Goal: Task Accomplishment & Management: Complete application form

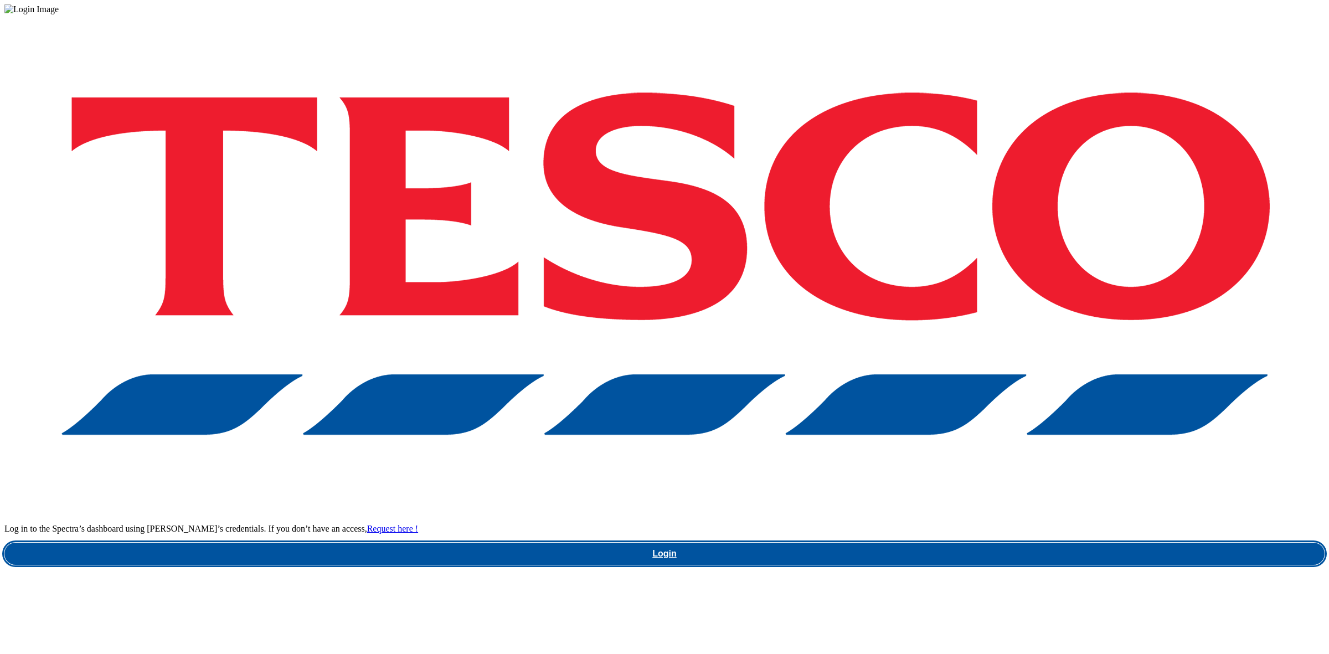
click at [945, 543] on link "Login" at bounding box center [664, 554] width 1320 height 22
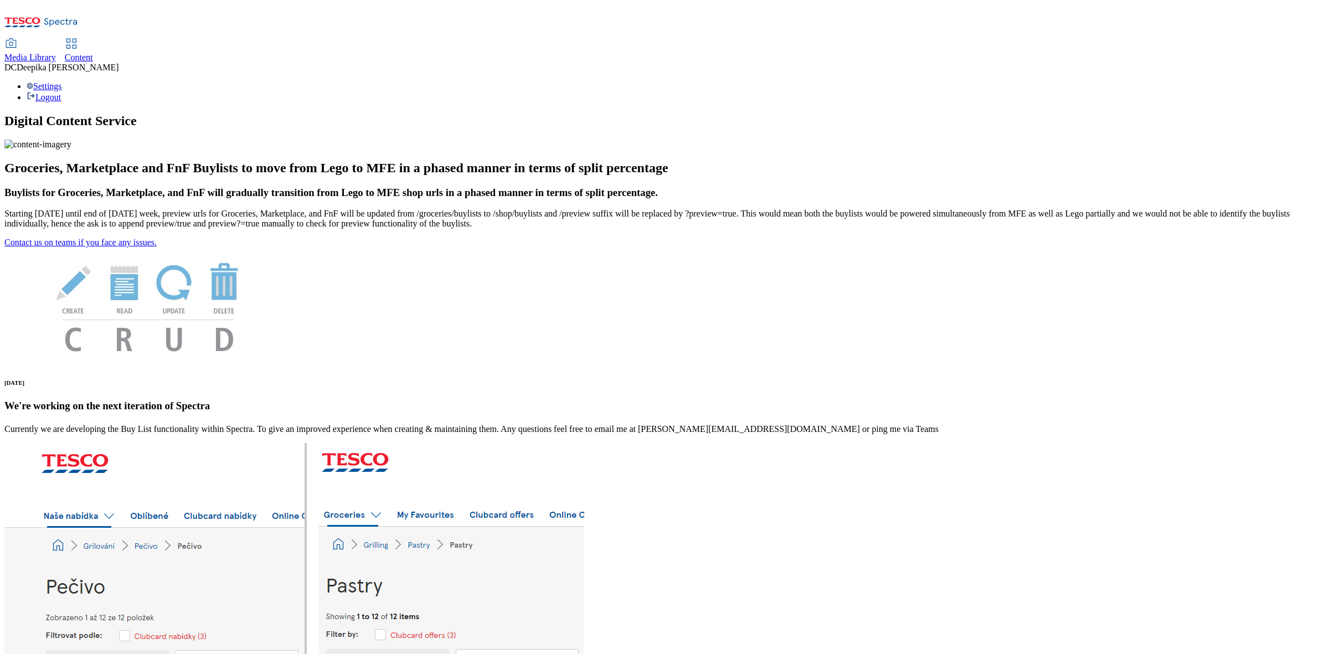
click at [93, 53] on span "Content" at bounding box center [79, 57] width 28 height 9
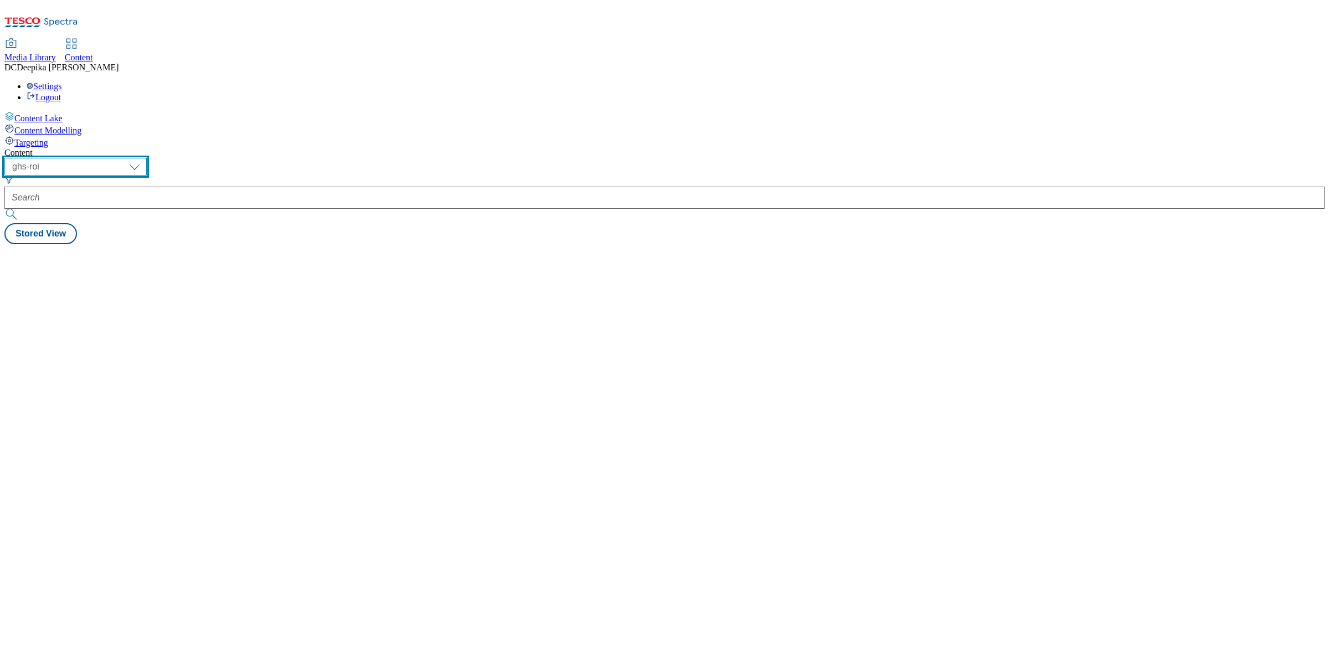
click at [147, 158] on select "ghs-roi ghs-uk" at bounding box center [75, 167] width 142 height 18
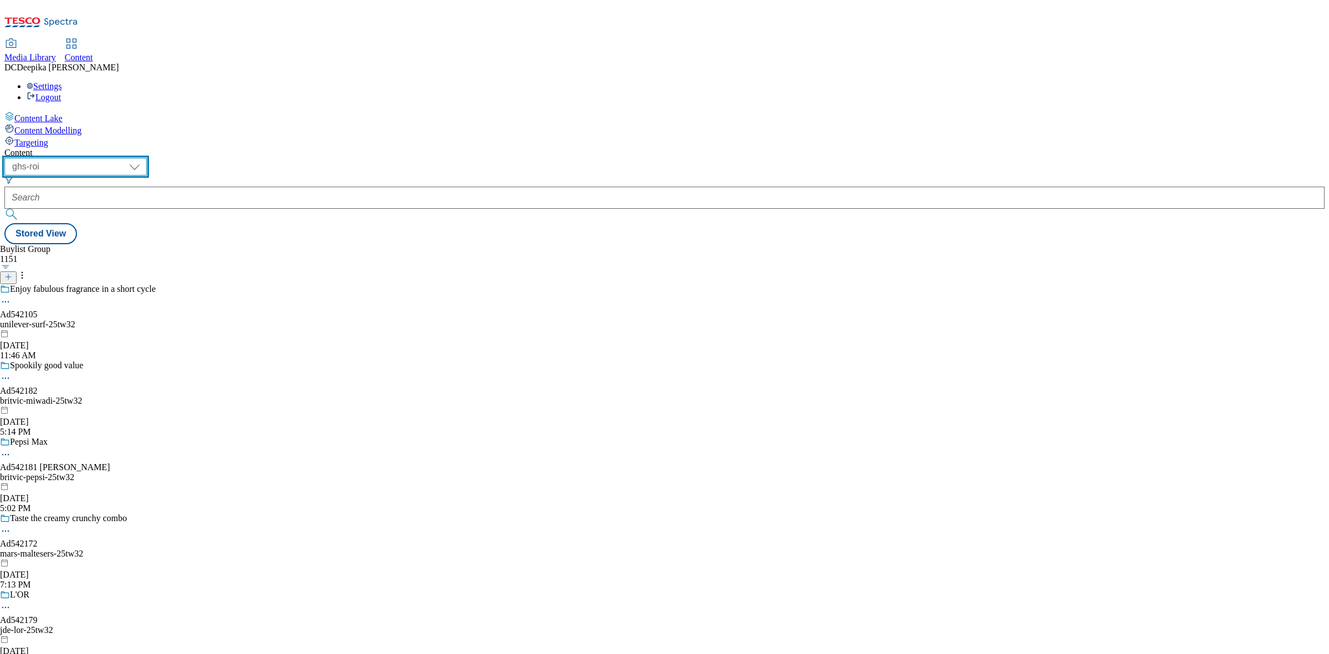
select select "ghs-uk"
click at [144, 158] on select "ghs-roi ghs-uk" at bounding box center [75, 167] width 142 height 18
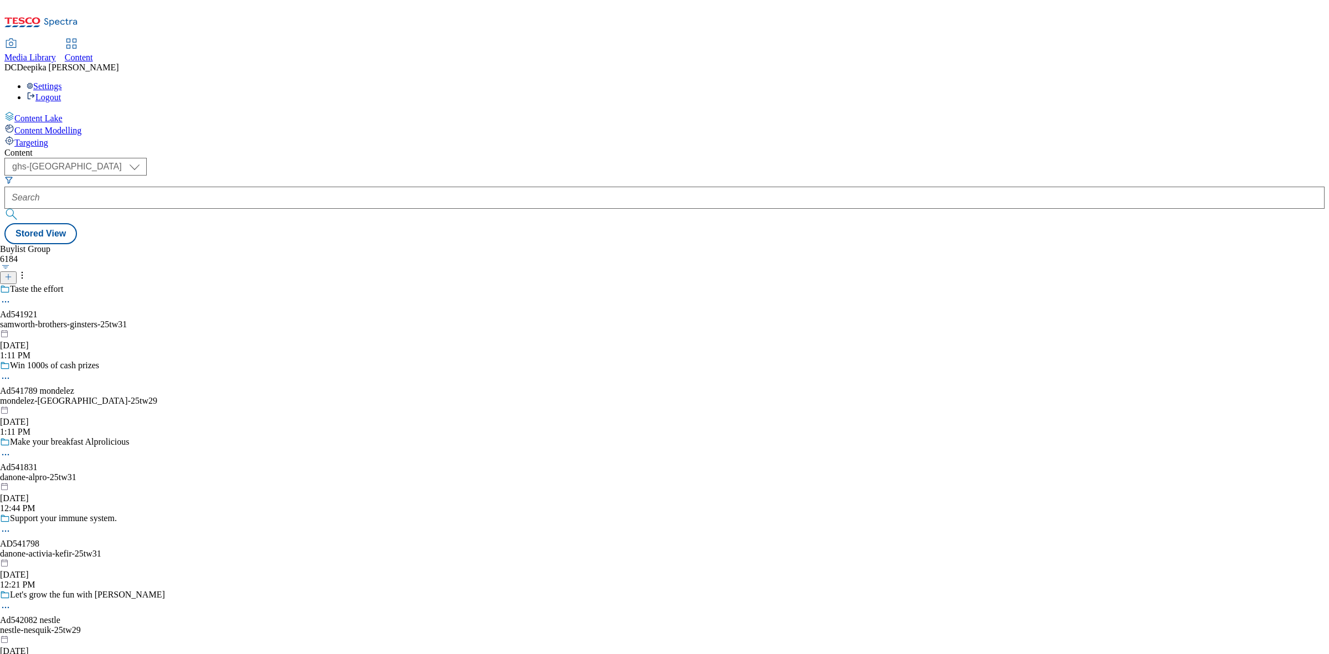
click at [240, 244] on header "Buylist Group 6184" at bounding box center [120, 264] width 240 height 40
click at [12, 273] on icon at bounding box center [8, 277] width 8 height 8
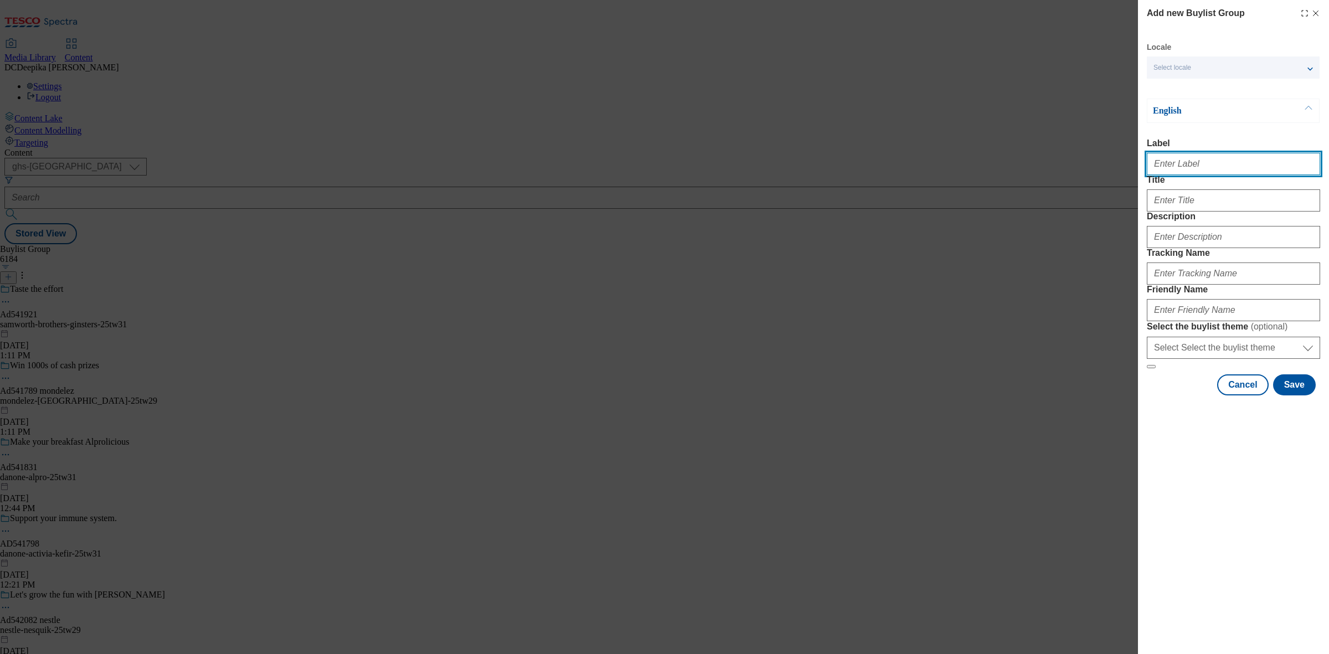
click at [1213, 165] on input "Label" at bounding box center [1233, 164] width 173 height 22
paste input "Ad541842"
type input "Ad541842"
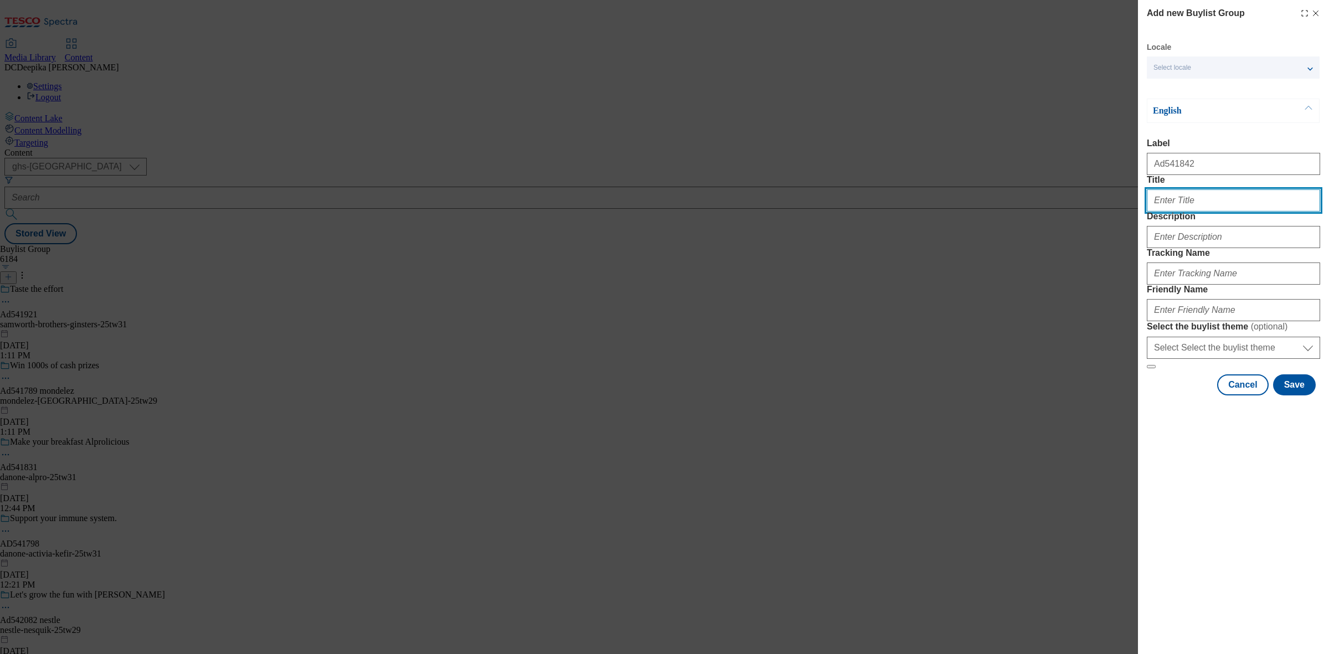
click at [1202, 212] on input "Title" at bounding box center [1233, 200] width 173 height 22
paste input "Perfect for gifting and festive celebrations"
type input "Perfect for gifting and festive celebrations"
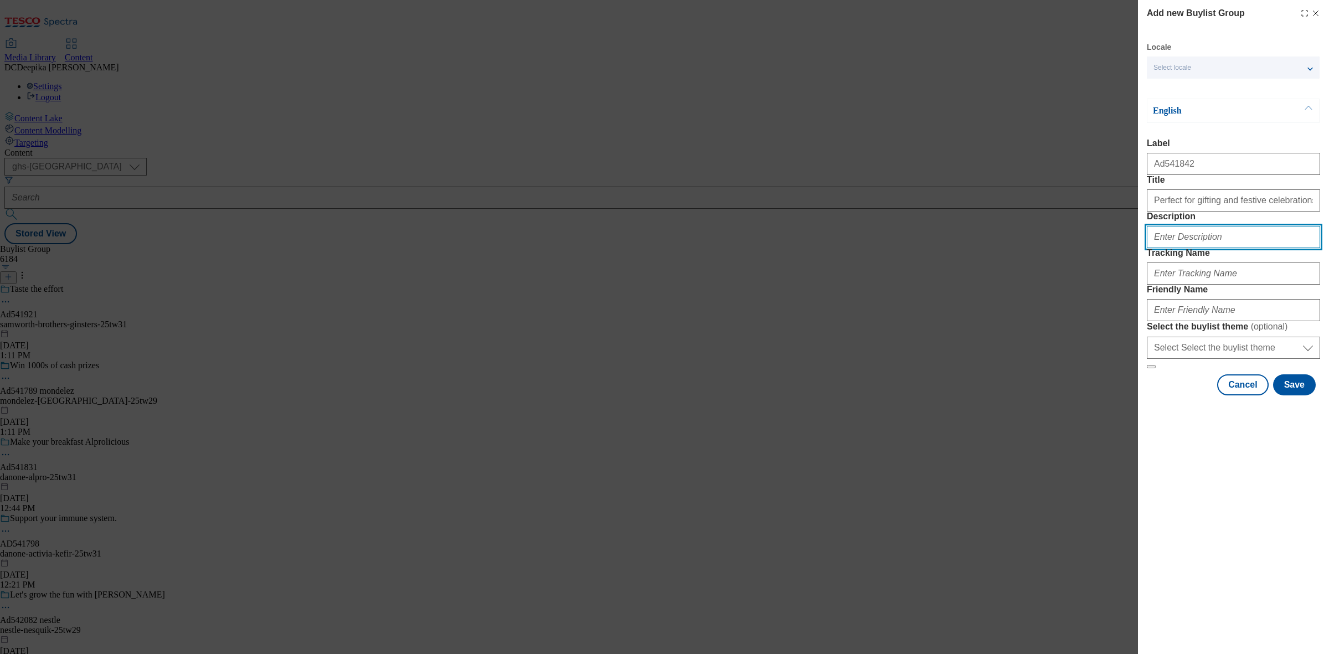
click at [1224, 248] on input "Description" at bounding box center [1233, 237] width 173 height 22
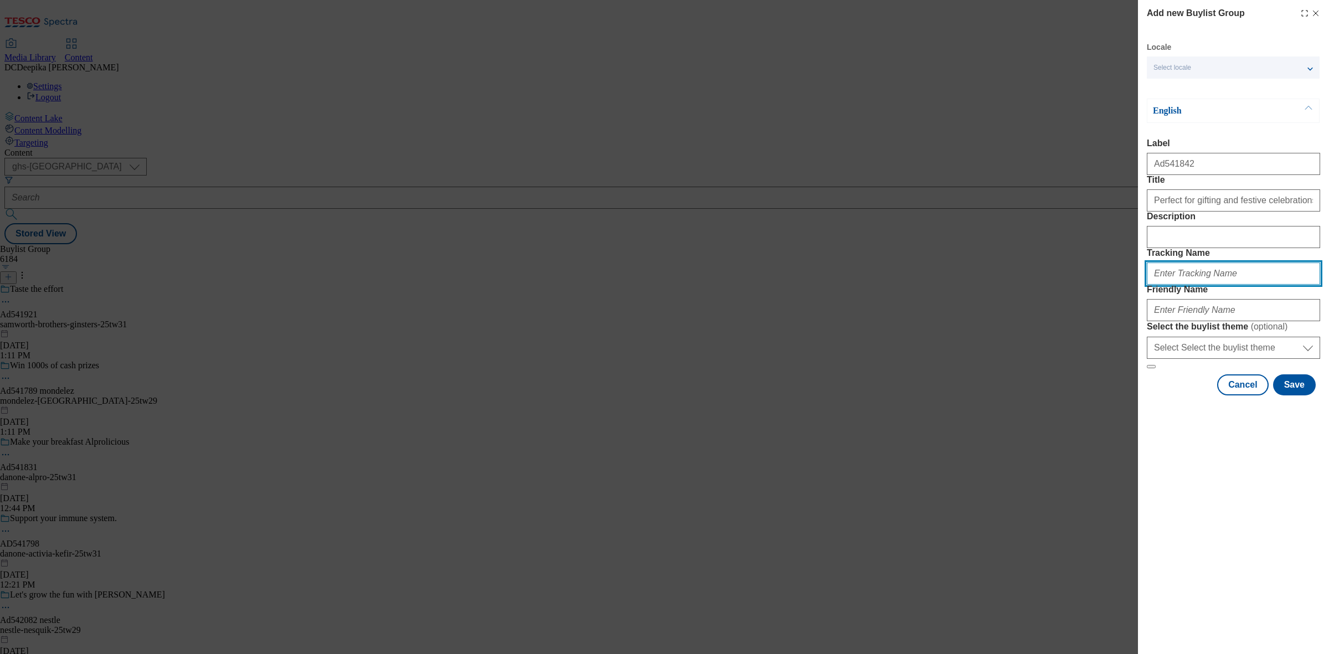
click at [1205, 285] on input "Tracking Name" at bounding box center [1233, 273] width 173 height 22
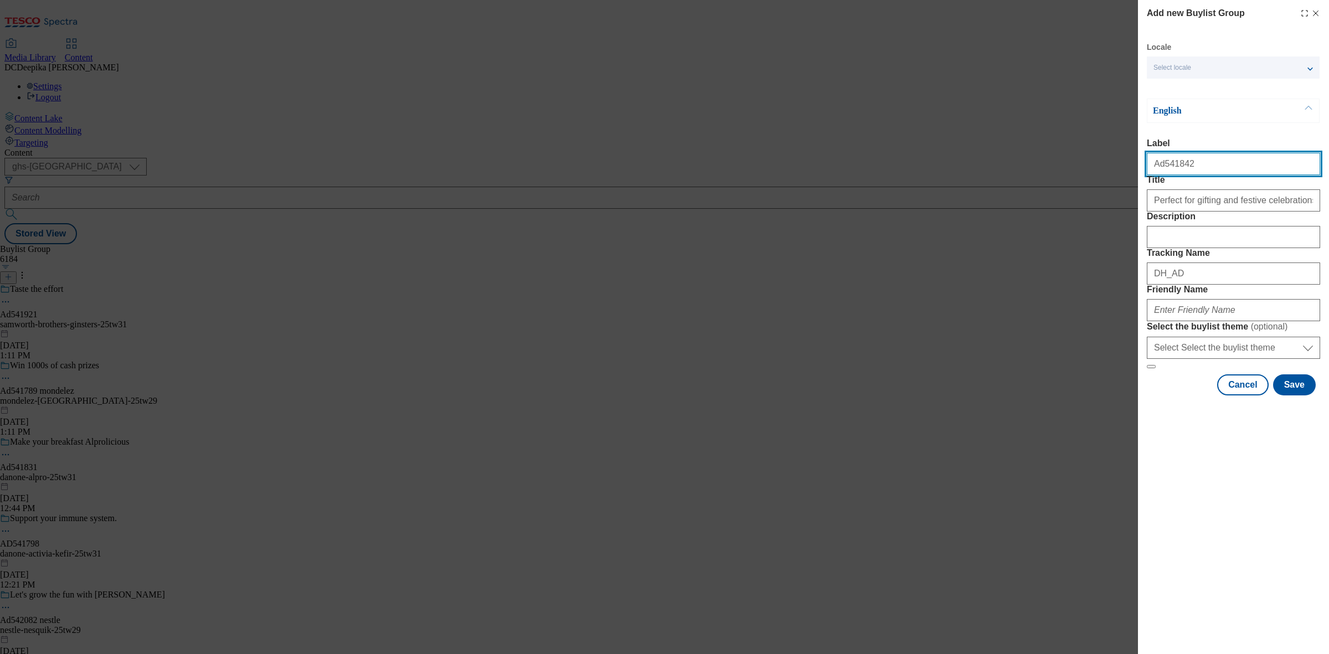
drag, startPoint x: 1183, startPoint y: 168, endPoint x: 1161, endPoint y: 173, distance: 23.2
click at [1161, 173] on input "Ad541842" at bounding box center [1233, 164] width 173 height 22
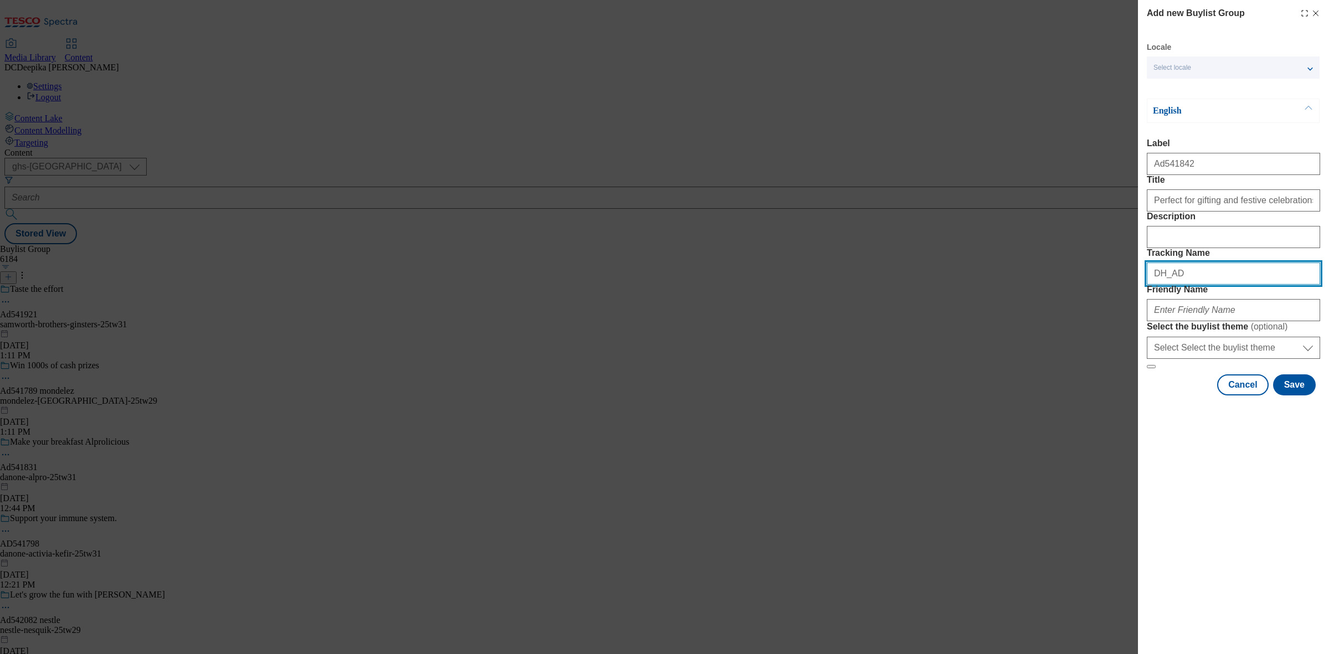
click at [1221, 285] on input "DH_AD" at bounding box center [1233, 273] width 173 height 22
paste input "541842"
type input "DH_AD541842"
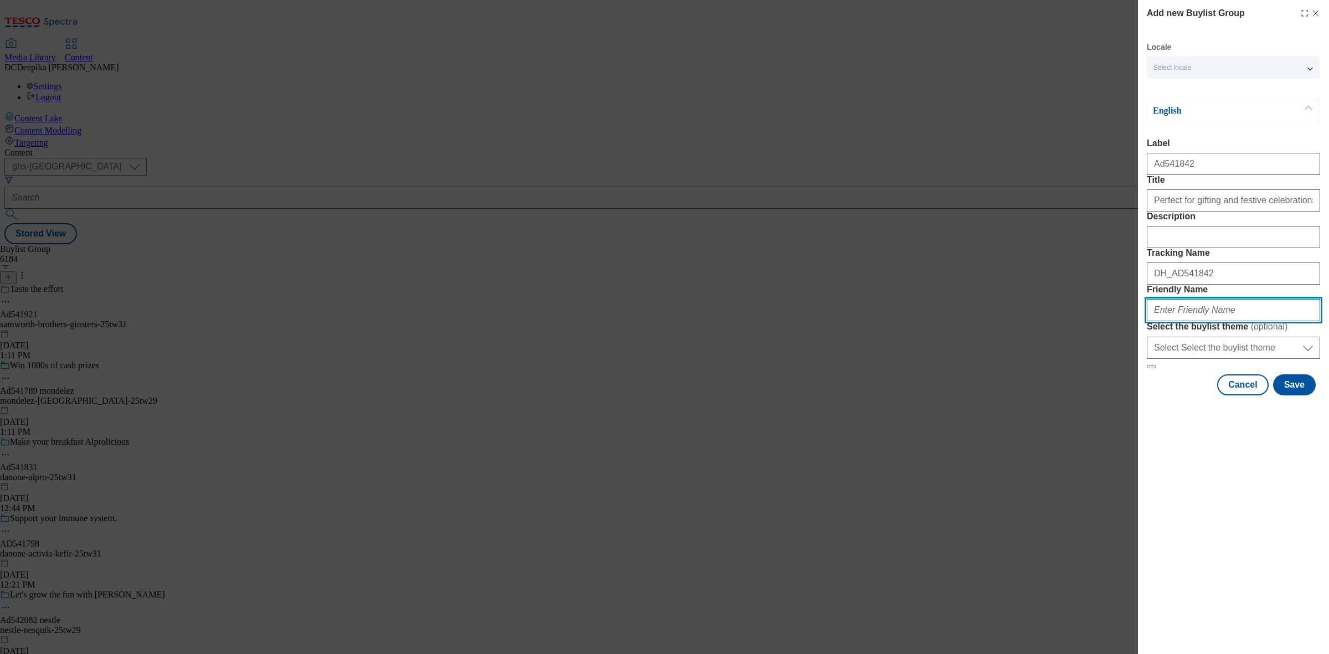
click at [1218, 321] on input "Friendly Name" at bounding box center [1233, 310] width 173 height 22
paste input "first-drinks-brands-glenfiddich-25tw33"
type input "first-drinks-brands-glenfiddich-25tw33"
click at [1292, 395] on button "Save" at bounding box center [1294, 384] width 43 height 21
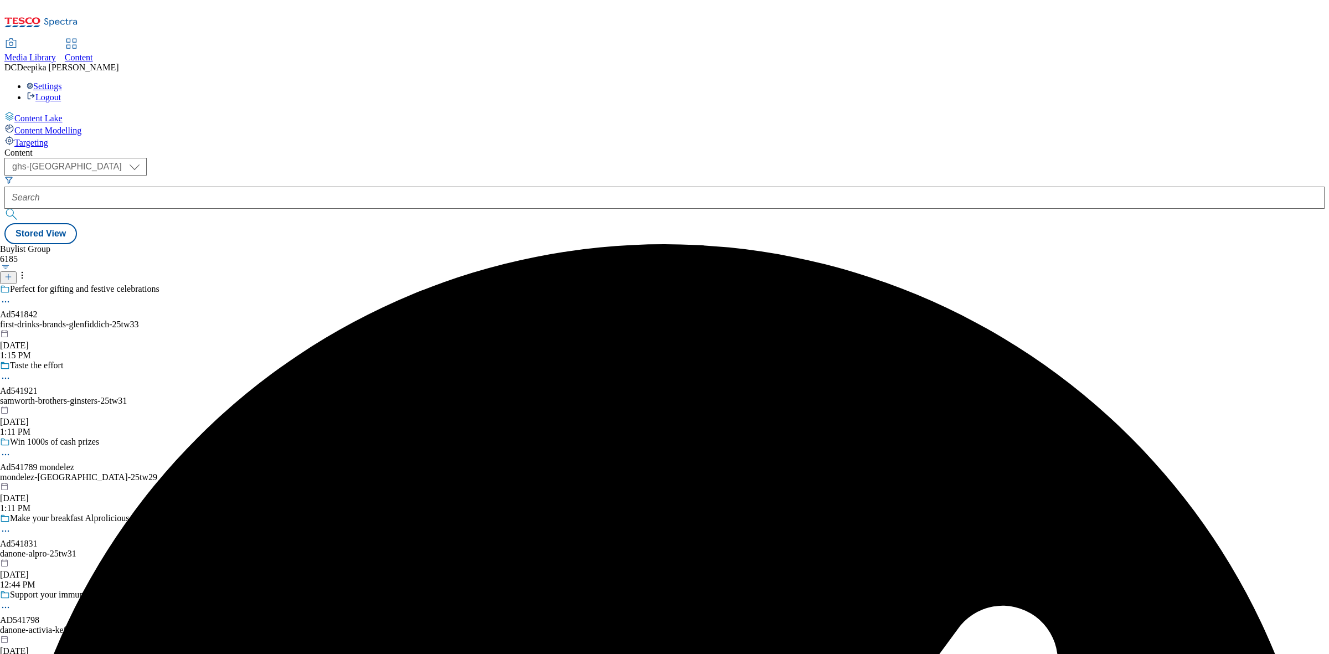
click at [240, 284] on div "Perfect for gifting and festive celebrations Ad541842 first-drinks-brands-glenf…" at bounding box center [120, 322] width 240 height 76
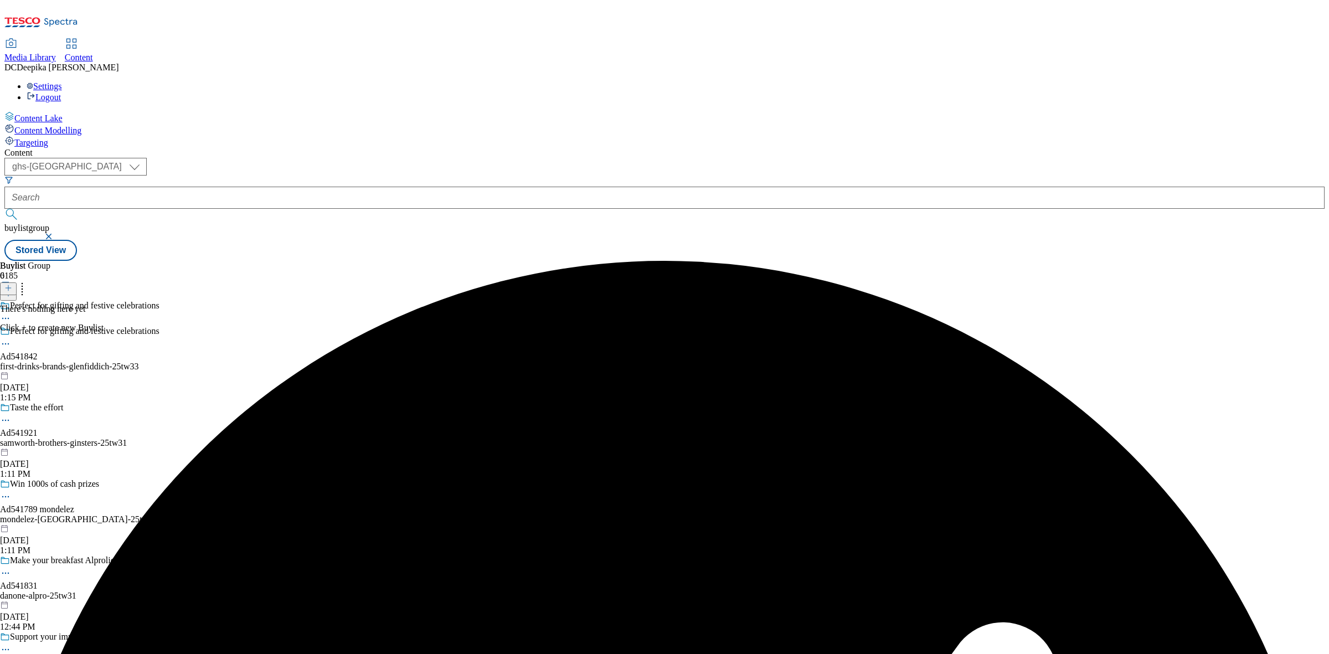
click at [12, 284] on icon at bounding box center [8, 288] width 8 height 8
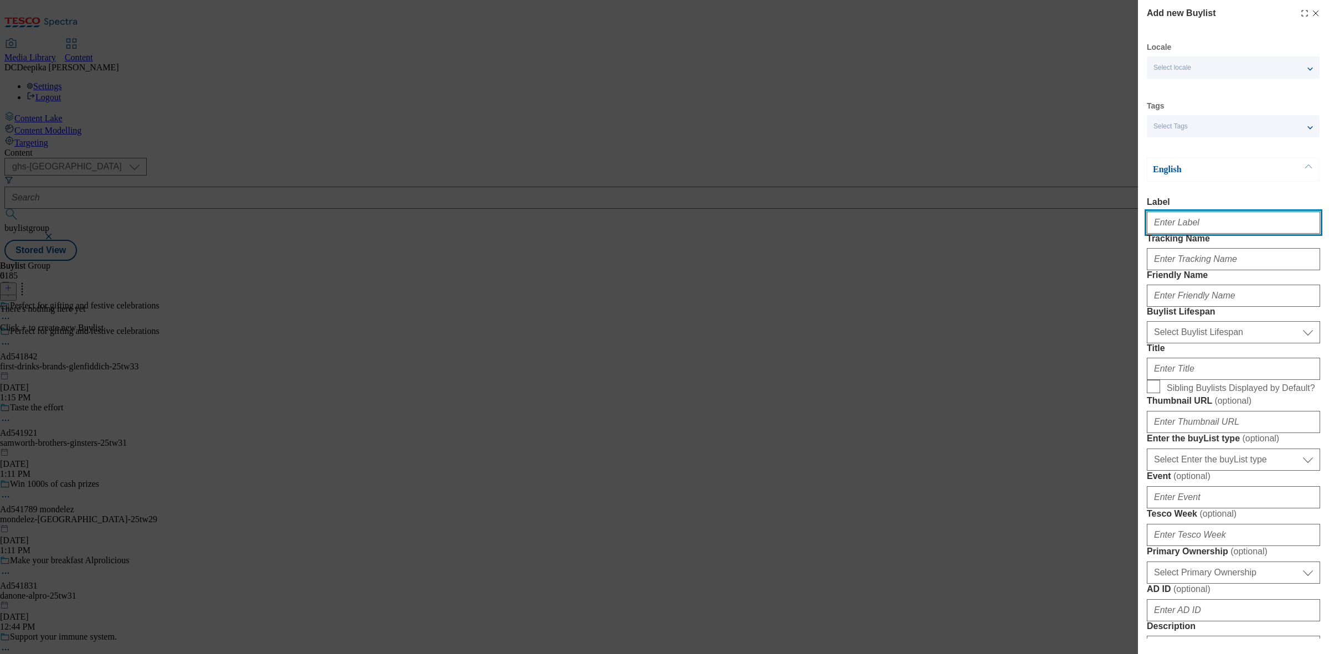
click at [1227, 220] on input "Label" at bounding box center [1233, 223] width 173 height 22
paste input "Ad541842"
type input "Ad541842"
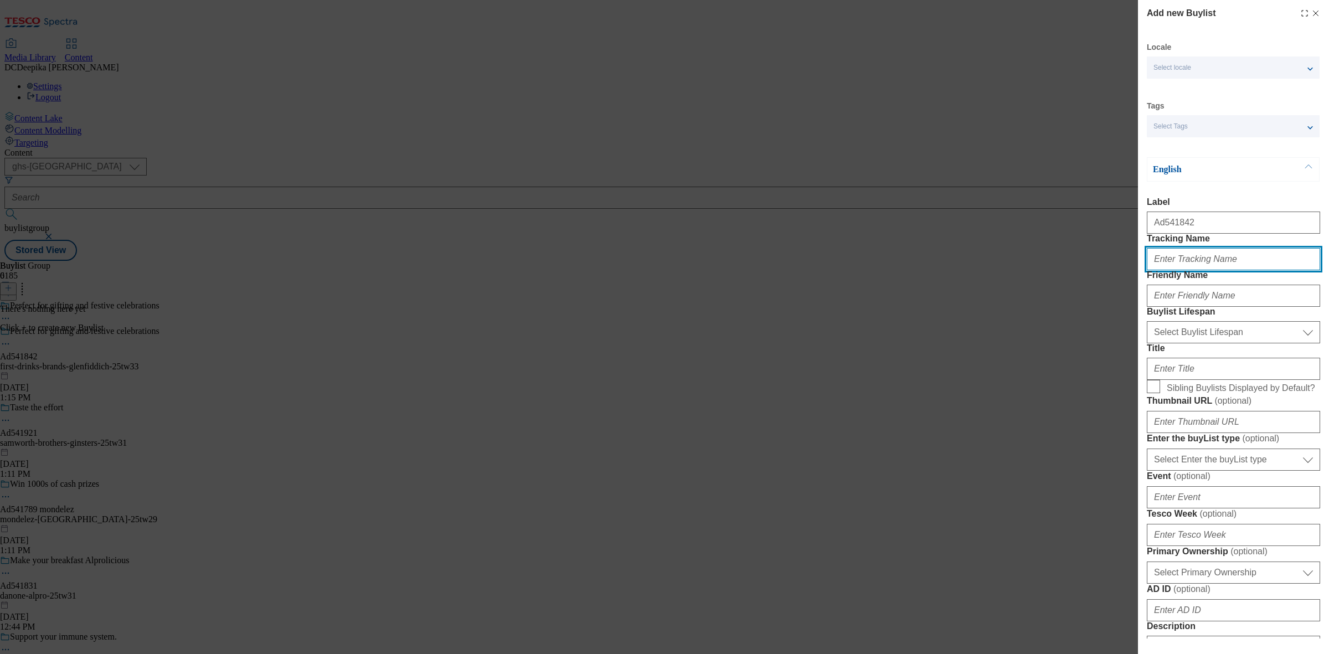
click at [1219, 270] on input "Tracking Name" at bounding box center [1233, 259] width 173 height 22
paste input "Ad541842"
click at [1185, 270] on input "DH_ADAd541842" at bounding box center [1233, 259] width 173 height 22
type input "DH_AD541842"
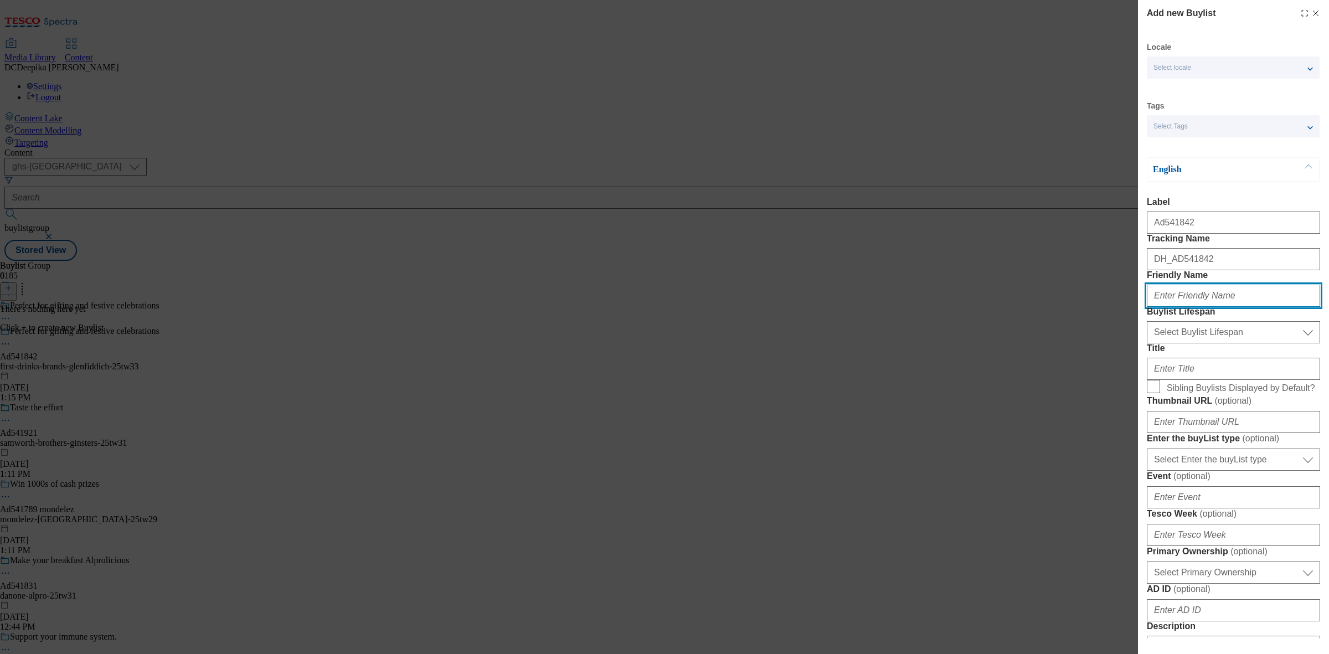
click at [1203, 307] on input "Friendly Name" at bounding box center [1233, 296] width 173 height 22
paste input "first-drinks-brands"
type input "first-drinks-brands"
click at [1213, 343] on select "Select Buylist Lifespan evergreen seasonal tactical" at bounding box center [1233, 332] width 173 height 22
select select "tactical"
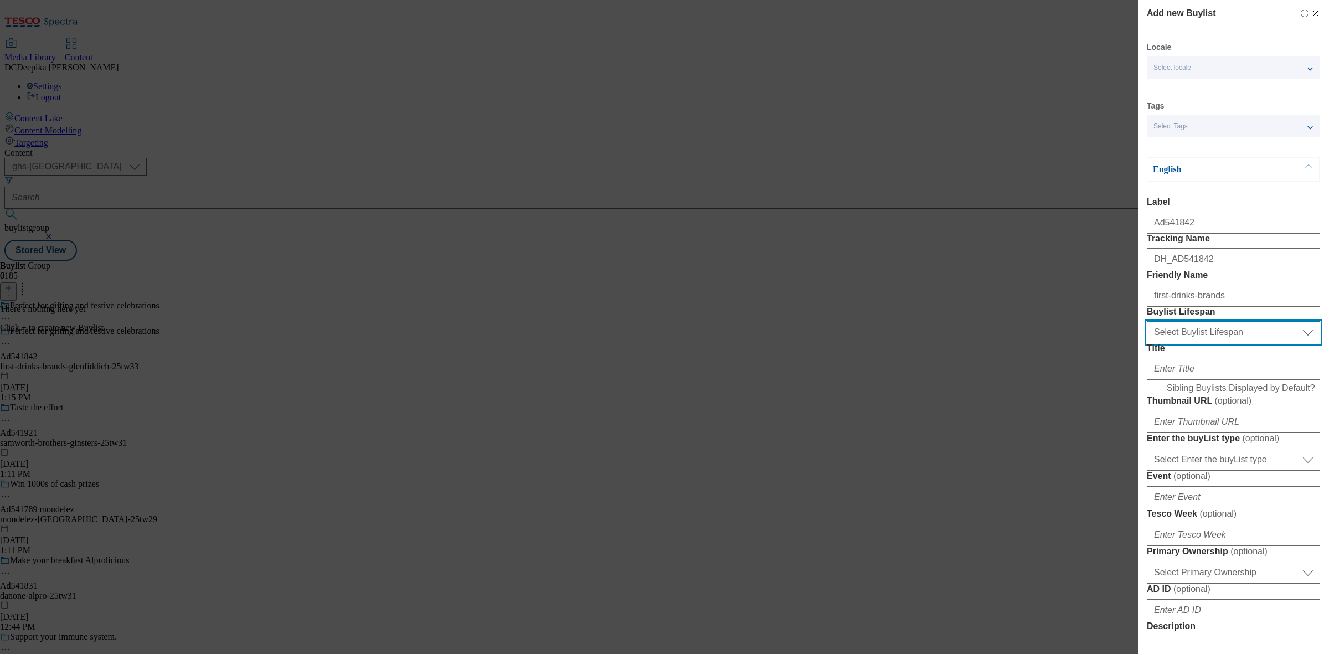
click at [1147, 343] on select "Select Buylist Lifespan evergreen seasonal tactical" at bounding box center [1233, 332] width 173 height 22
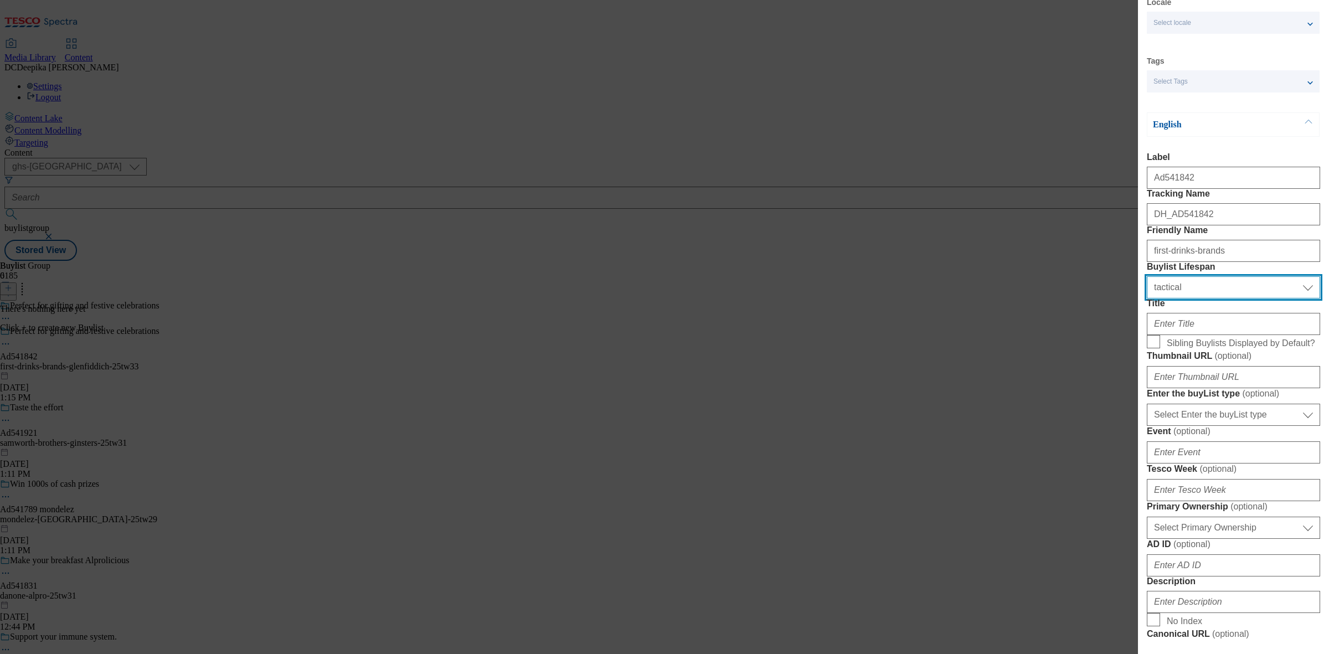
scroll to position [69, 0]
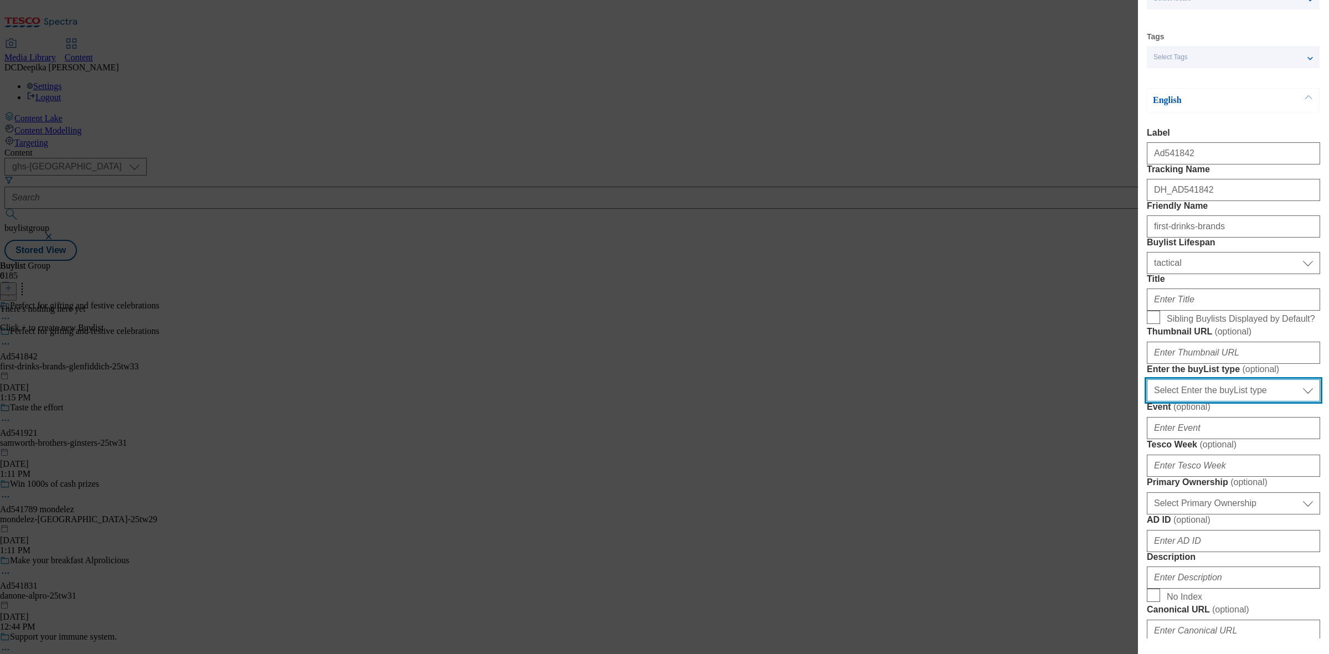
click at [1236, 401] on select "Select Enter the buyList type event supplier funded long term >4 weeks supplier…" at bounding box center [1233, 390] width 173 height 22
click at [1227, 401] on select "Select Enter the buyList type event supplier funded long term >4 weeks supplier…" at bounding box center [1233, 390] width 173 height 22
select select "supplier funded short term 1-3 weeks"
click at [1147, 401] on select "Select Enter the buyList type event supplier funded long term >4 weeks supplier…" at bounding box center [1233, 390] width 173 height 22
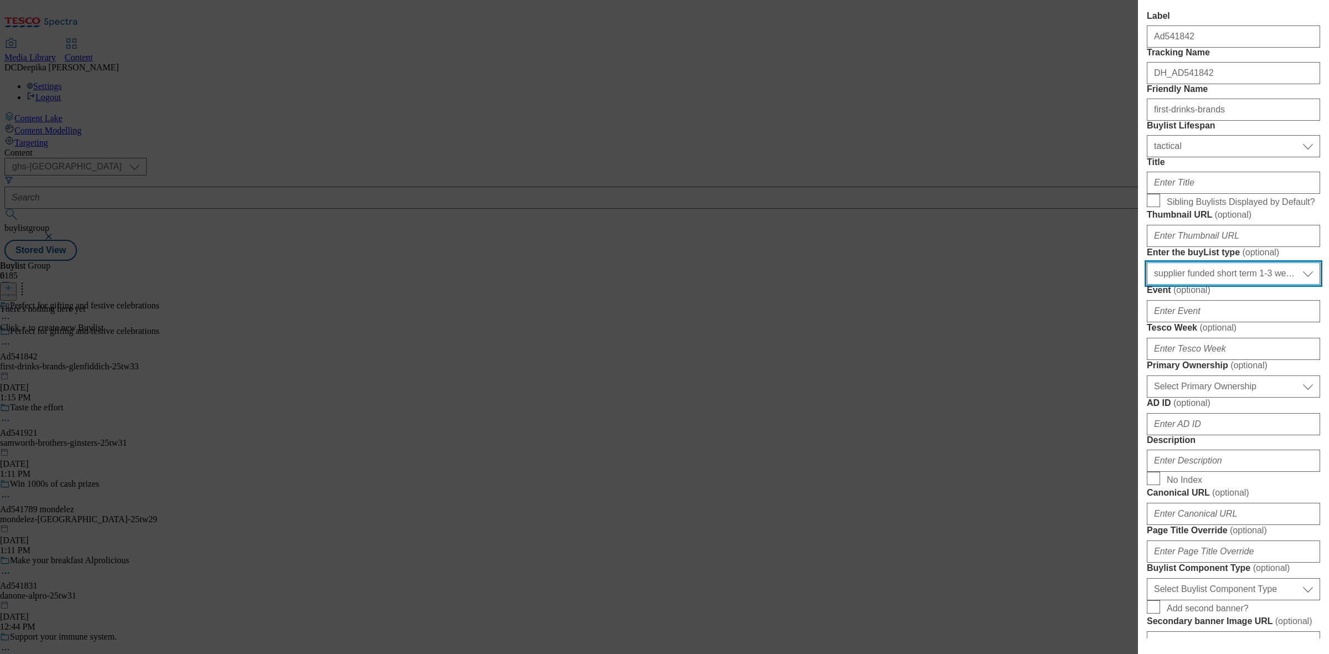
scroll to position [208, 0]
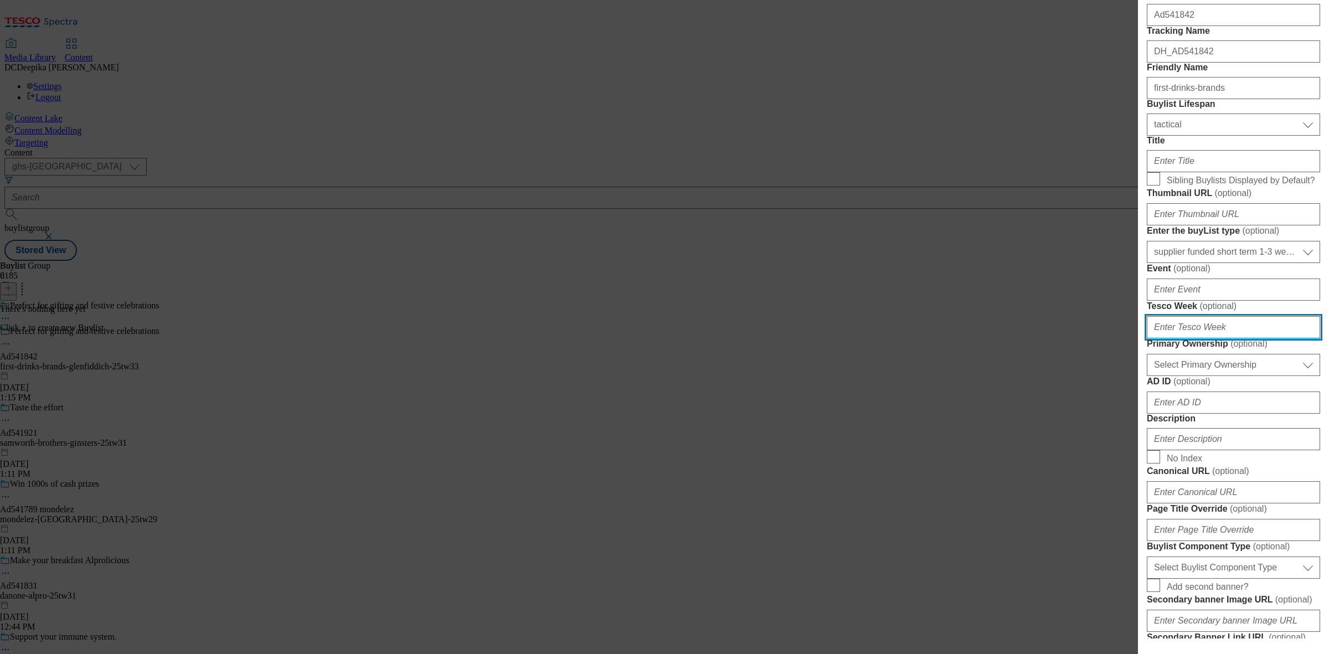
click at [1213, 338] on input "Tesco Week ( optional )" at bounding box center [1233, 327] width 173 height 22
type input "33"
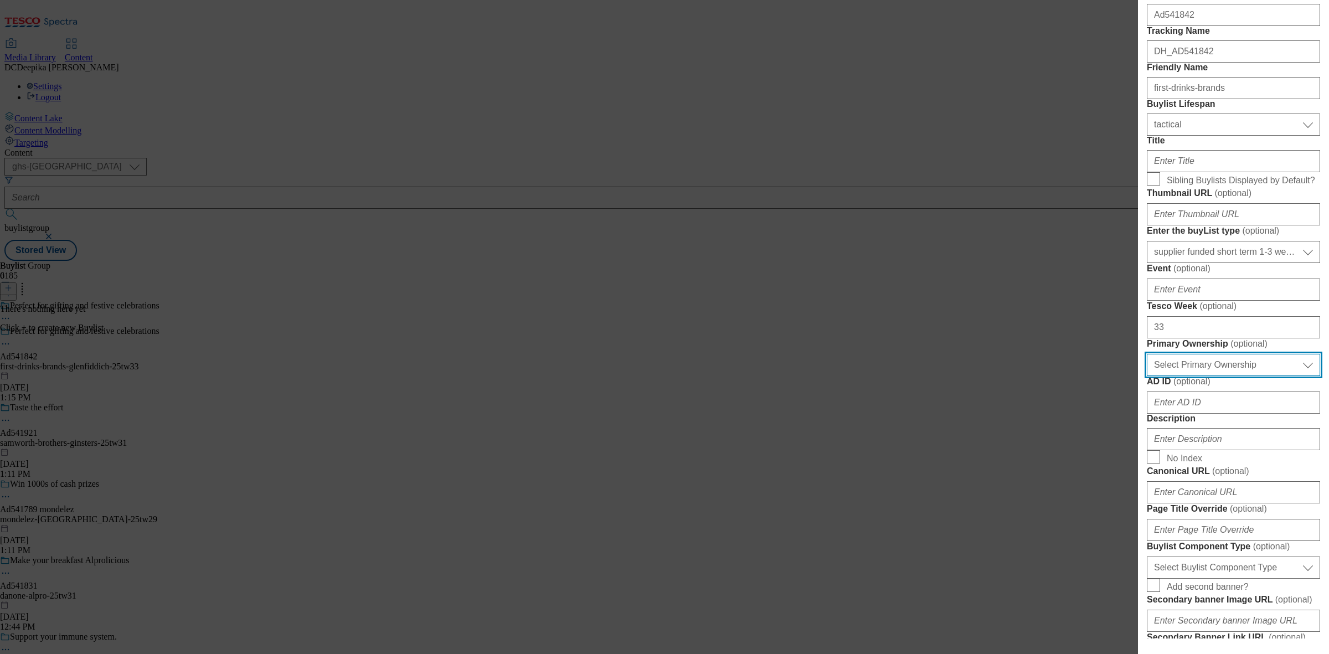
click at [1202, 376] on select "Select Primary Ownership tesco dunnhumby" at bounding box center [1233, 365] width 173 height 22
select select "dunnhumby"
click at [1147, 376] on select "Select Primary Ownership tesco dunnhumby" at bounding box center [1233, 365] width 173 height 22
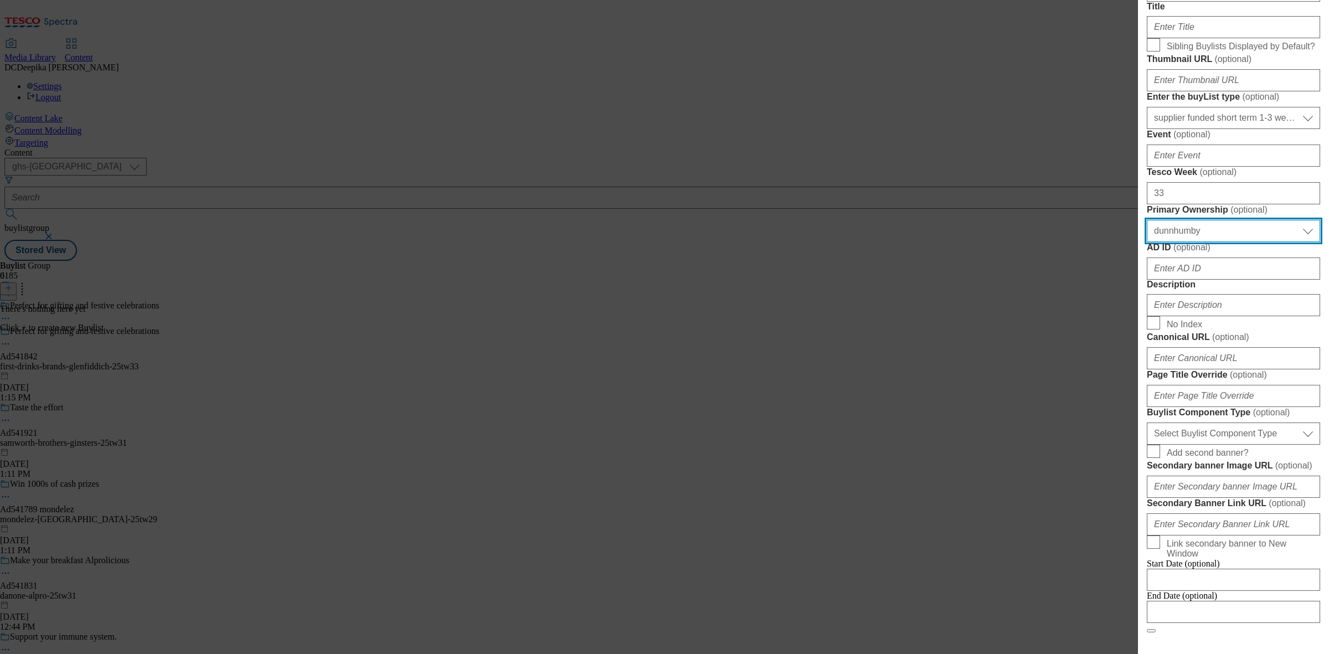
scroll to position [346, 0]
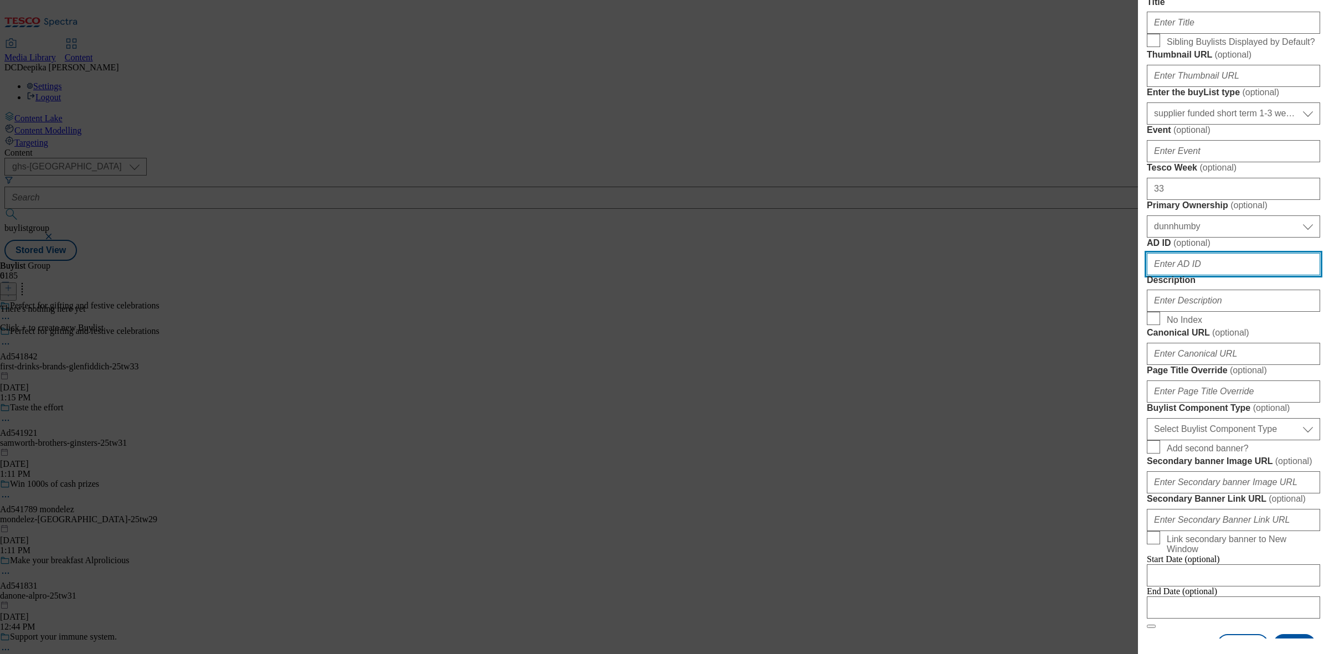
click at [1178, 275] on input "AD ID ( optional )" at bounding box center [1233, 264] width 173 height 22
paste input "first-drinks-brands"
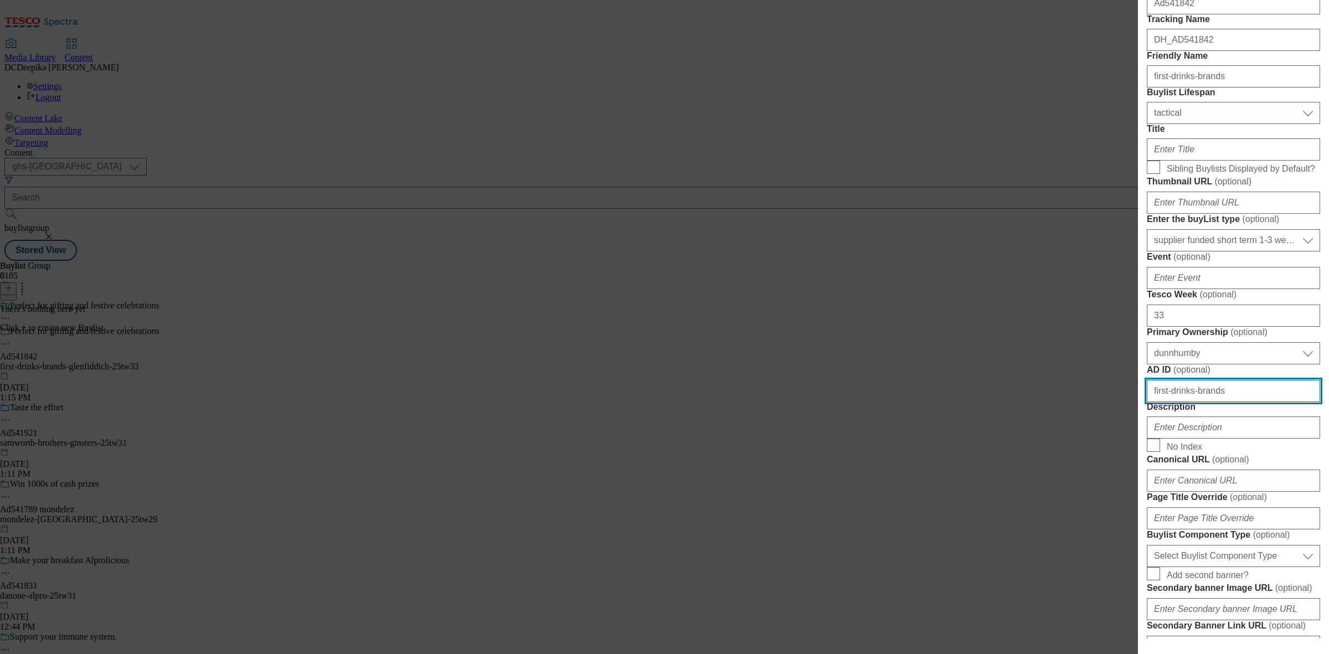
scroll to position [208, 0]
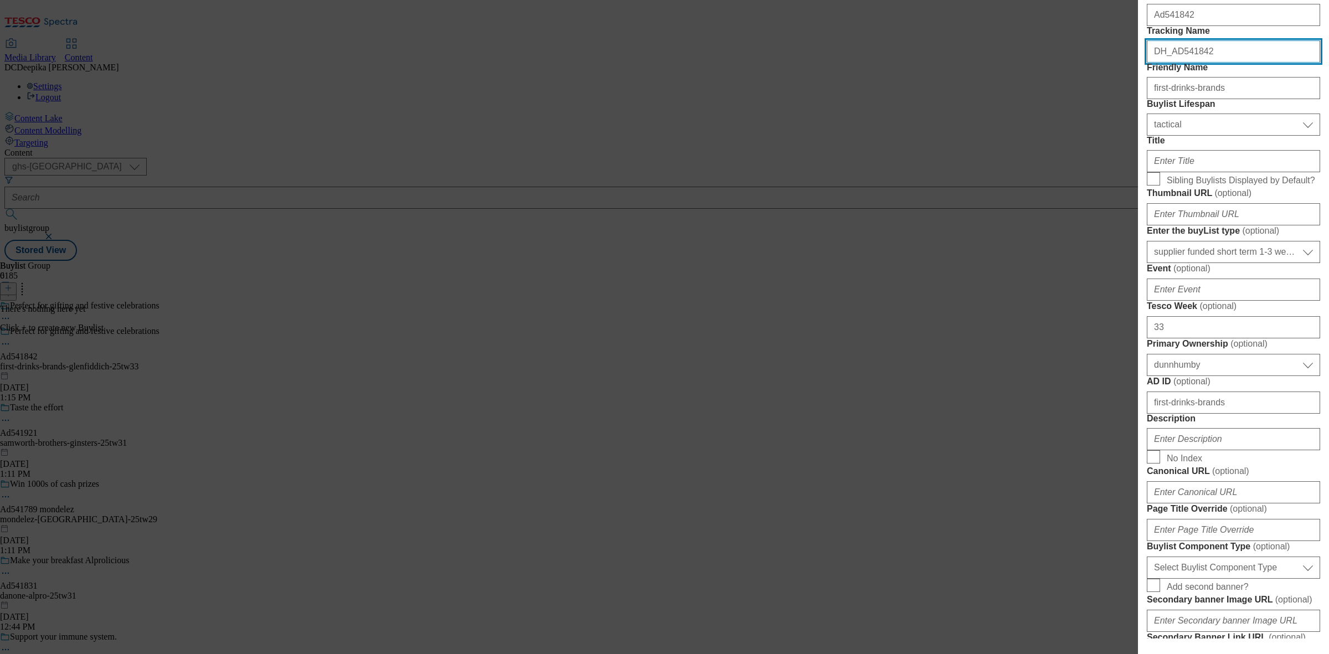
drag, startPoint x: 1188, startPoint y: 74, endPoint x: 1172, endPoint y: 80, distance: 16.9
click at [1172, 63] on input "DH_AD541842" at bounding box center [1233, 51] width 173 height 22
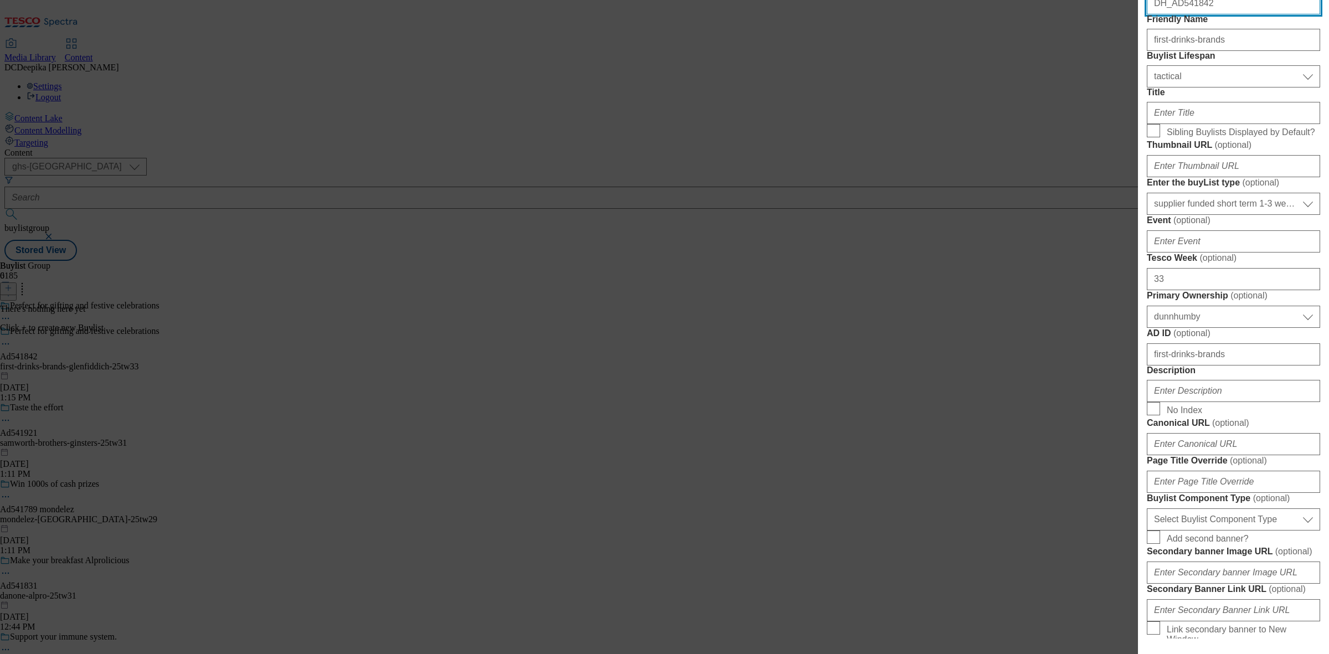
scroll to position [346, 0]
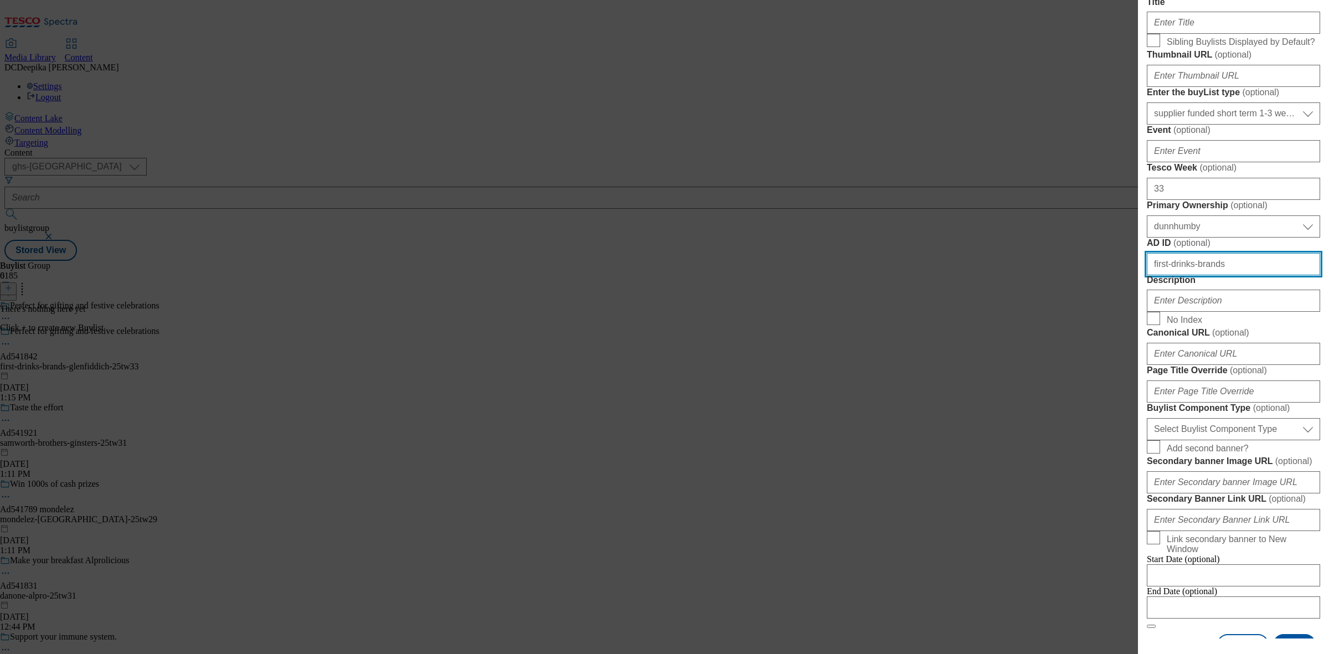
click at [1188, 275] on input "first-drinks-brands" at bounding box center [1233, 264] width 173 height 22
paste input "541842"
type input "first-drinks541842-brands"
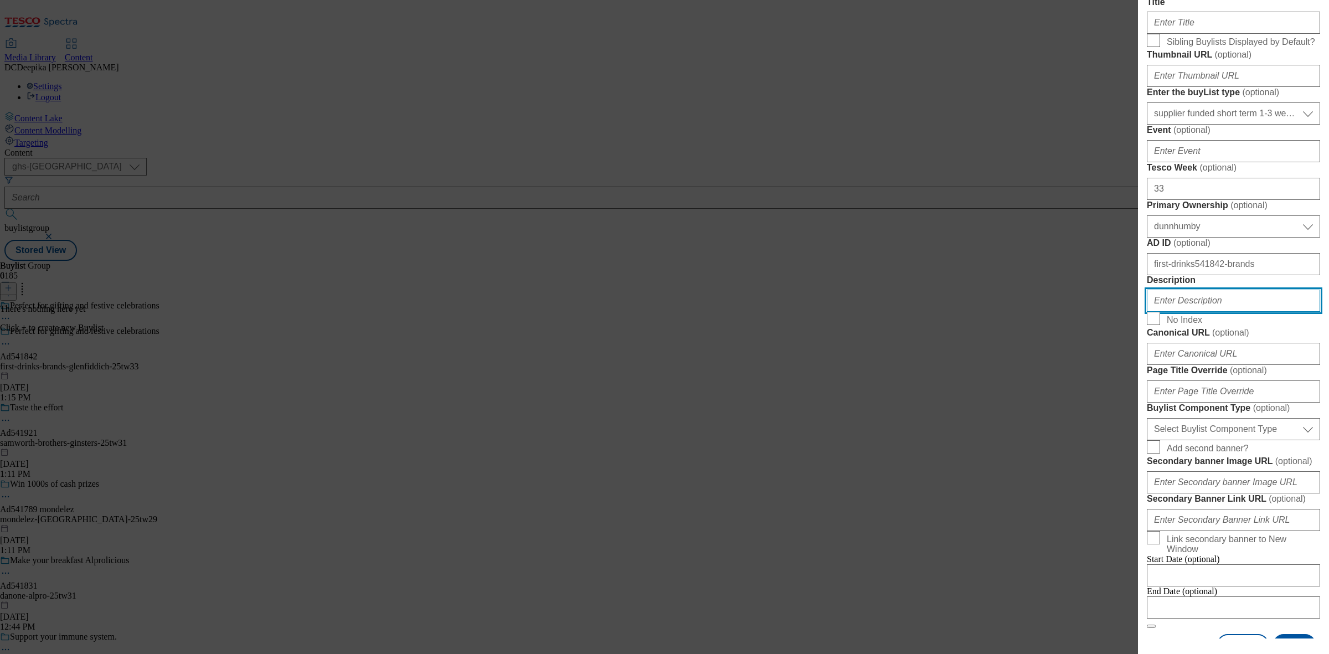
click at [1217, 312] on input "Description" at bounding box center [1233, 301] width 173 height 22
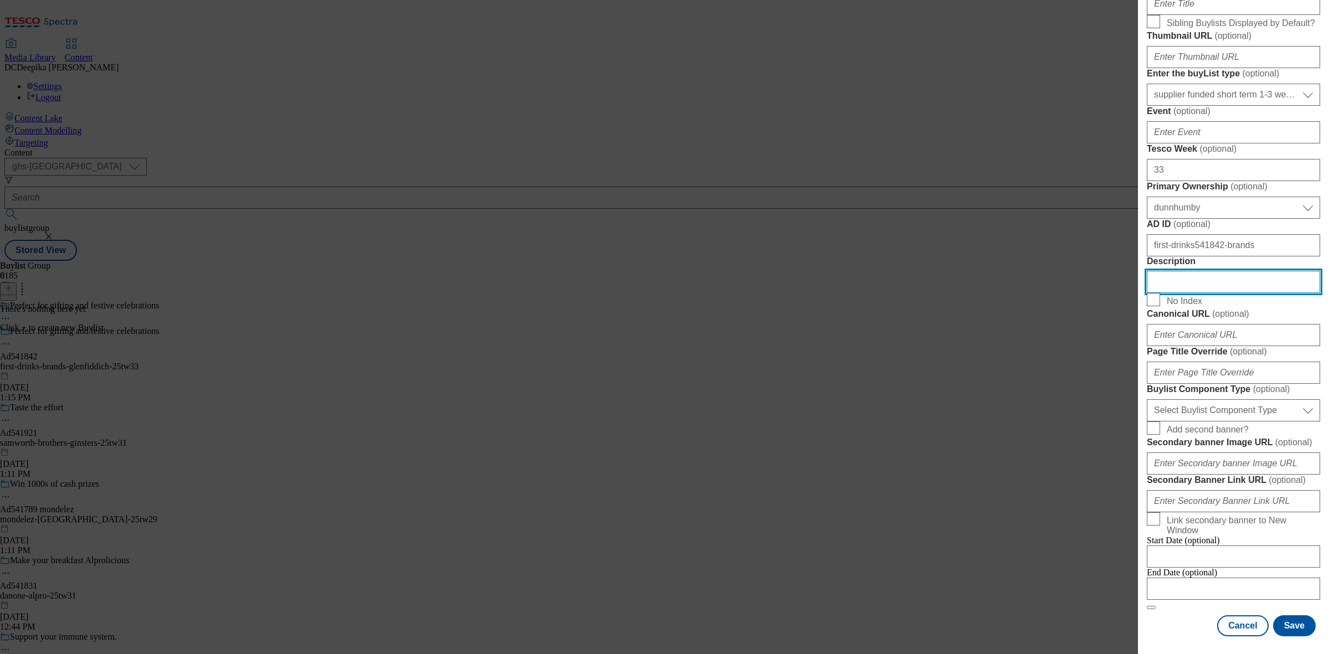
scroll to position [485, 0]
click at [1243, 421] on select "Select Buylist Component Type Banner Competition Header Meal" at bounding box center [1233, 410] width 173 height 22
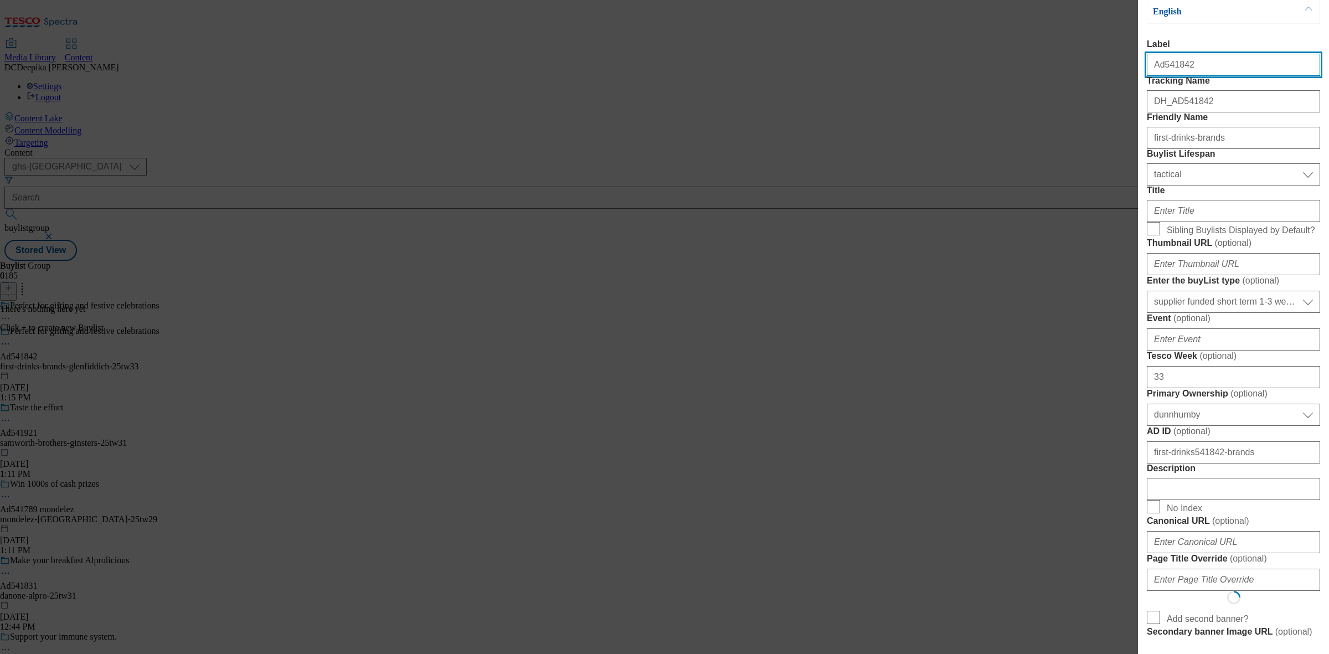
select select "Banner"
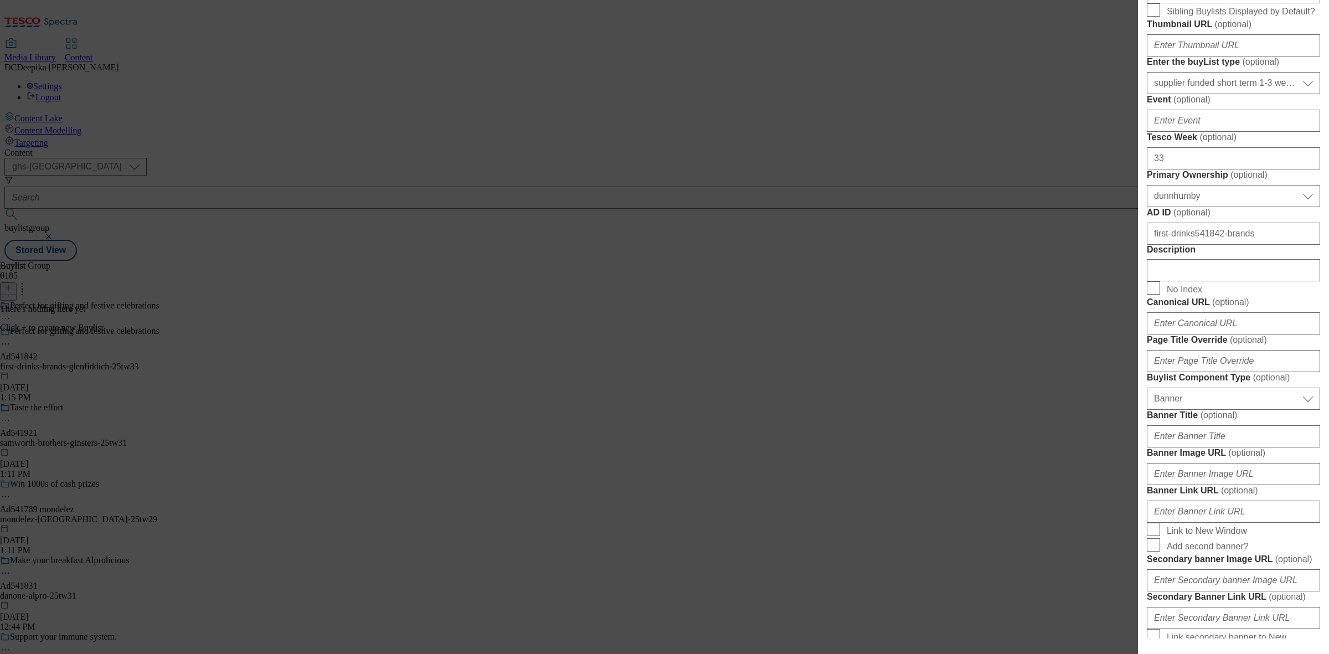
scroll to position [384, 0]
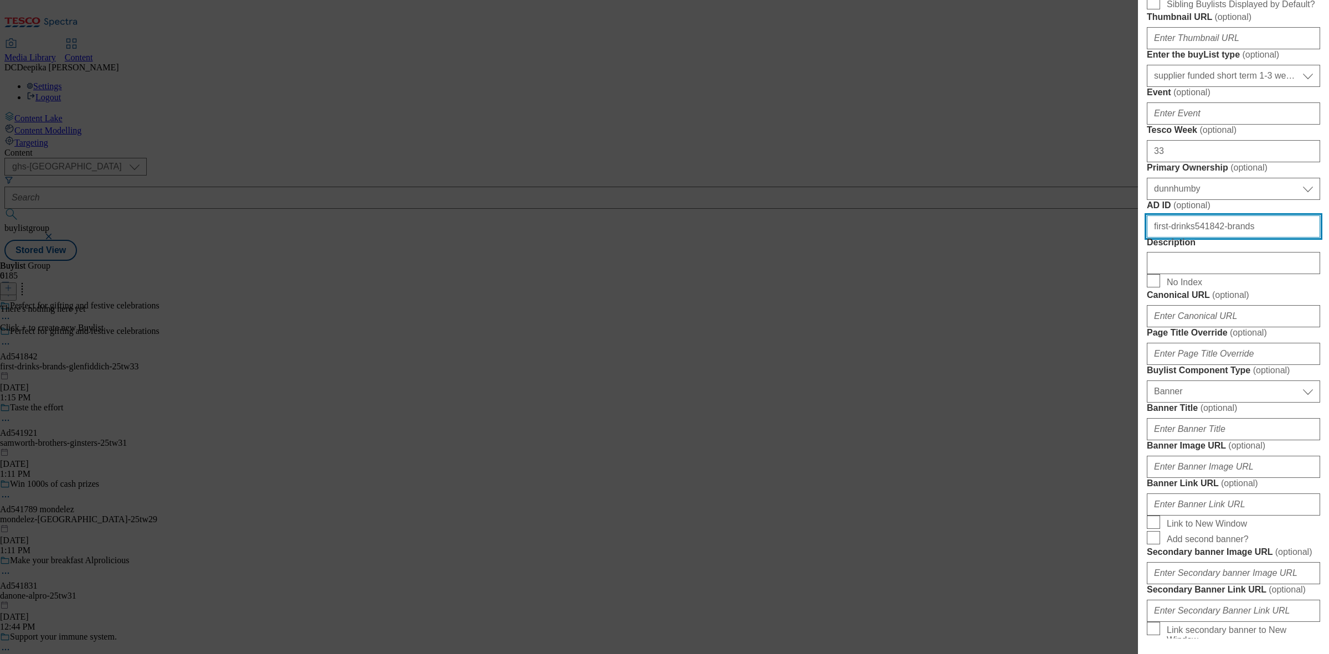
click at [1280, 238] on input "first-drinks541842-brands" at bounding box center [1233, 226] width 173 height 22
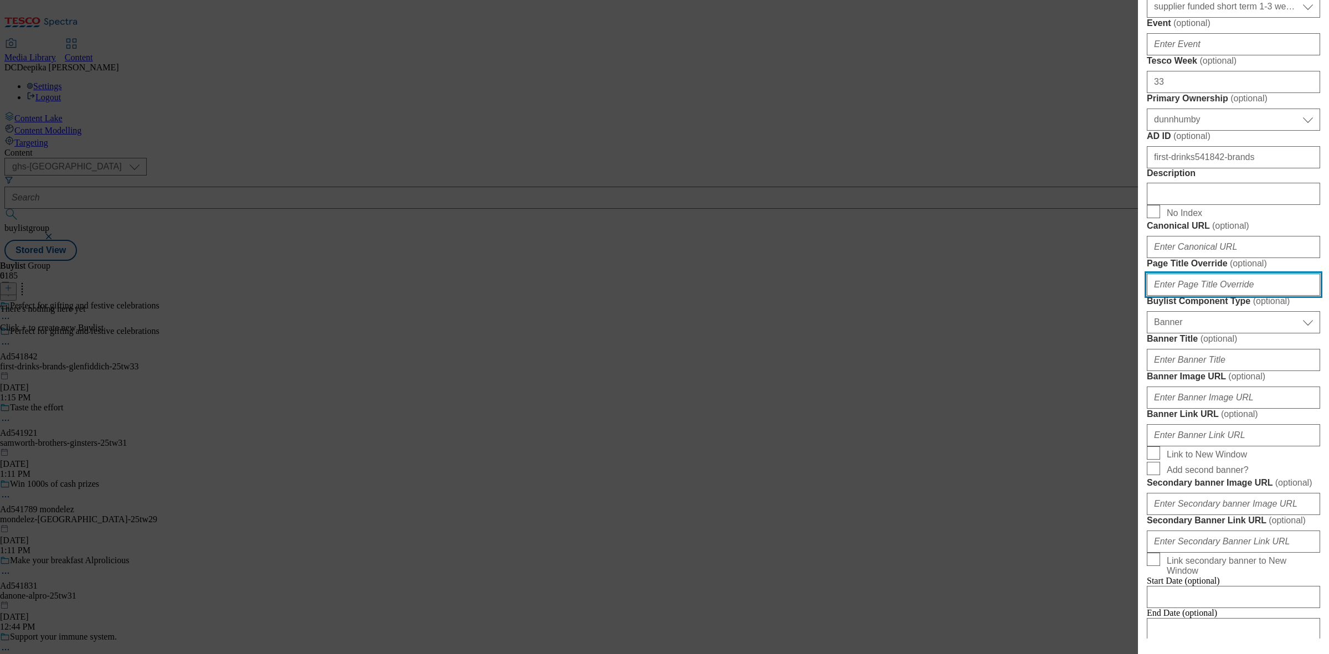
click at [1241, 296] on input "Page Title Override ( optional )" at bounding box center [1233, 285] width 173 height 22
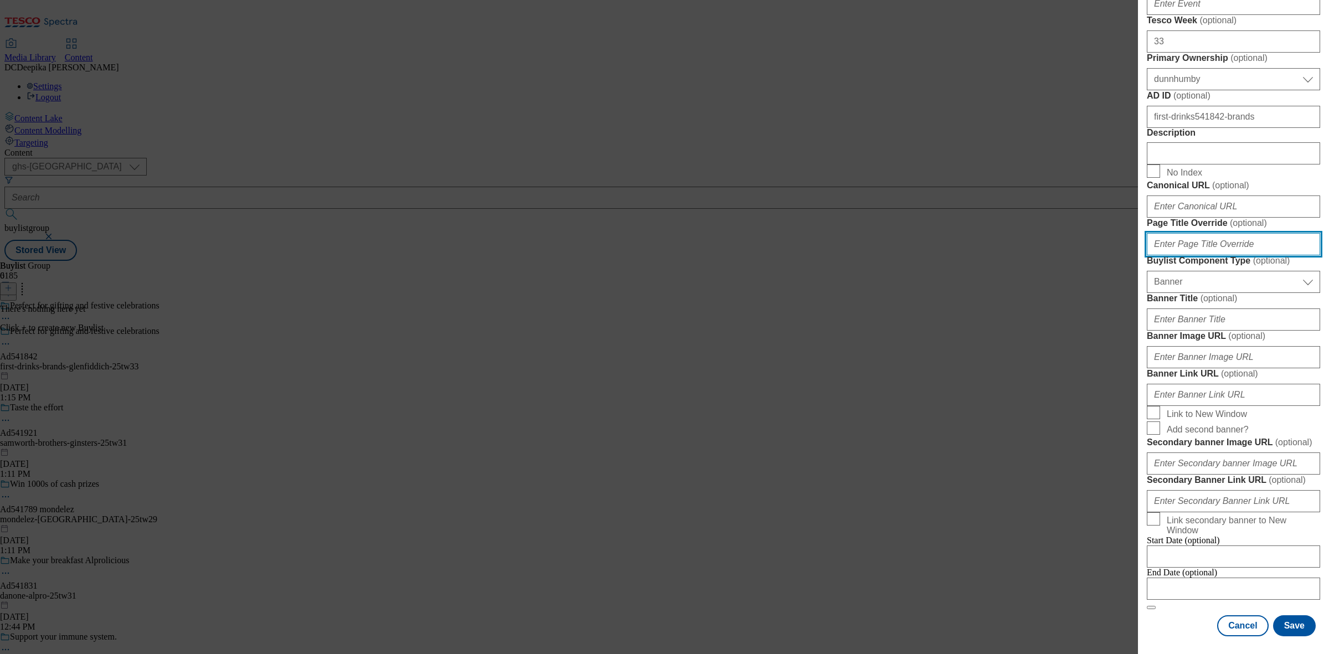
scroll to position [976, 0]
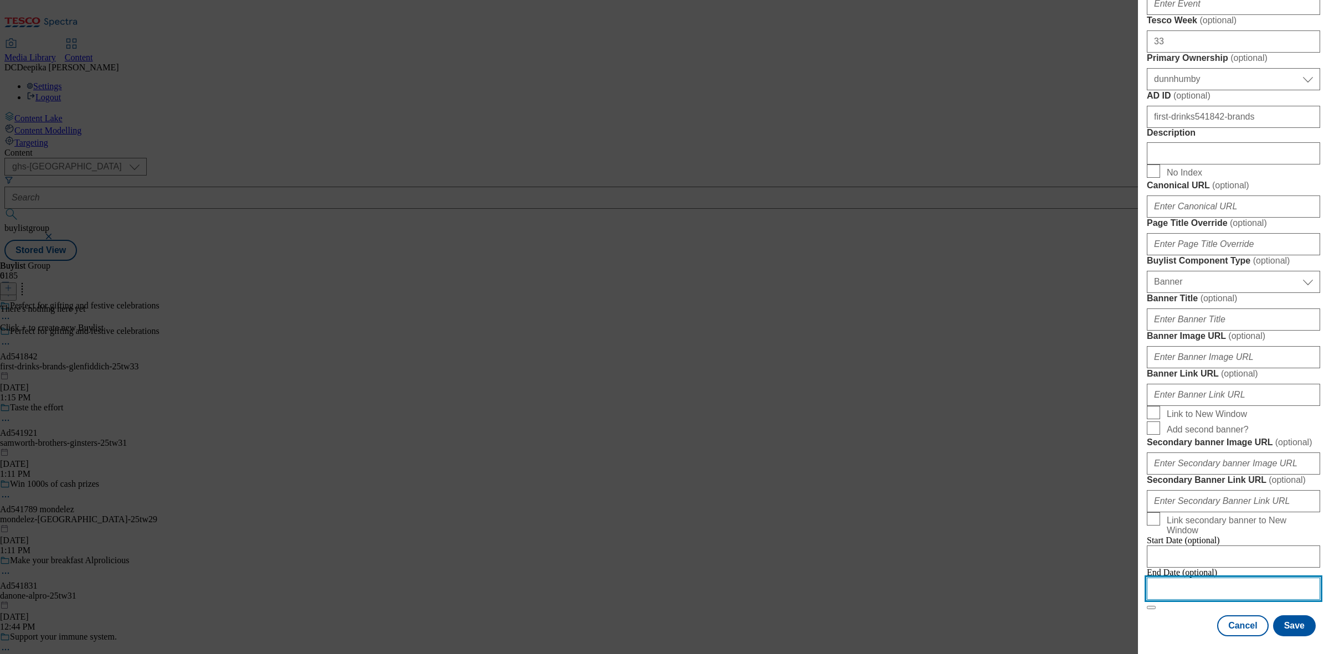
click at [1232, 581] on input "Modal" at bounding box center [1233, 589] width 173 height 22
select select "2025"
select select "September"
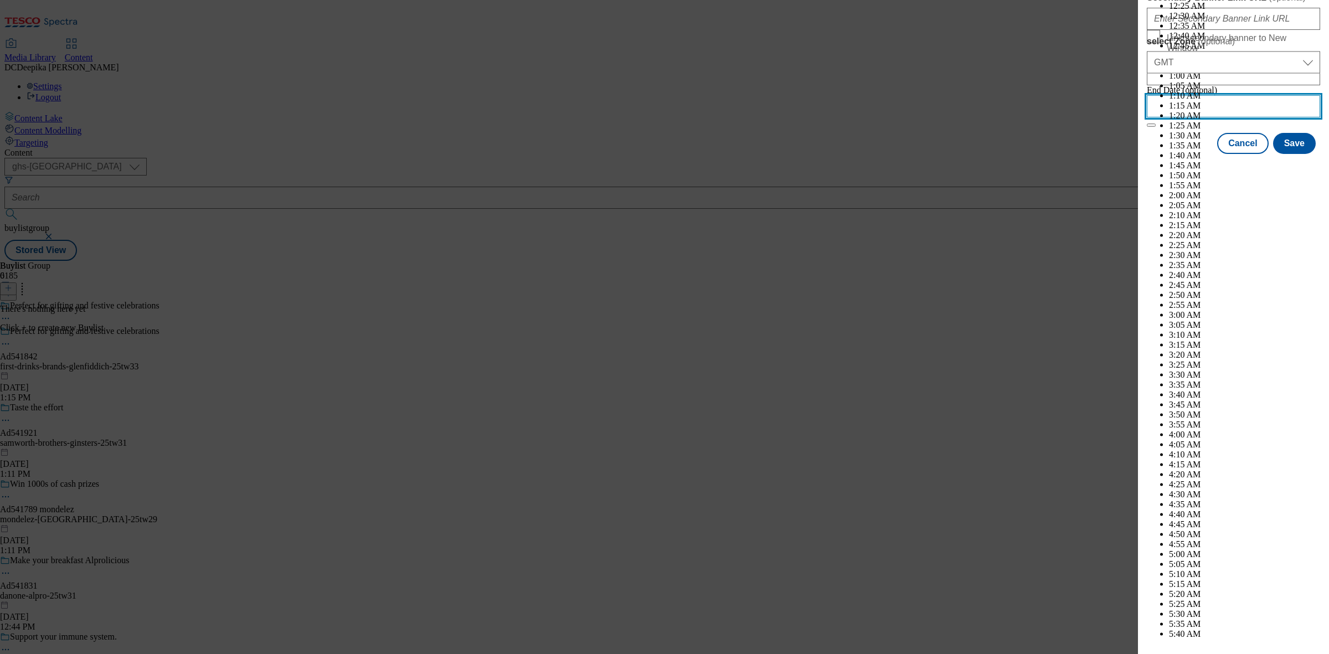
scroll to position [3270, 0]
select select "2026"
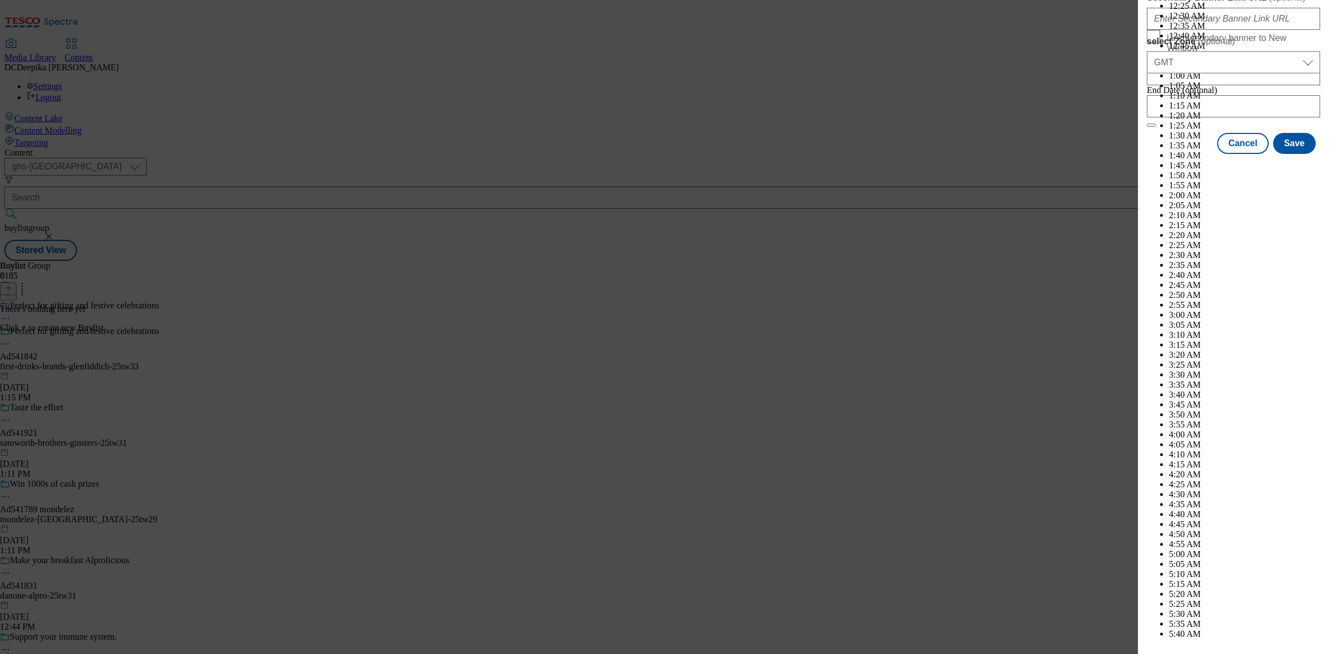
select select "January"
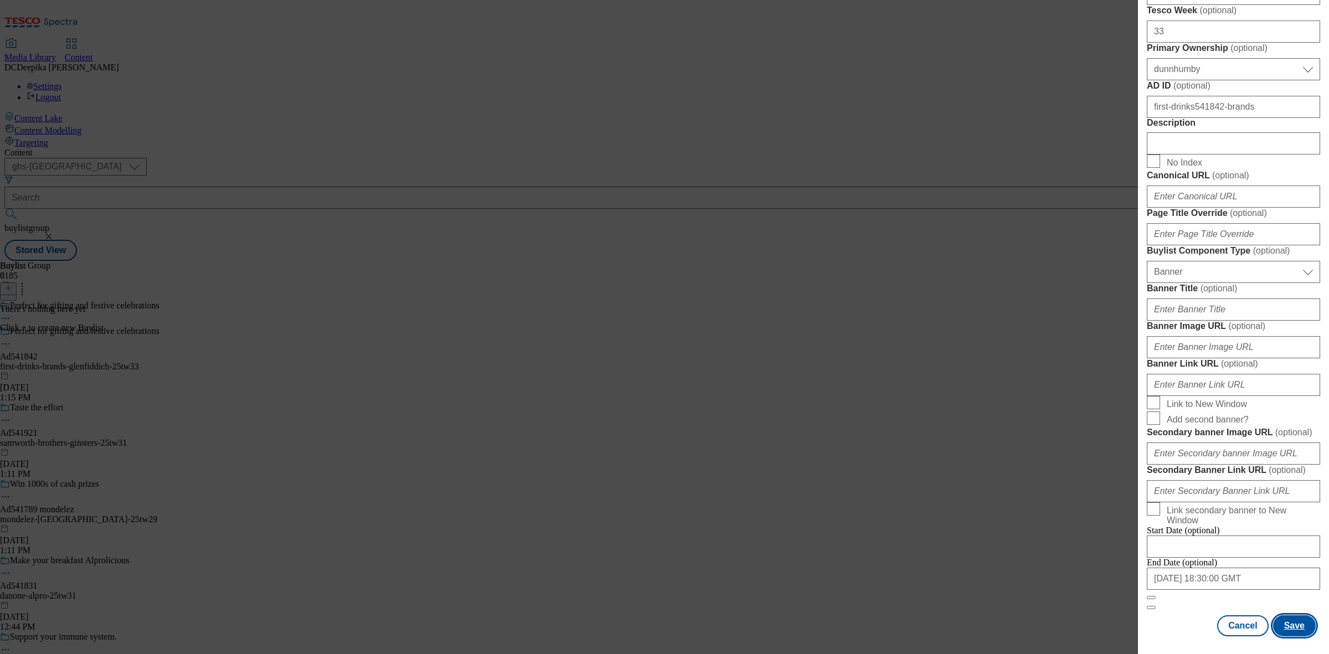
click at [1291, 616] on button "Save" at bounding box center [1294, 625] width 43 height 21
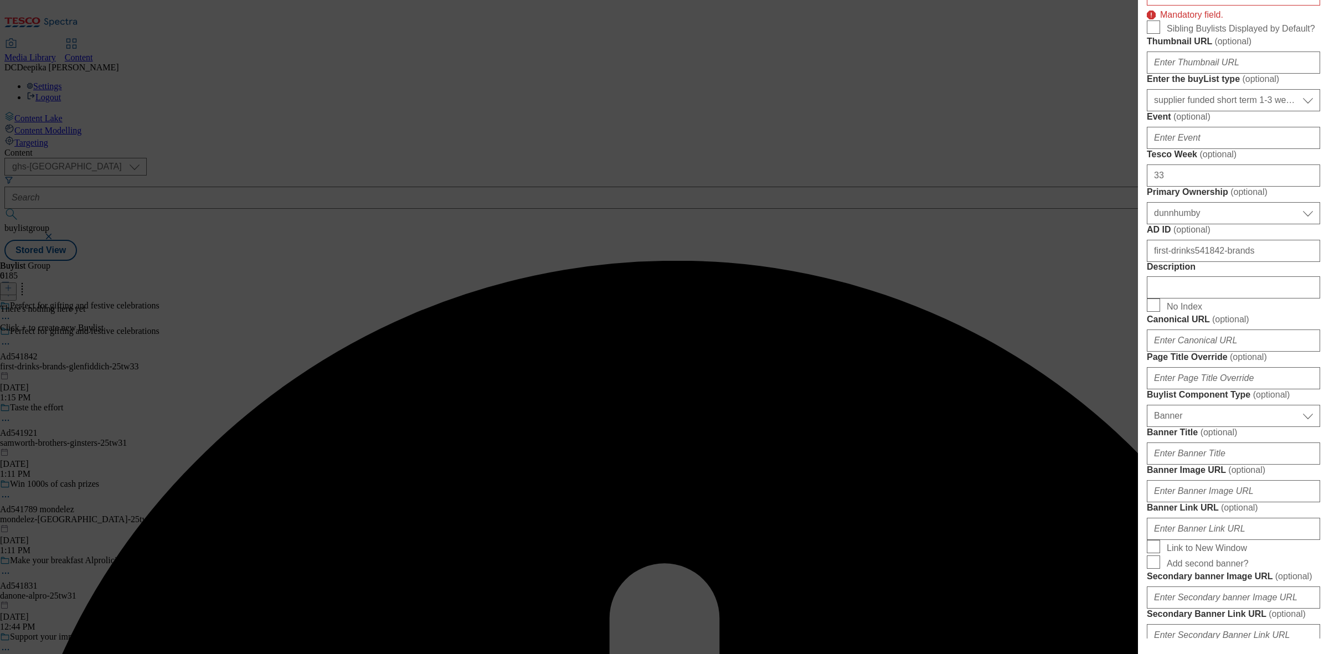
scroll to position [367, 0]
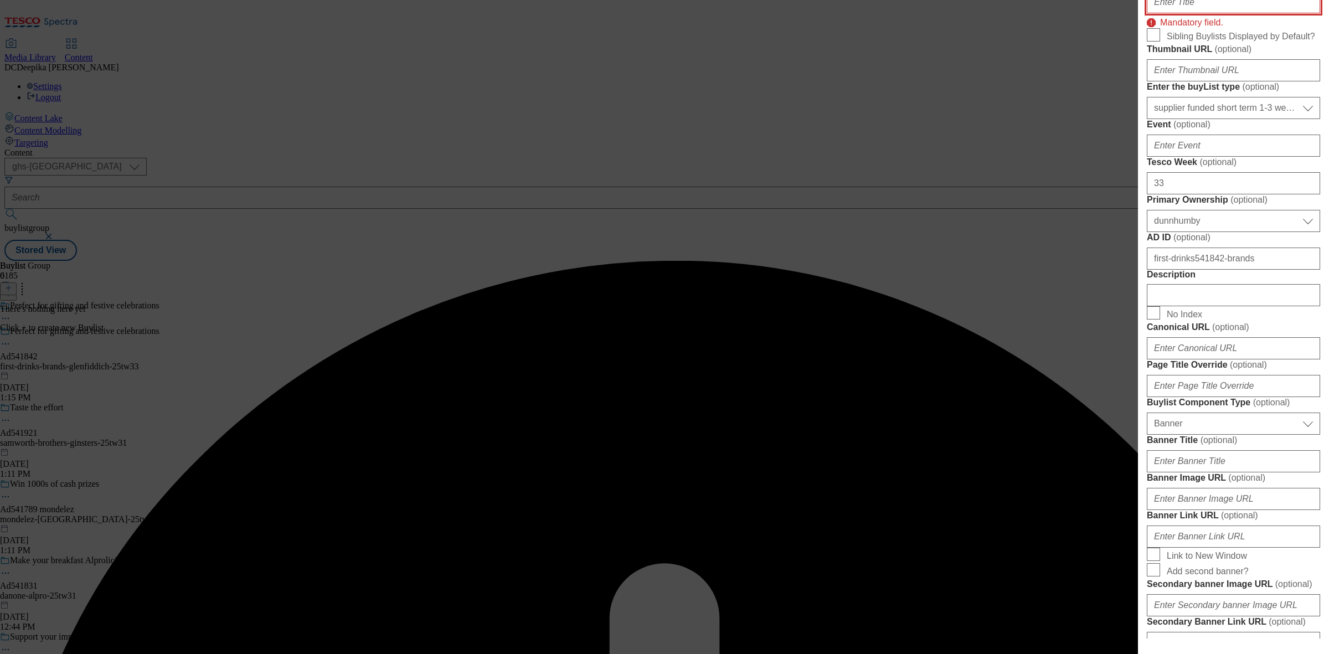
click at [1192, 13] on input "Title" at bounding box center [1233, 2] width 173 height 22
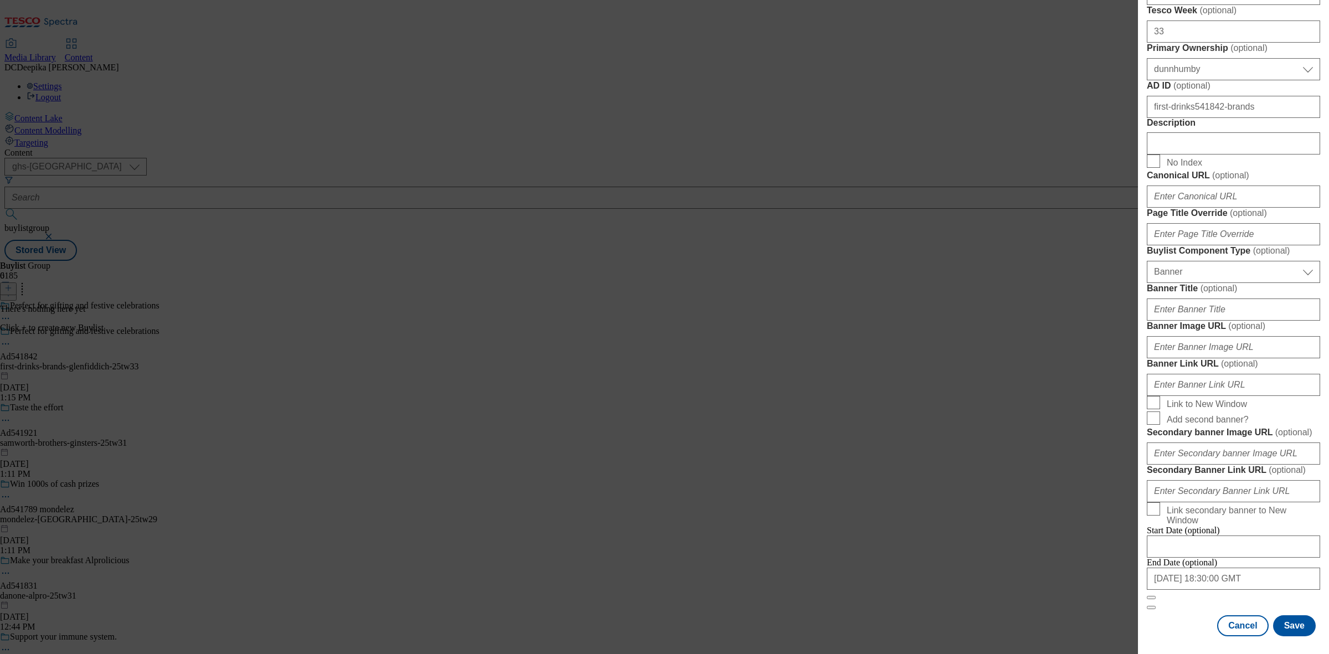
scroll to position [976, 0]
click at [1287, 617] on button "Save" at bounding box center [1294, 625] width 43 height 21
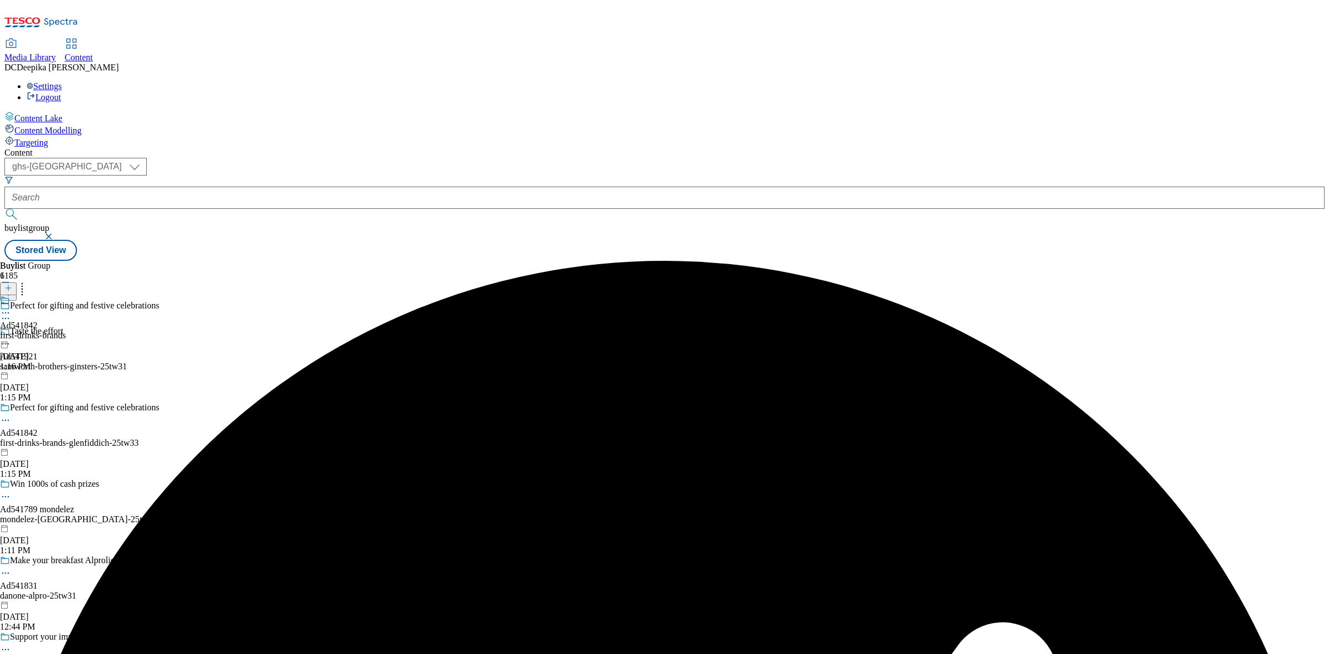
click at [66, 331] on div "first-drinks-brands" at bounding box center [33, 336] width 66 height 10
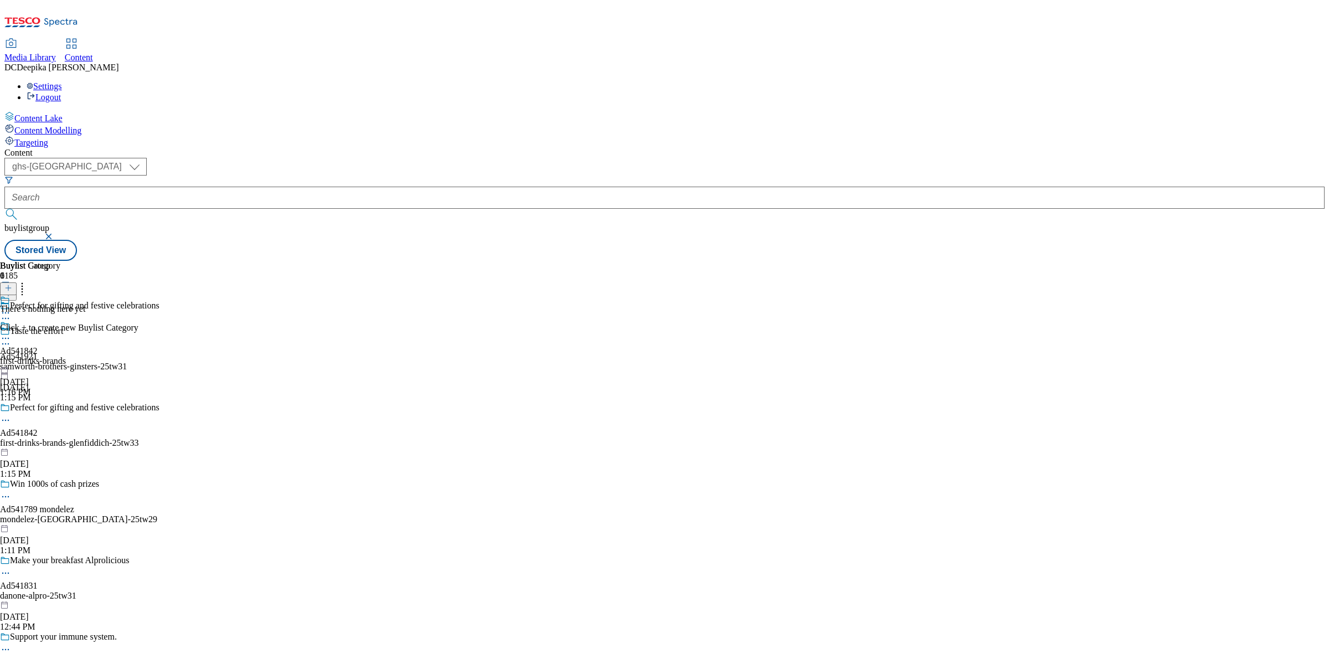
click at [12, 284] on icon at bounding box center [8, 288] width 8 height 8
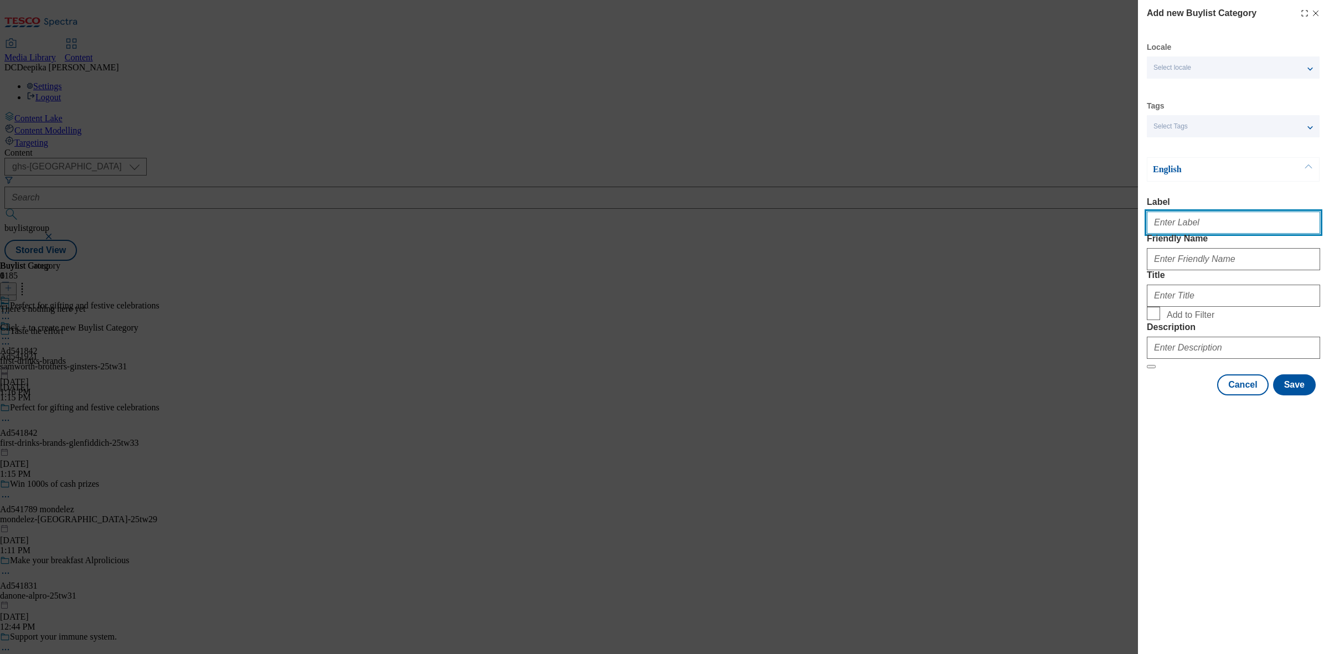
click at [1214, 228] on input "Label" at bounding box center [1233, 223] width 173 height 22
paste input "Ad541842"
type input "Ad541842"
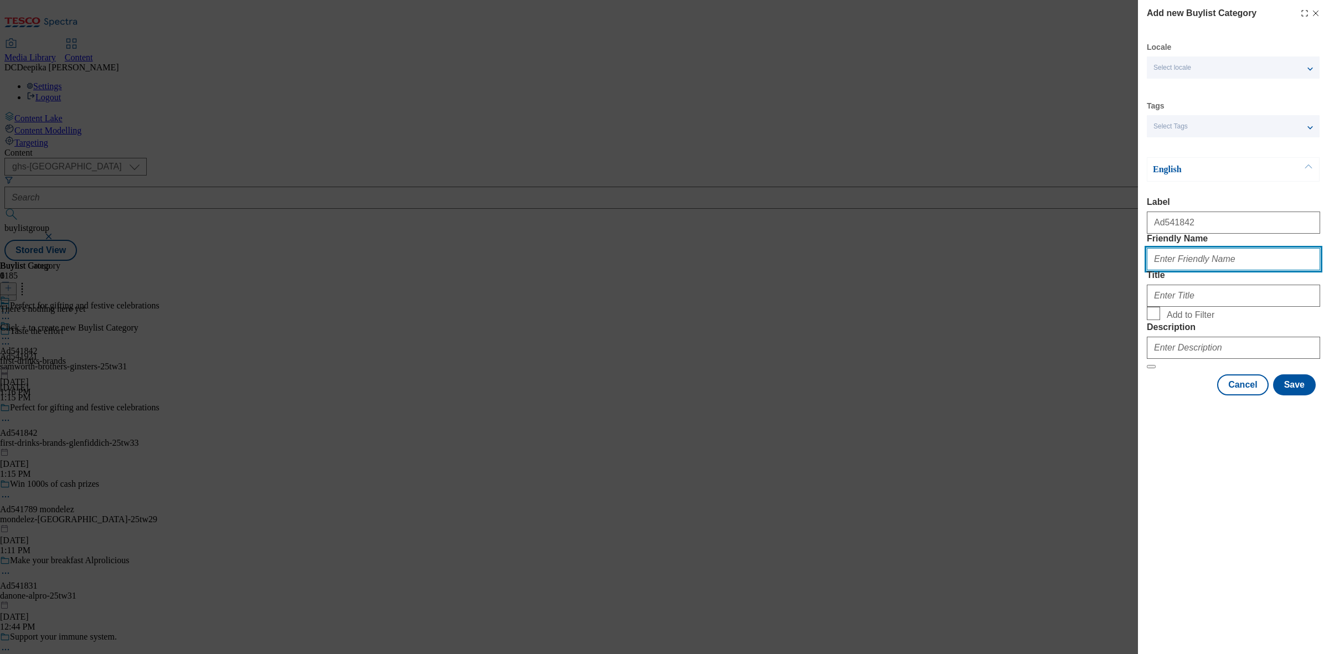
click at [1210, 270] on input "Friendly Name" at bounding box center [1233, 259] width 173 height 22
paste input "first-drinks-brands-glenfiddich"
type input "first-drinks-brands-glenfiddich"
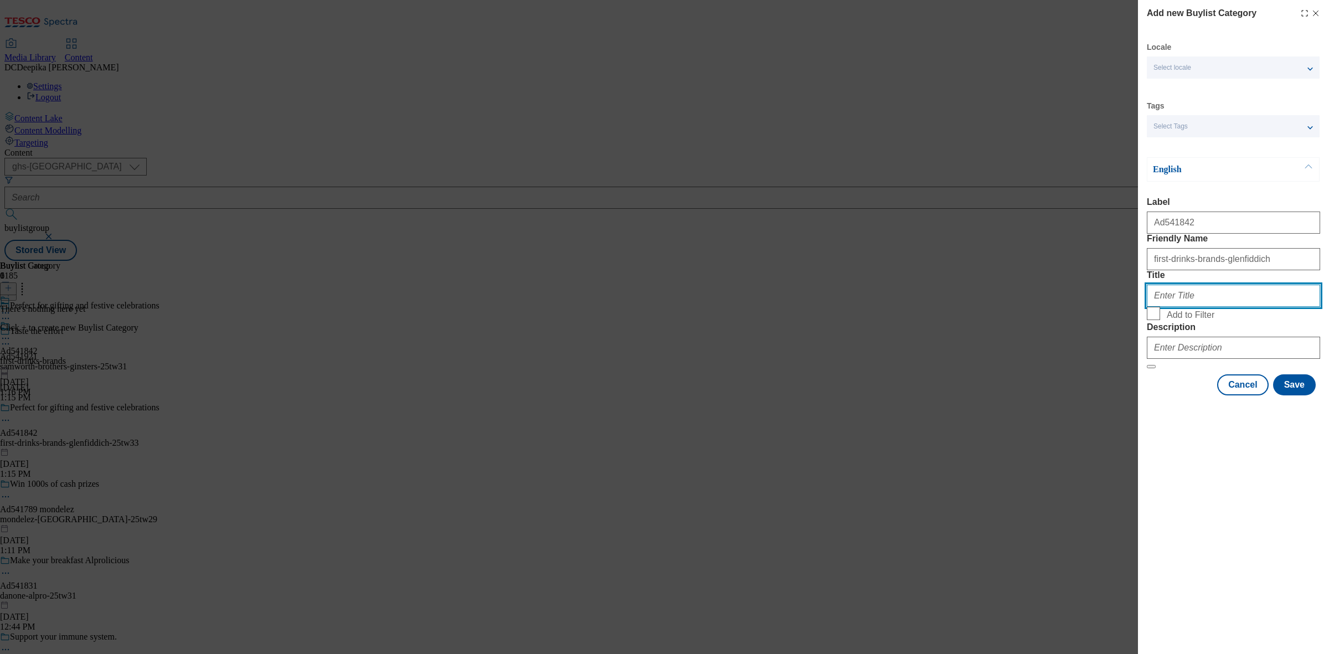
click at [1196, 307] on input "Title" at bounding box center [1233, 296] width 173 height 22
paste input "First Drinks"
type input "First Drinks"
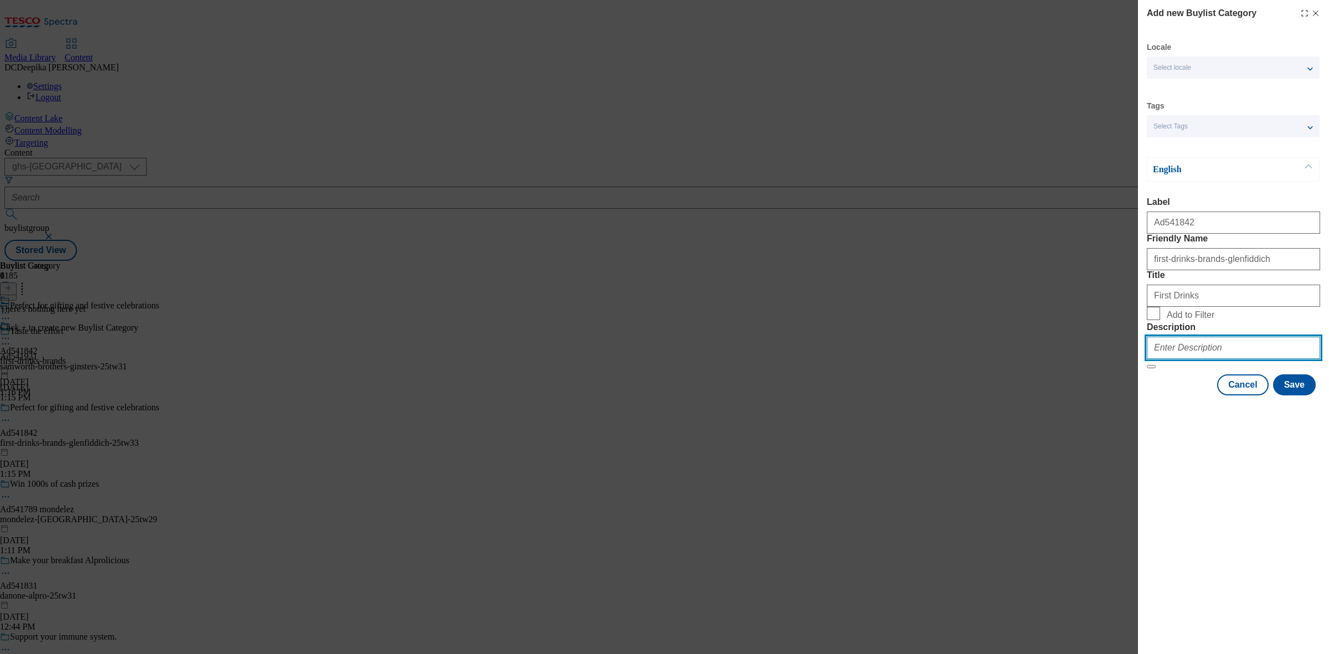
click at [1216, 359] on input "Description" at bounding box center [1233, 348] width 173 height 22
click at [1295, 395] on button "Save" at bounding box center [1294, 384] width 43 height 21
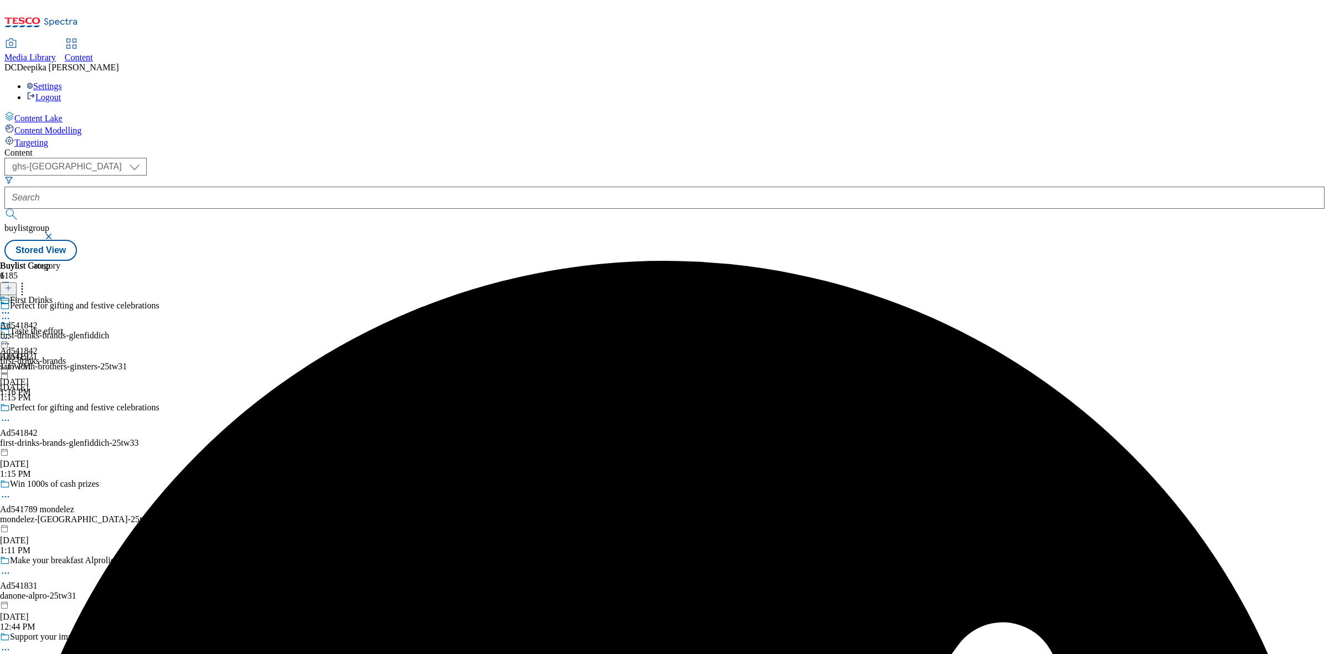
click at [828, 261] on div "Buylist Group 6185 Perfect for gifting and festive celebrations Taste the effor…" at bounding box center [664, 261] width 1320 height 0
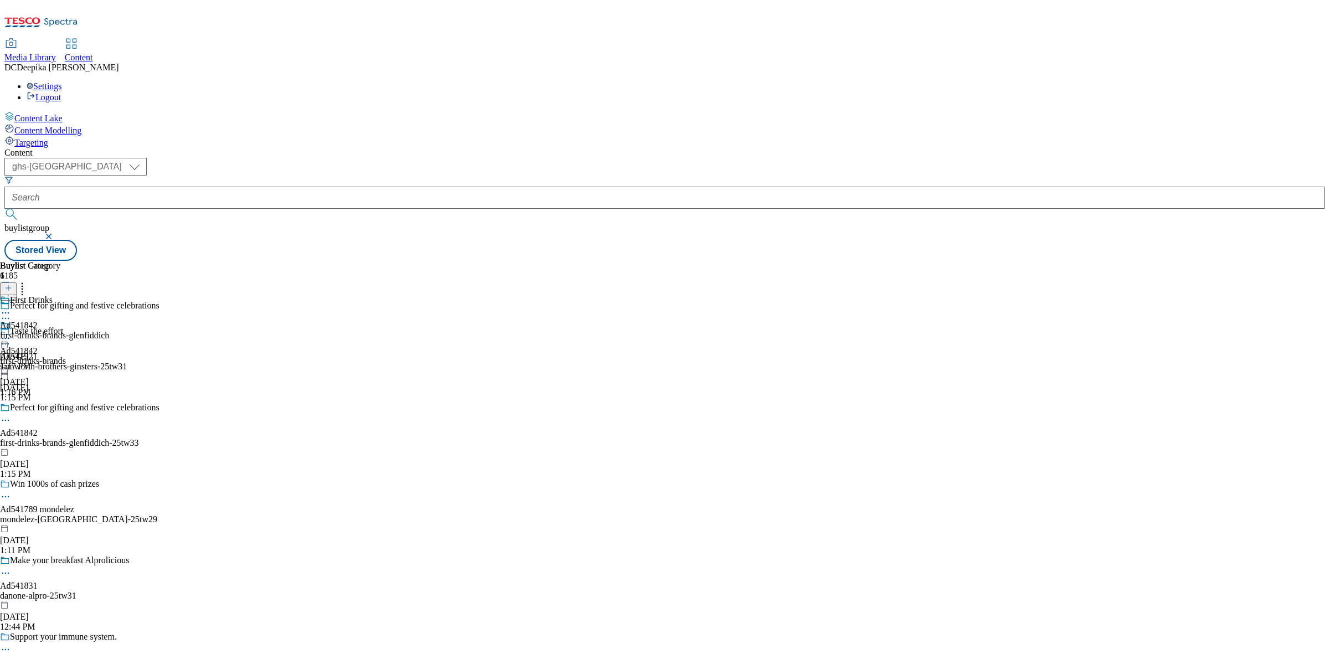
click at [109, 295] on div "First Drinks Ad541842 first-drinks-brands-glenfiddich Sep 9, 2025 1:17 PM" at bounding box center [54, 333] width 109 height 76
click at [12, 284] on icon at bounding box center [8, 288] width 8 height 8
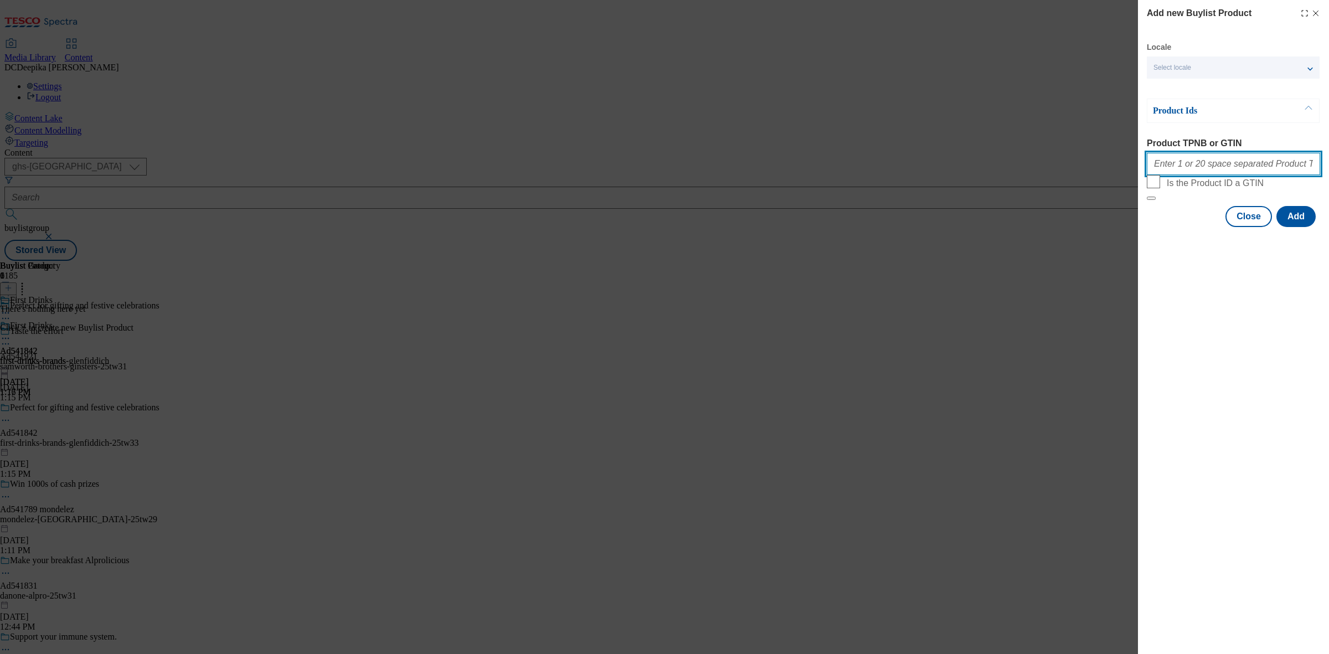
click at [1211, 167] on input "Product TPNB or GTIN" at bounding box center [1233, 164] width 173 height 22
paste input "54979562 50237243, 54979562 50237243"
type input "54979562 50237243, 54979562 50237243"
click at [1314, 245] on div "Modal" at bounding box center [1233, 237] width 191 height 16
click at [1286, 227] on button "Add" at bounding box center [1295, 216] width 39 height 21
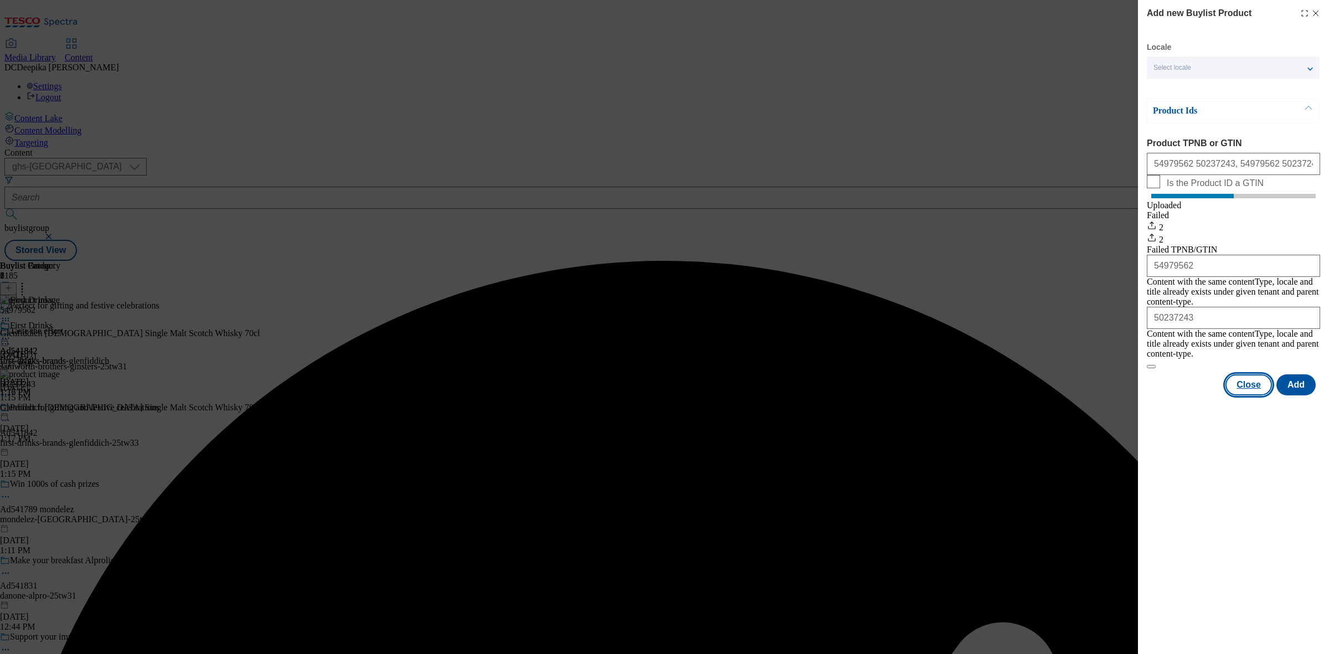
click at [1253, 382] on button "Close" at bounding box center [1248, 384] width 47 height 21
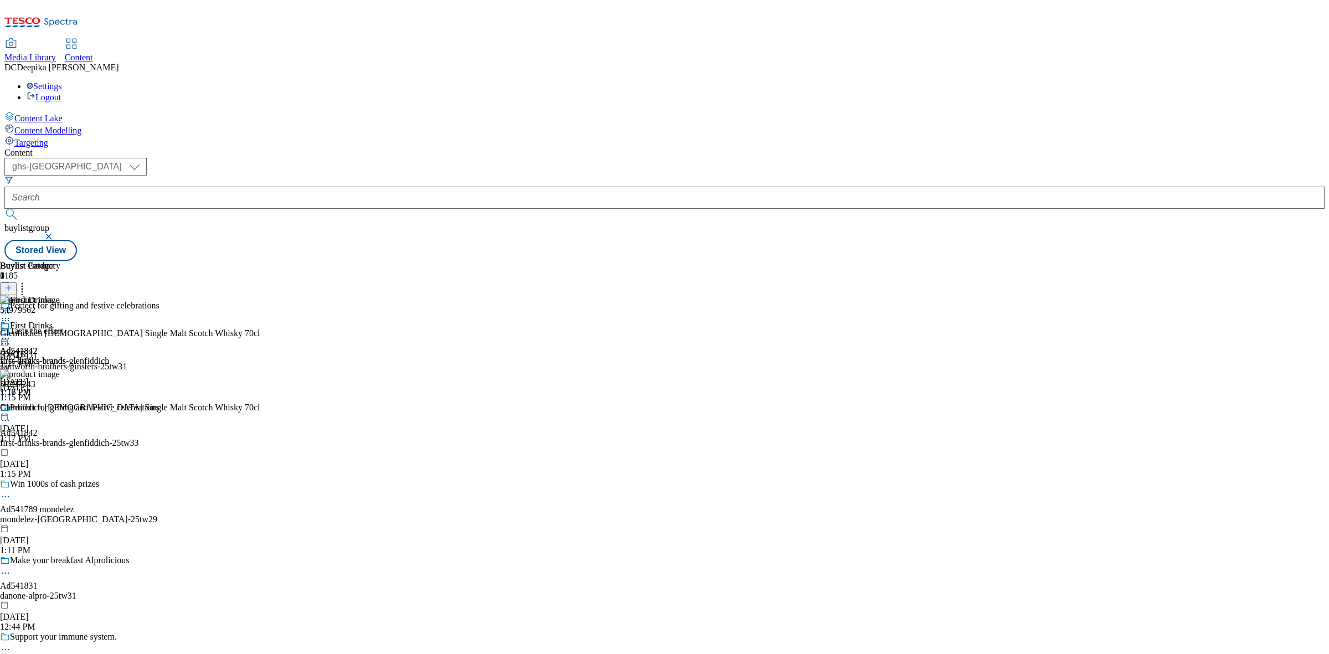
click at [1040, 261] on div "Buylist Group 6185 Perfect for gifting and festive celebrations Taste the effor…" at bounding box center [664, 261] width 1320 height 0
click at [11, 315] on icon at bounding box center [5, 320] width 11 height 11
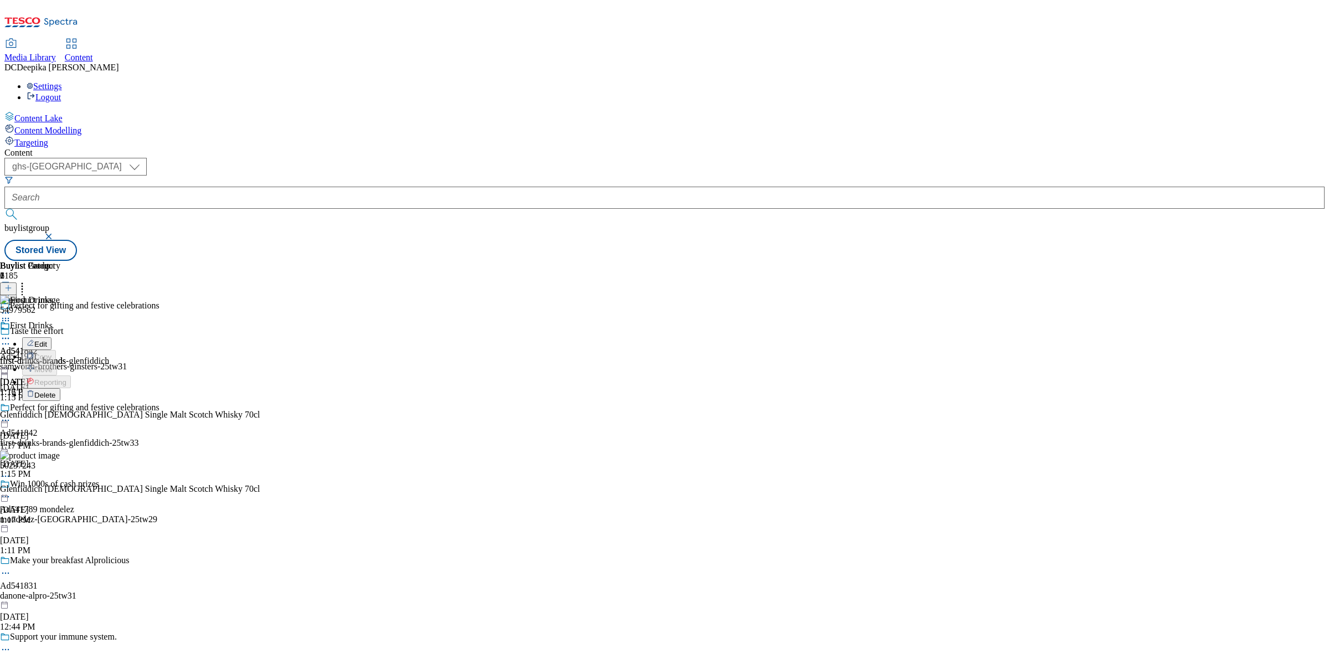
click at [1043, 261] on div "Buylist Group 6185 Perfect for gifting and festive celebrations Taste the effor…" at bounding box center [664, 261] width 1320 height 0
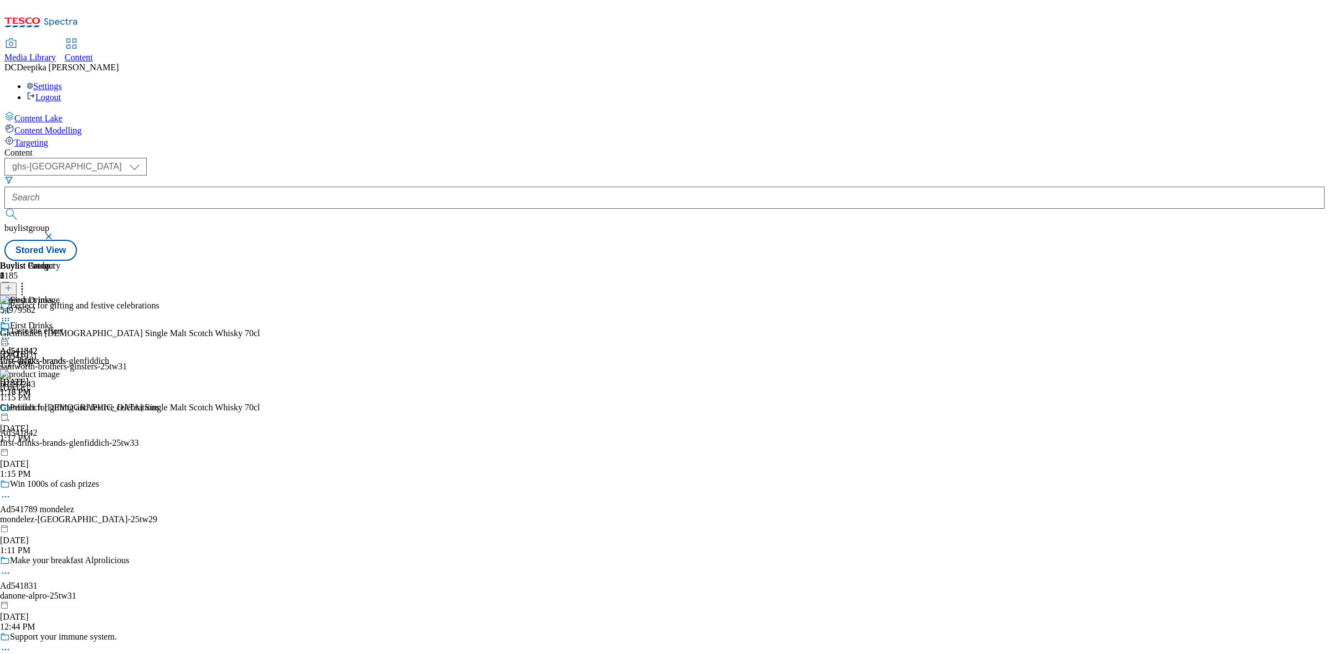
click at [11, 333] on icon at bounding box center [5, 338] width 11 height 11
click at [65, 406] on button "Preview" at bounding box center [43, 412] width 43 height 13
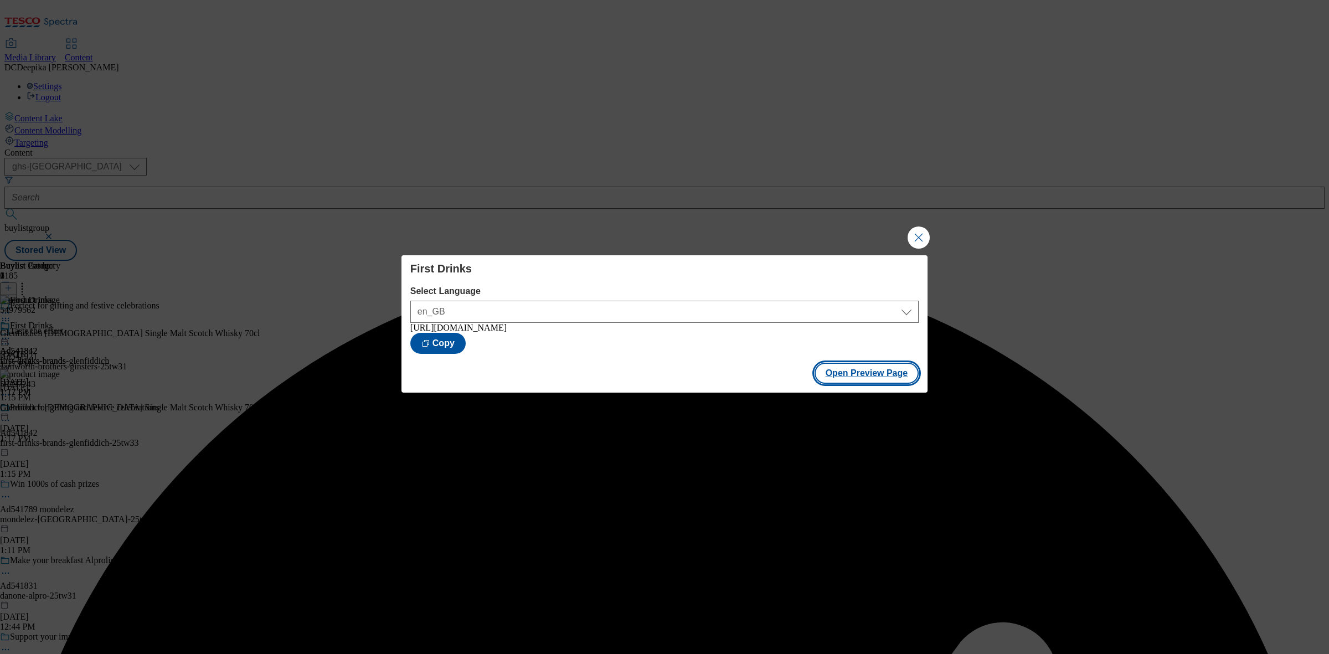
click at [848, 384] on button "Open Preview Page" at bounding box center [867, 373] width 105 height 21
click at [910, 233] on button "Close Modal" at bounding box center [919, 237] width 22 height 22
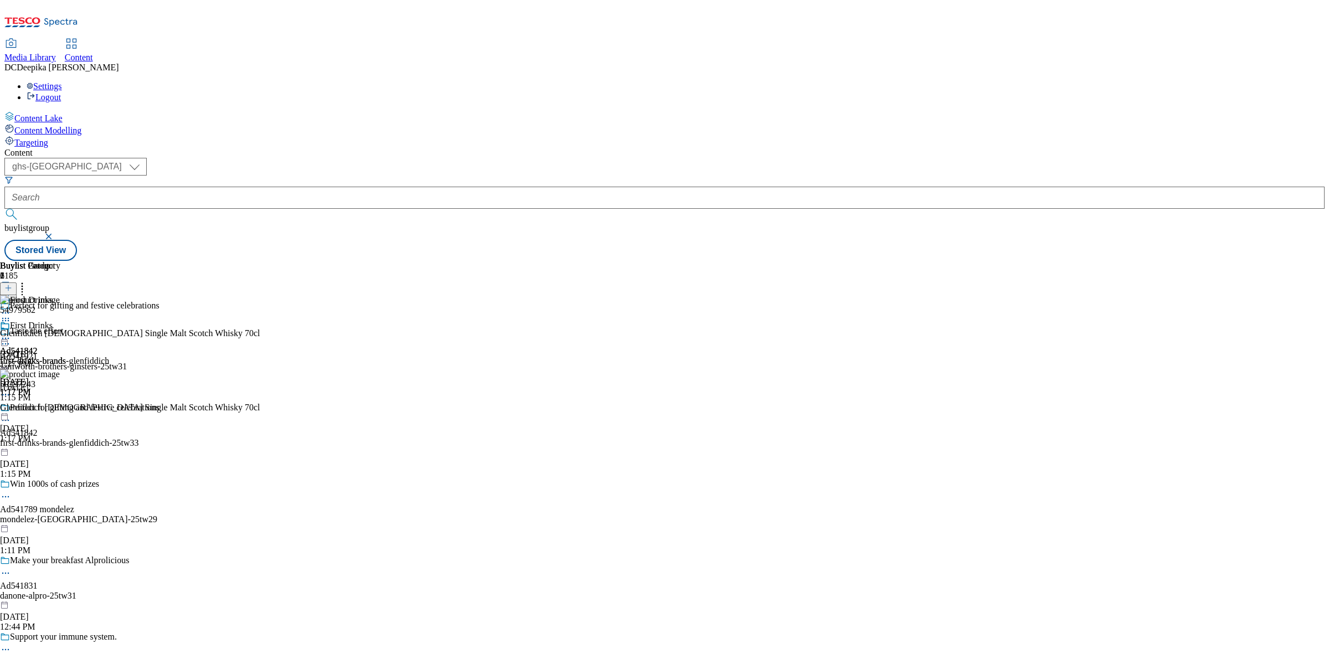
click at [11, 415] on icon at bounding box center [5, 420] width 11 height 11
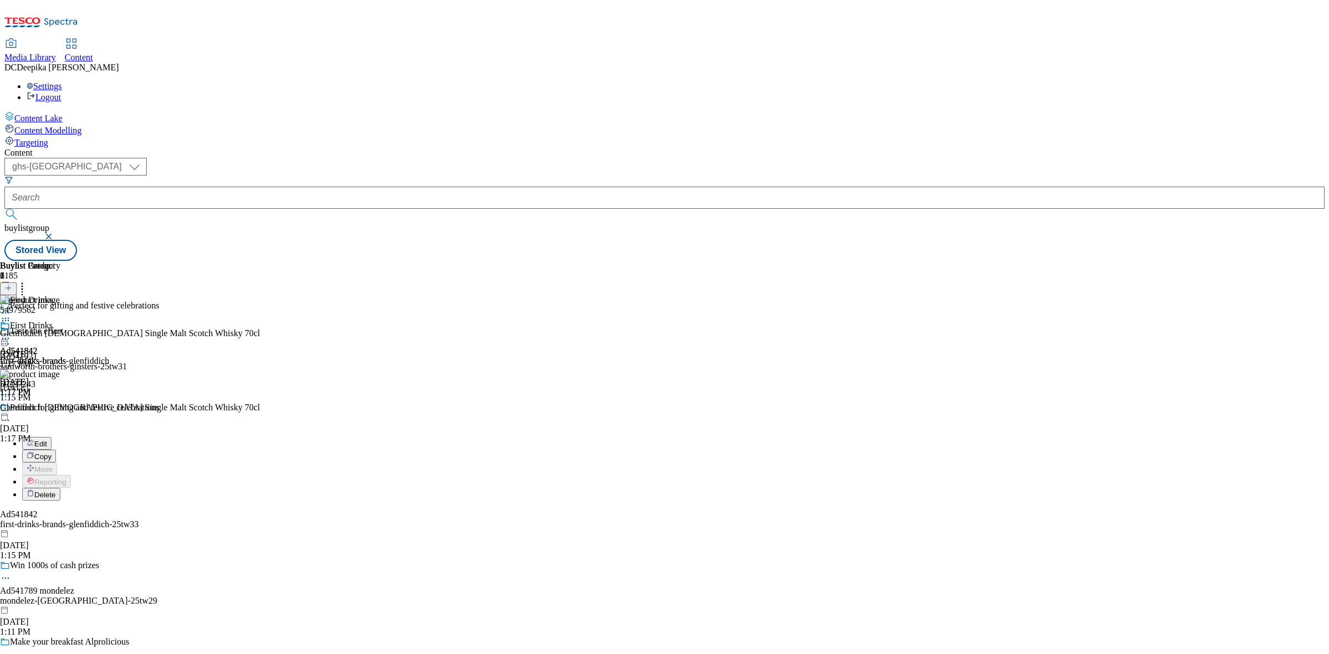
click at [240, 437] on li "Edit" at bounding box center [131, 443] width 218 height 13
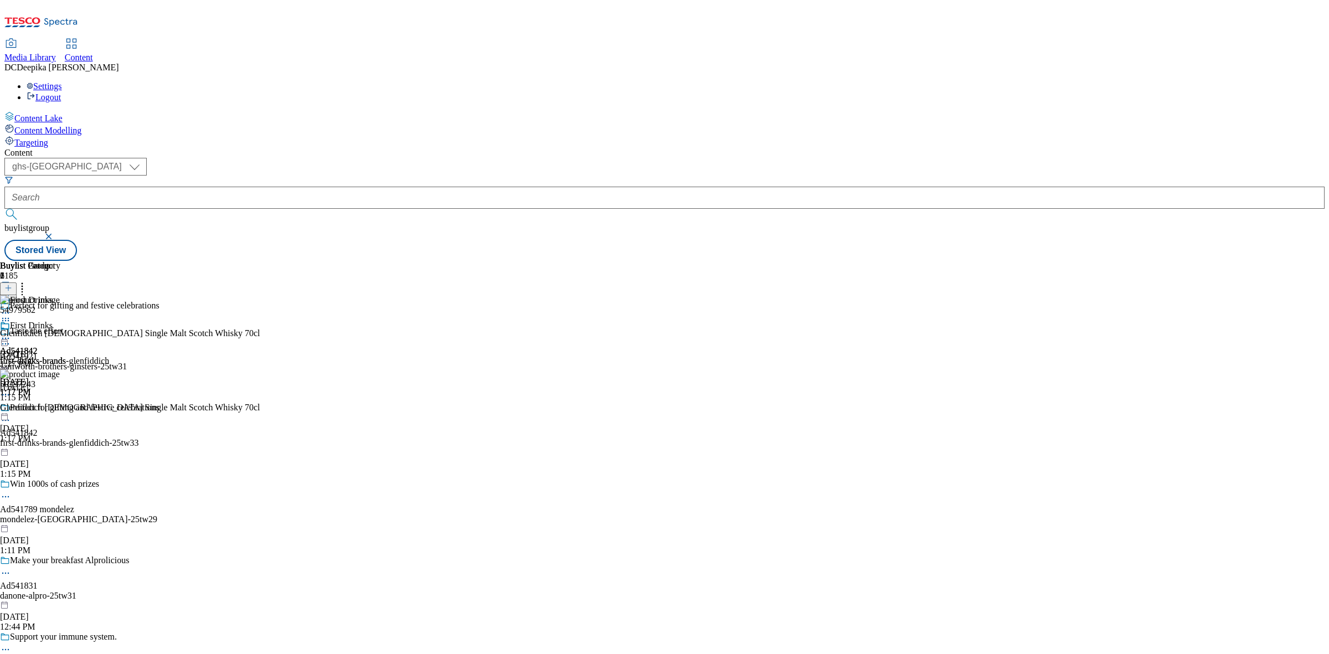
click at [11, 415] on icon at bounding box center [5, 420] width 11 height 11
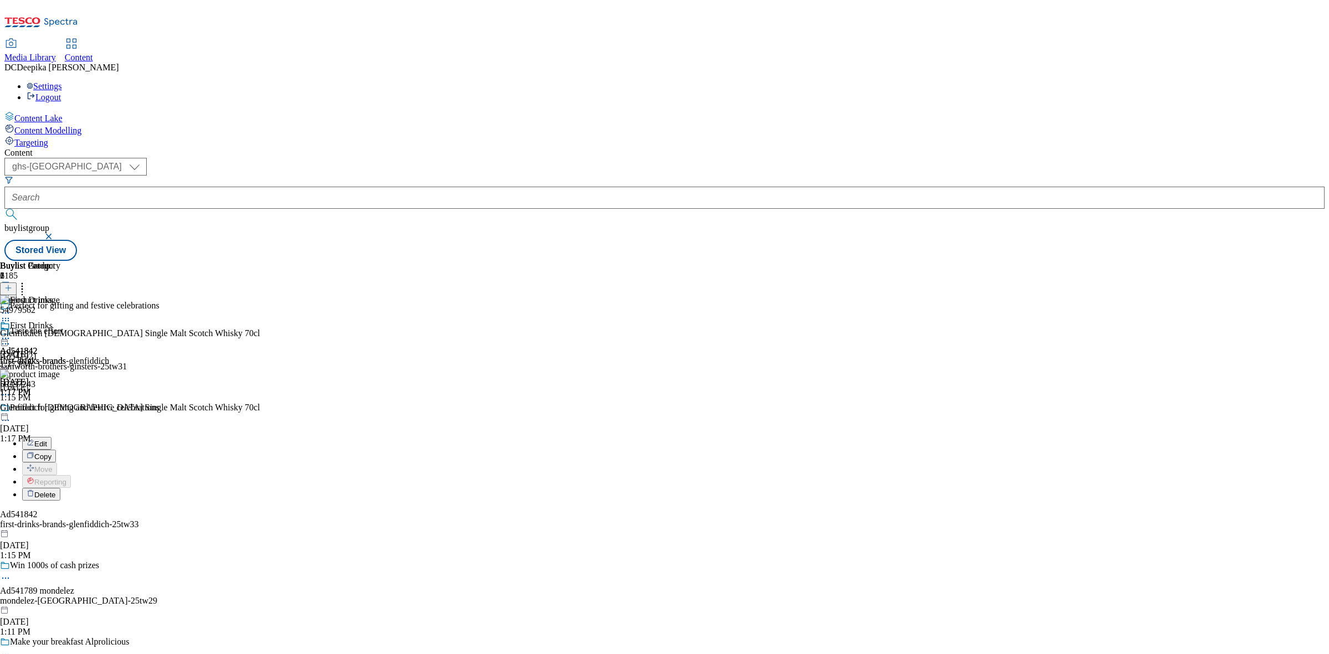
click at [51, 437] on button "Edit" at bounding box center [36, 443] width 29 height 13
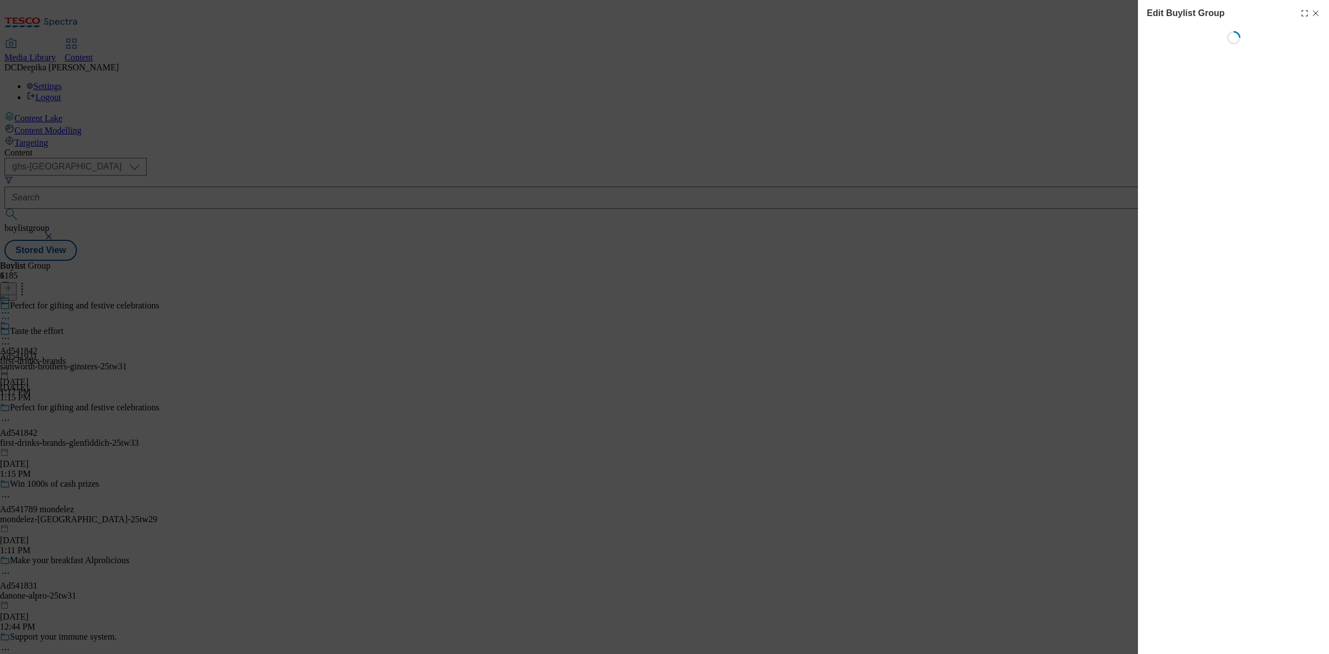
click at [1312, 9] on icon "Modal" at bounding box center [1315, 13] width 9 height 9
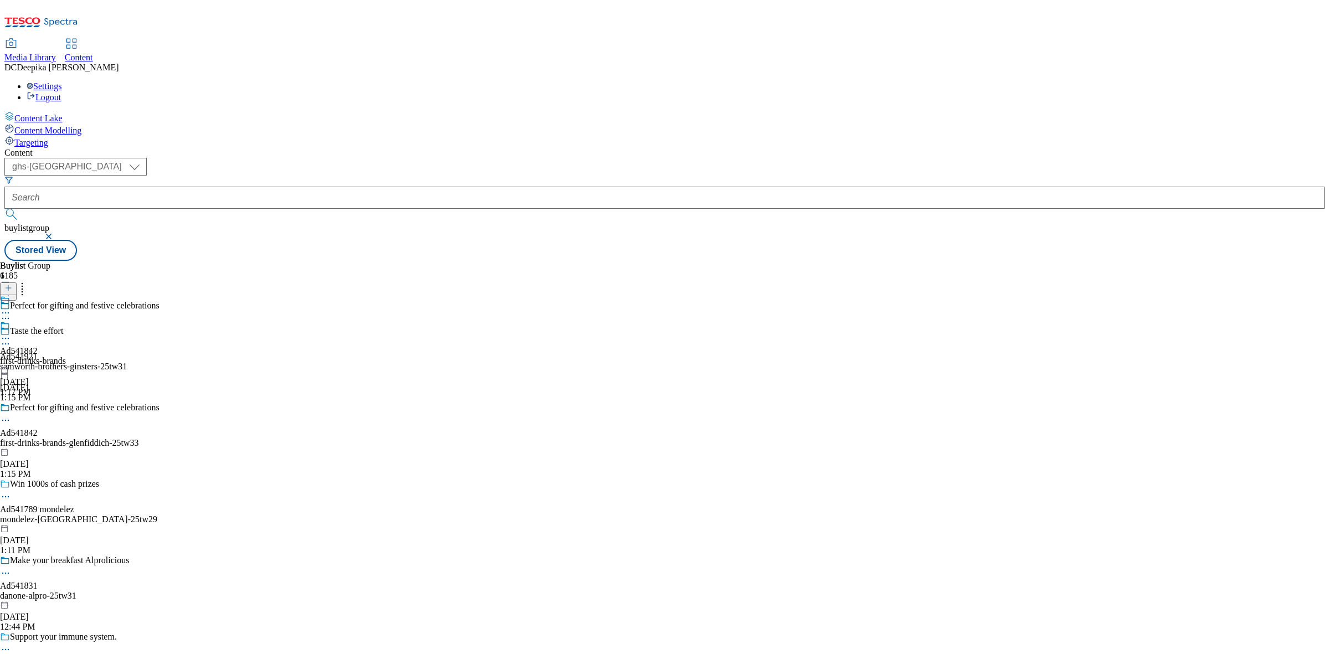
click at [11, 415] on icon at bounding box center [5, 420] width 11 height 11
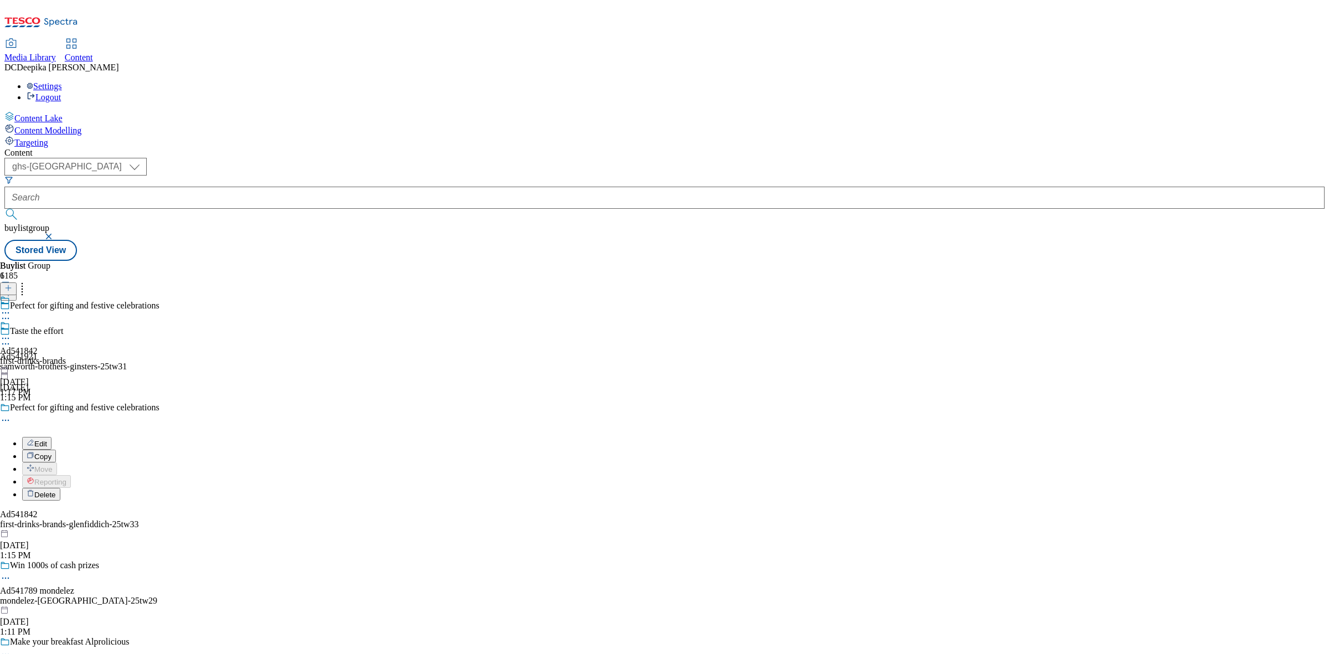
click at [47, 440] on span "Edit" at bounding box center [40, 444] width 13 height 8
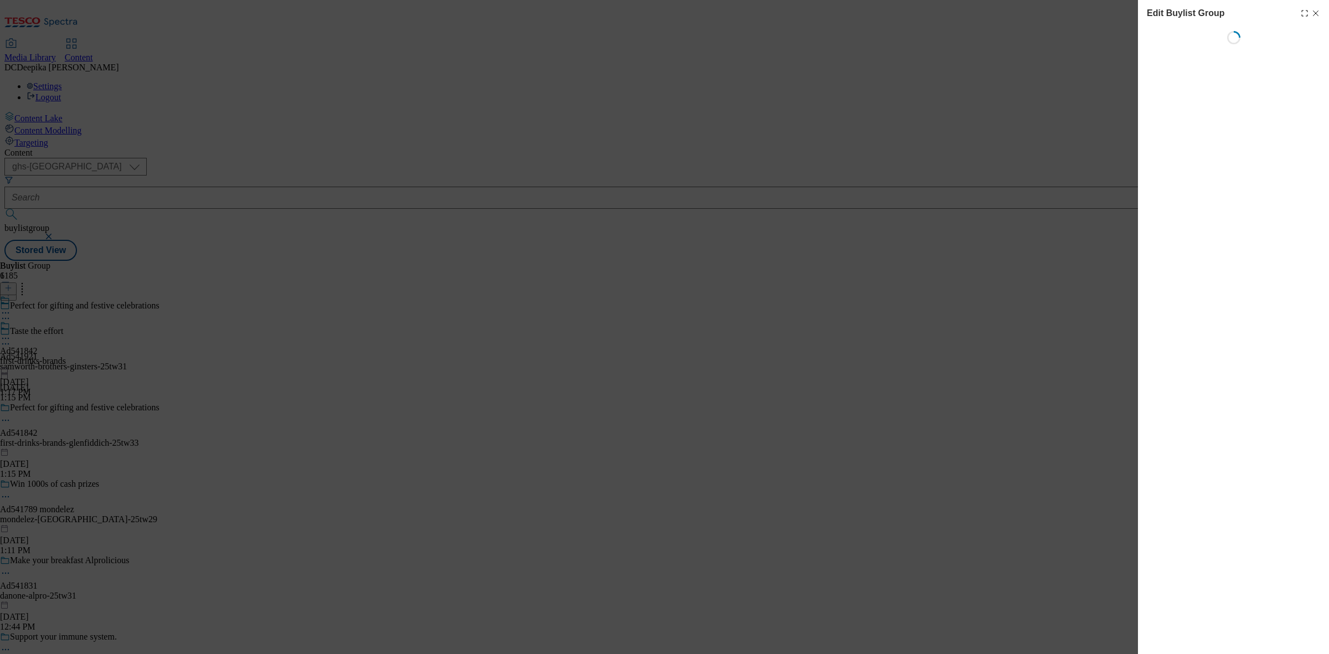
click at [1316, 16] on icon "Modal" at bounding box center [1315, 13] width 9 height 9
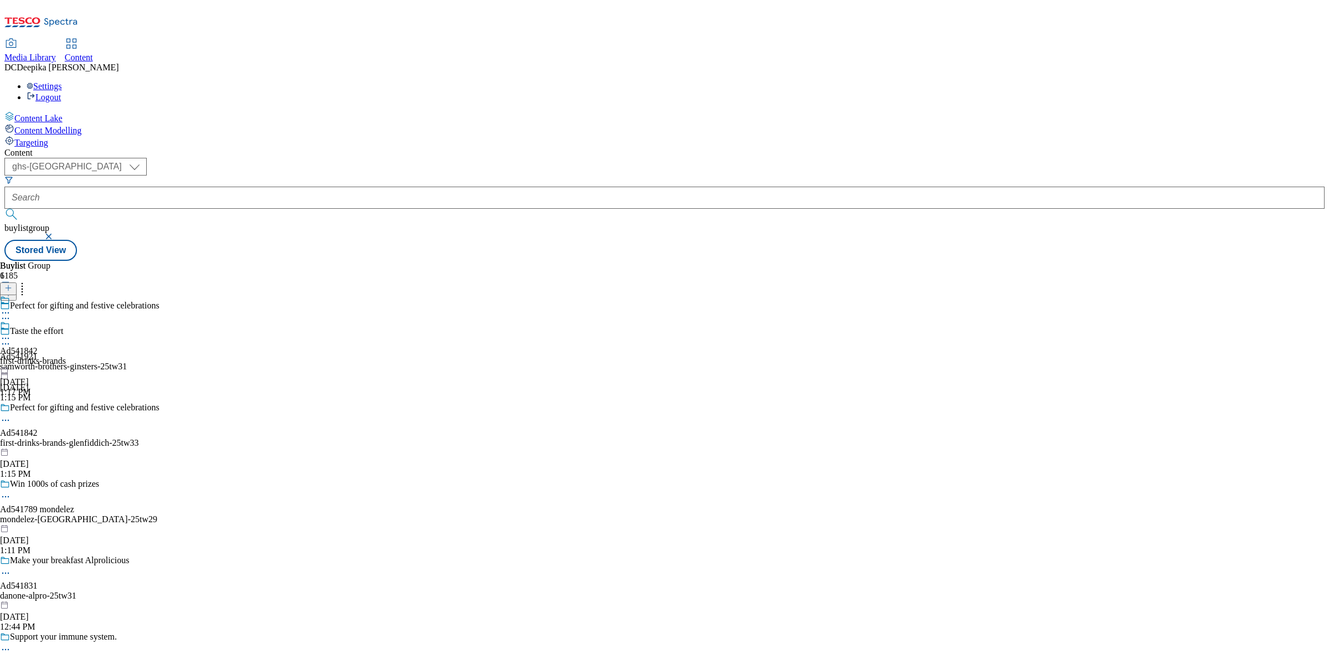
click at [11, 415] on icon at bounding box center [5, 420] width 11 height 11
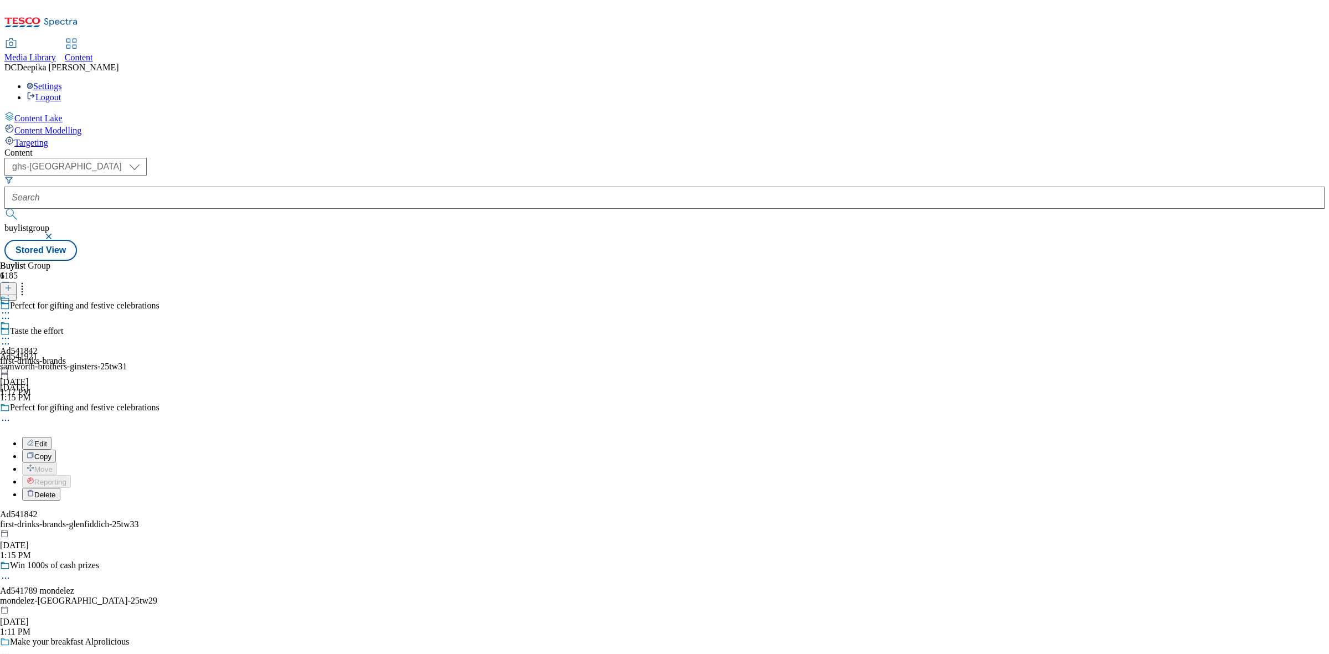
click at [51, 437] on button "Edit" at bounding box center [36, 443] width 29 height 13
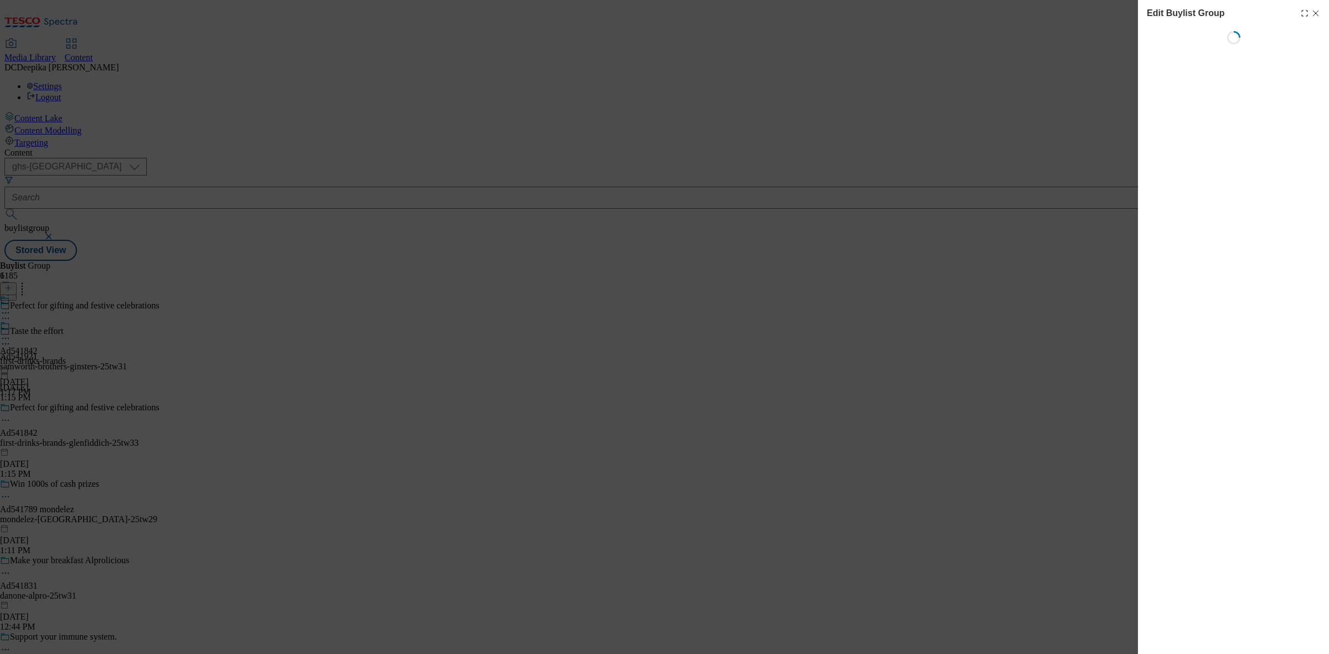
click at [1261, 269] on div "Edit Buylist Group Loading" at bounding box center [1233, 327] width 191 height 654
click at [975, 214] on div "Edit Buylist Group Loading" at bounding box center [664, 327] width 1329 height 654
click at [1319, 10] on icon "Modal" at bounding box center [1315, 13] width 9 height 9
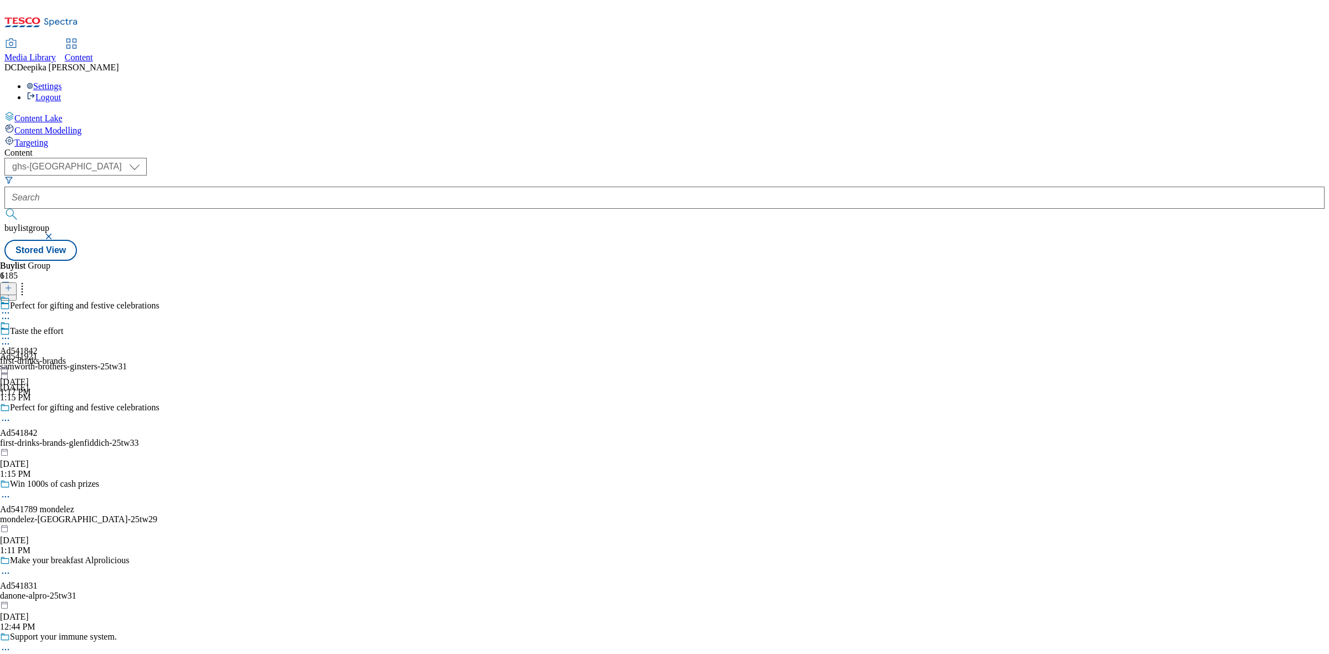
click at [11, 415] on icon at bounding box center [5, 420] width 11 height 11
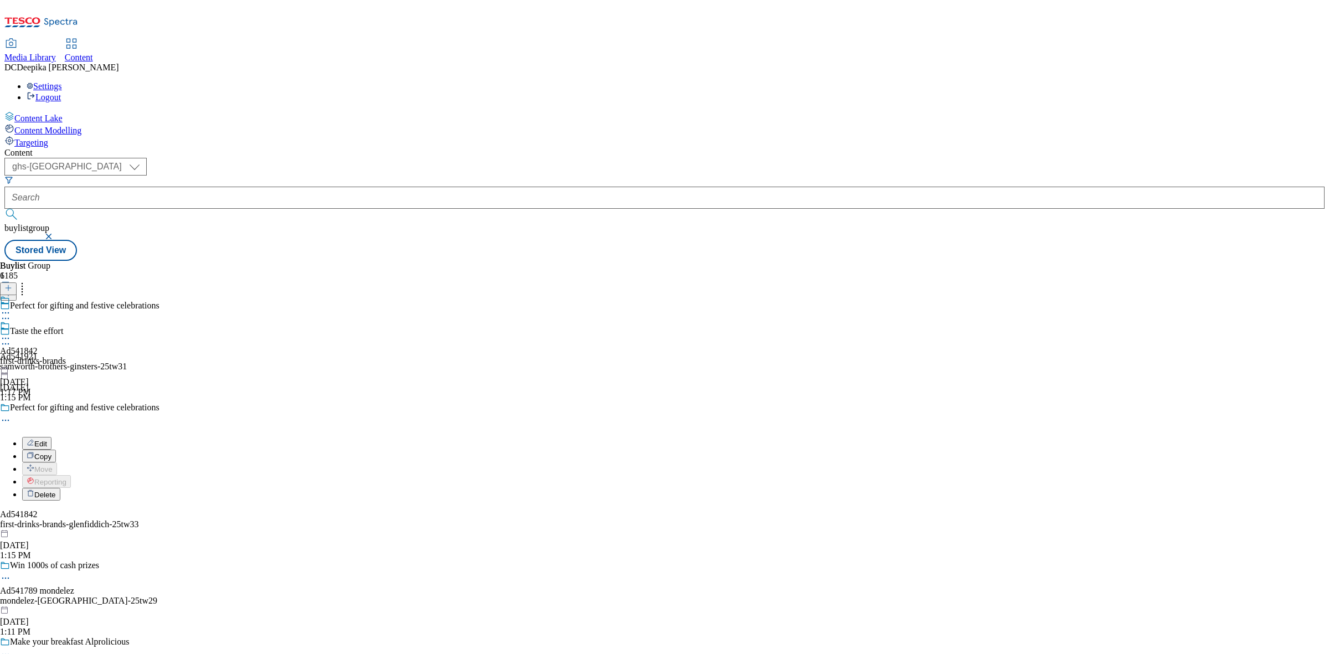
click at [47, 440] on span "Edit" at bounding box center [40, 444] width 13 height 8
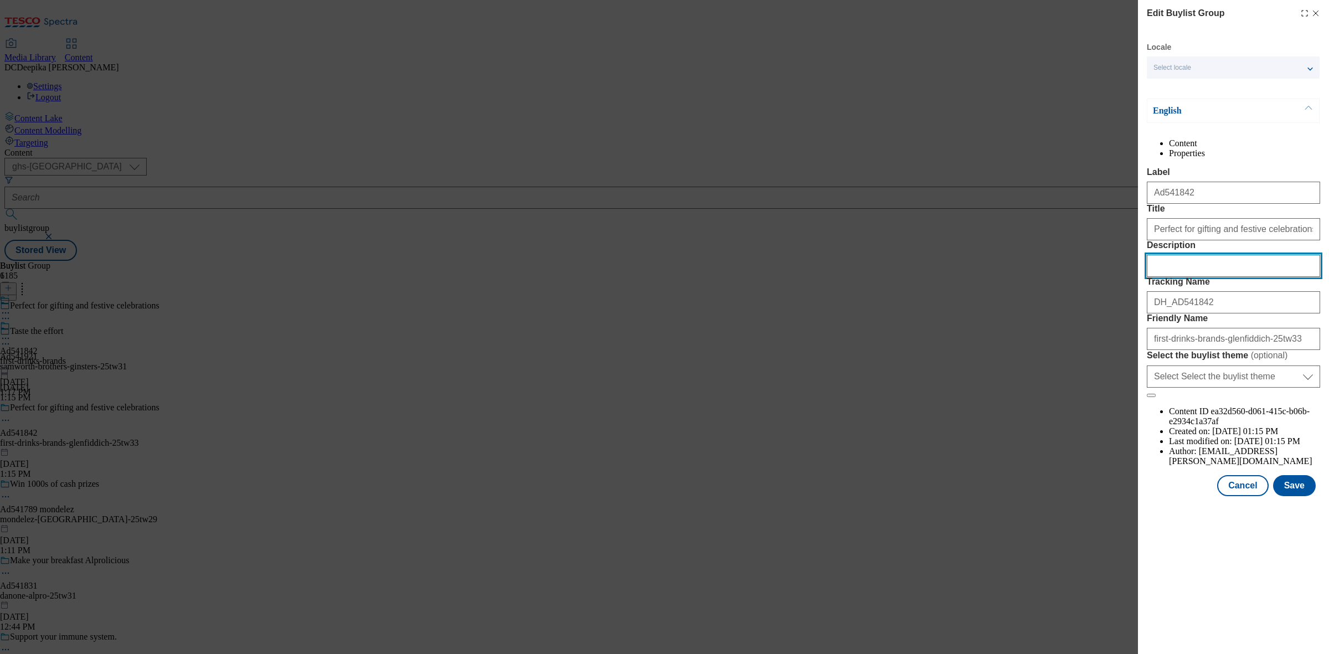
click at [1205, 277] on input "Description" at bounding box center [1233, 266] width 173 height 22
paste input "Glenfiddich 15 Year Old Single Malt Scotch Whisky 70cl"
type input "Glenfiddich 15 Year Old Single Malt Scotch Whisky 70cl"
click at [1294, 496] on button "Save" at bounding box center [1294, 485] width 43 height 21
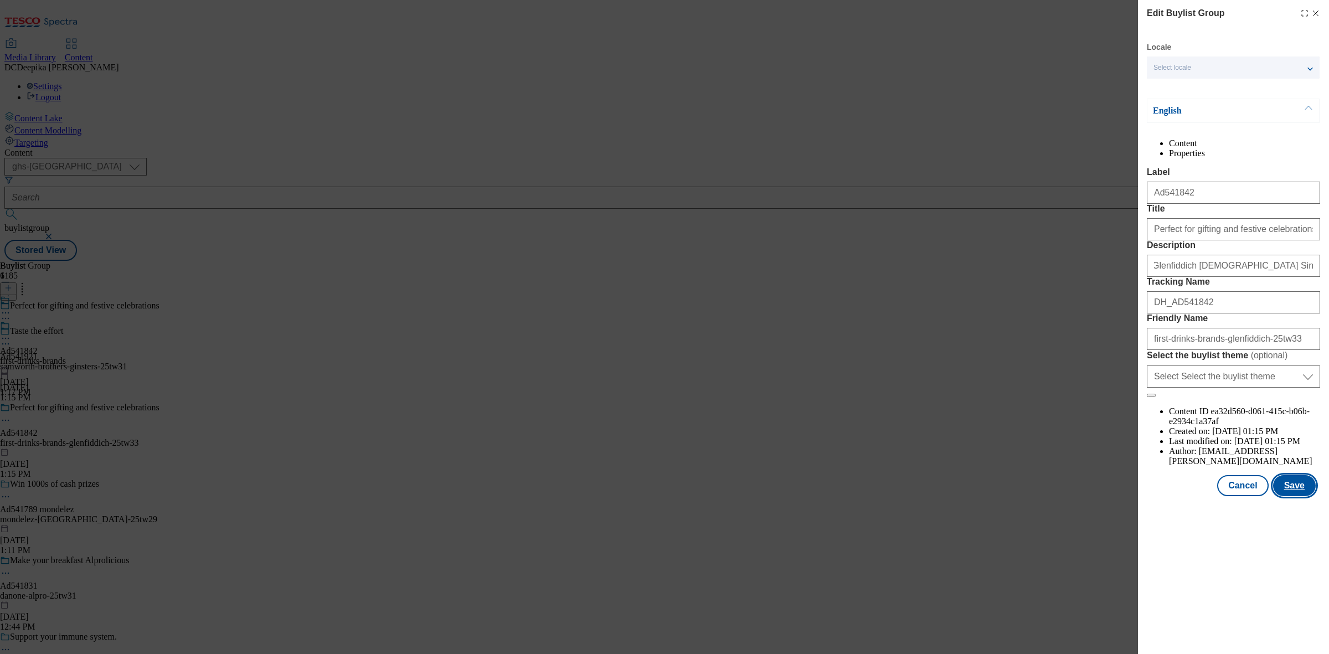
scroll to position [0, 0]
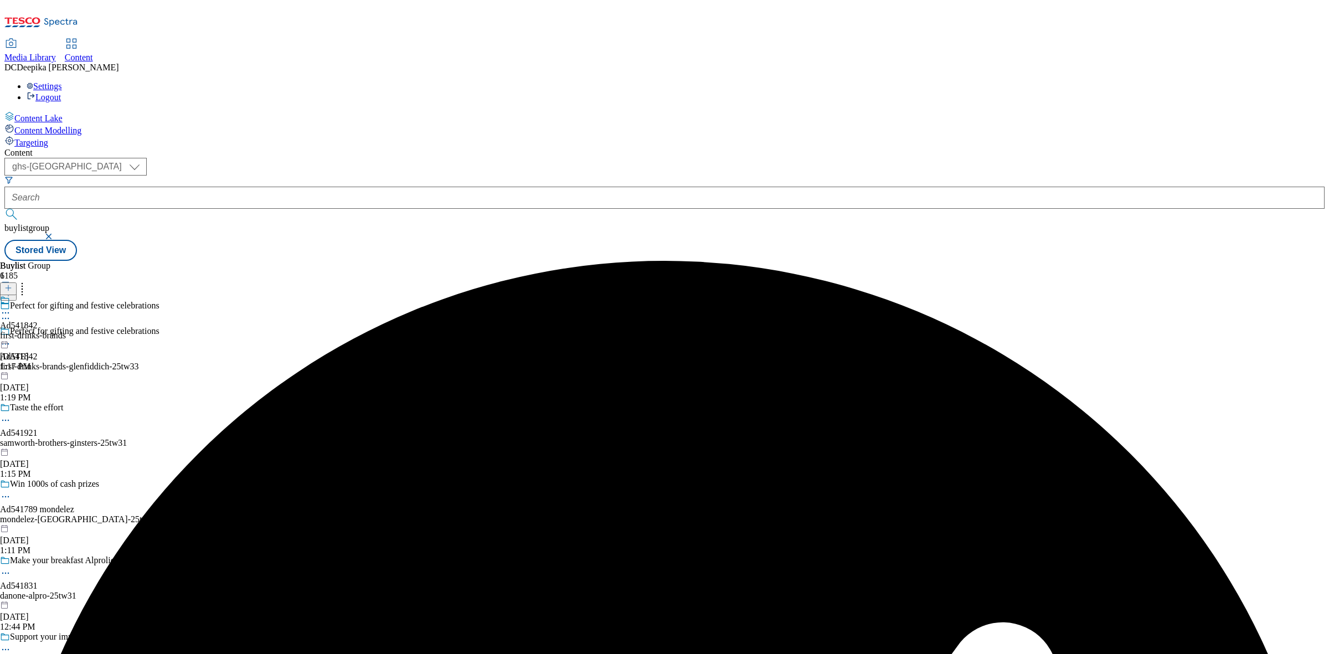
click at [11, 307] on icon at bounding box center [5, 312] width 11 height 11
click at [47, 332] on span "Edit" at bounding box center [40, 336] width 13 height 8
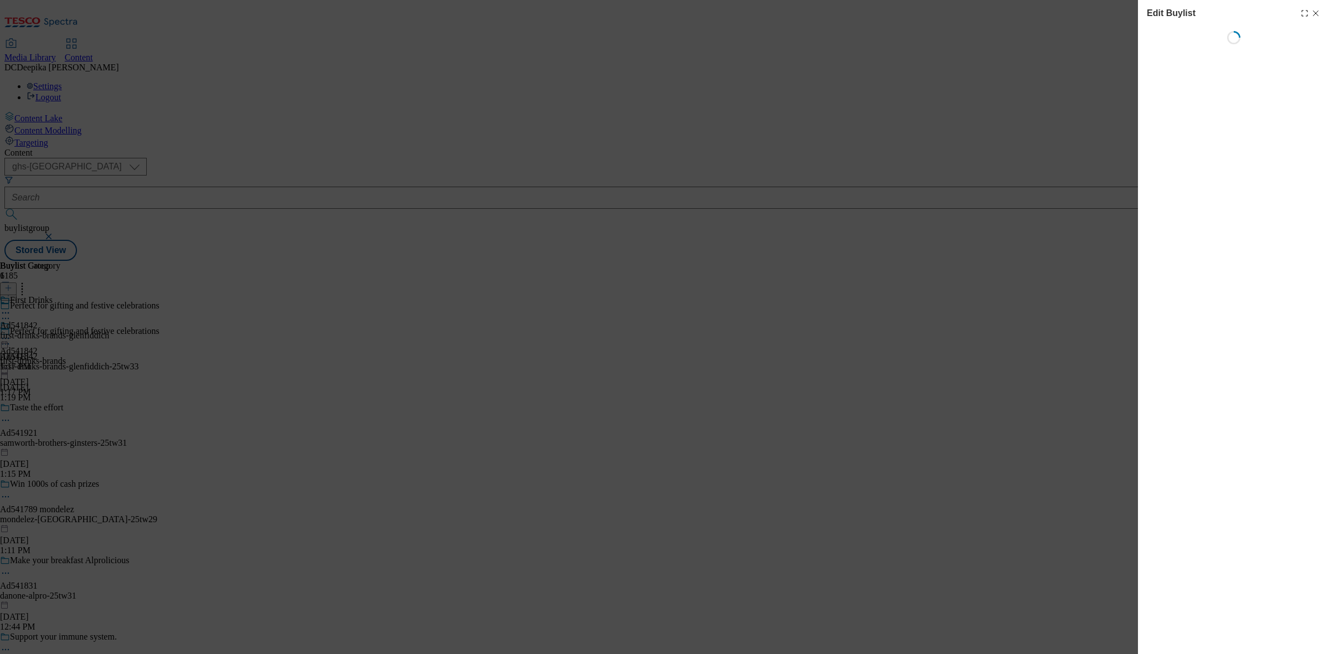
select select "tactical"
select select "supplier funded short term 1-3 weeks"
select select "dunnhumby"
select select "Banner"
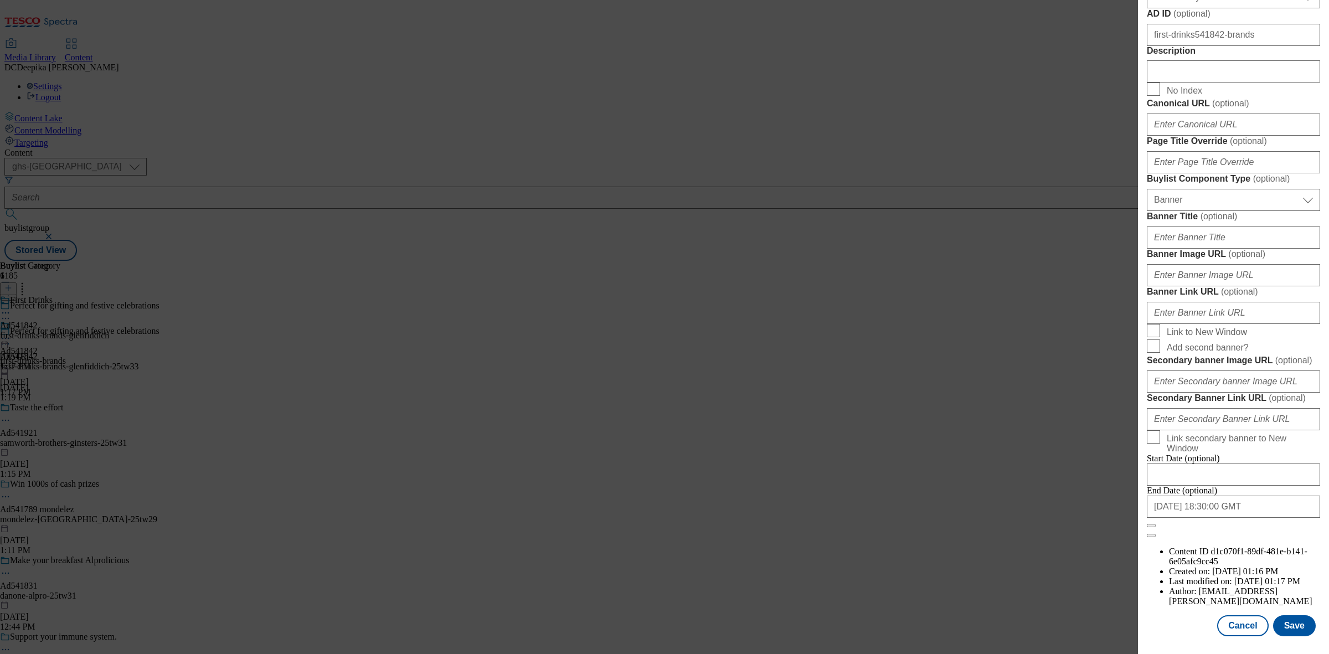
scroll to position [623, 0]
click at [1207, 83] on input "Description" at bounding box center [1233, 71] width 173 height 22
paste input "Glenfiddich 15 Year Old Single Malt Scotch Whisky 70cl"
type input "Glenfiddich 15 Year Old Single Malt Scotch Whisky 70cl"
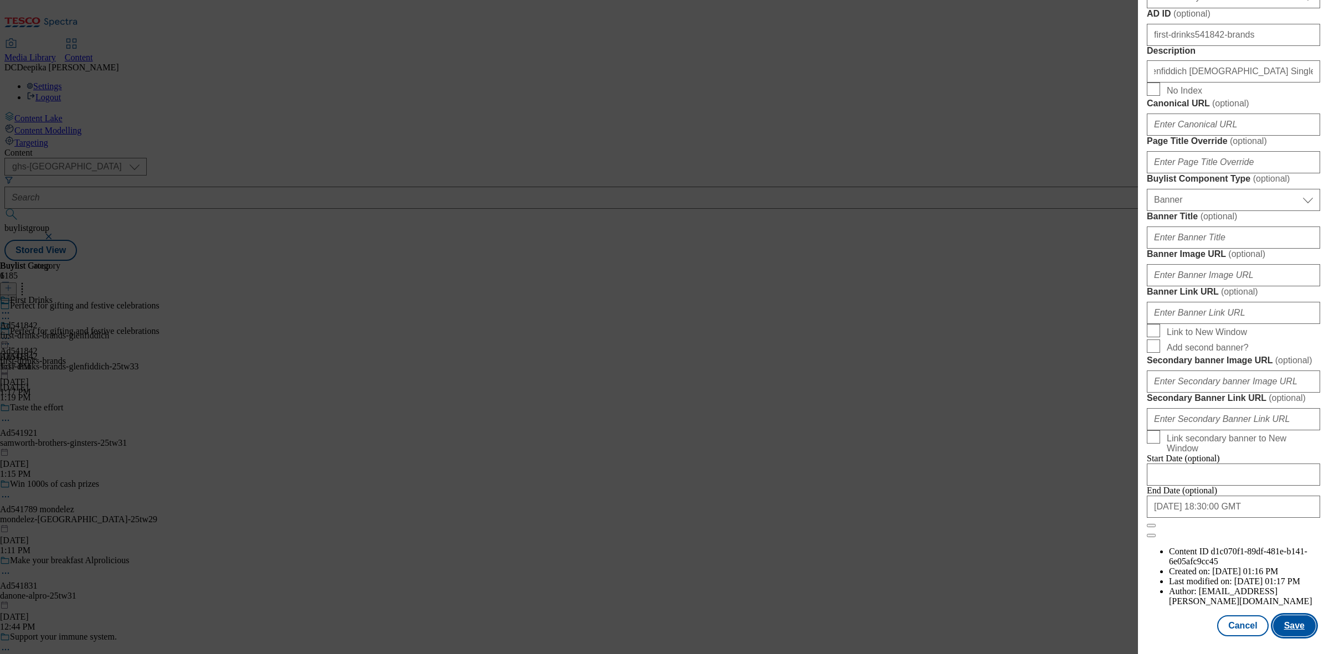
click at [1295, 618] on button "Save" at bounding box center [1294, 625] width 43 height 21
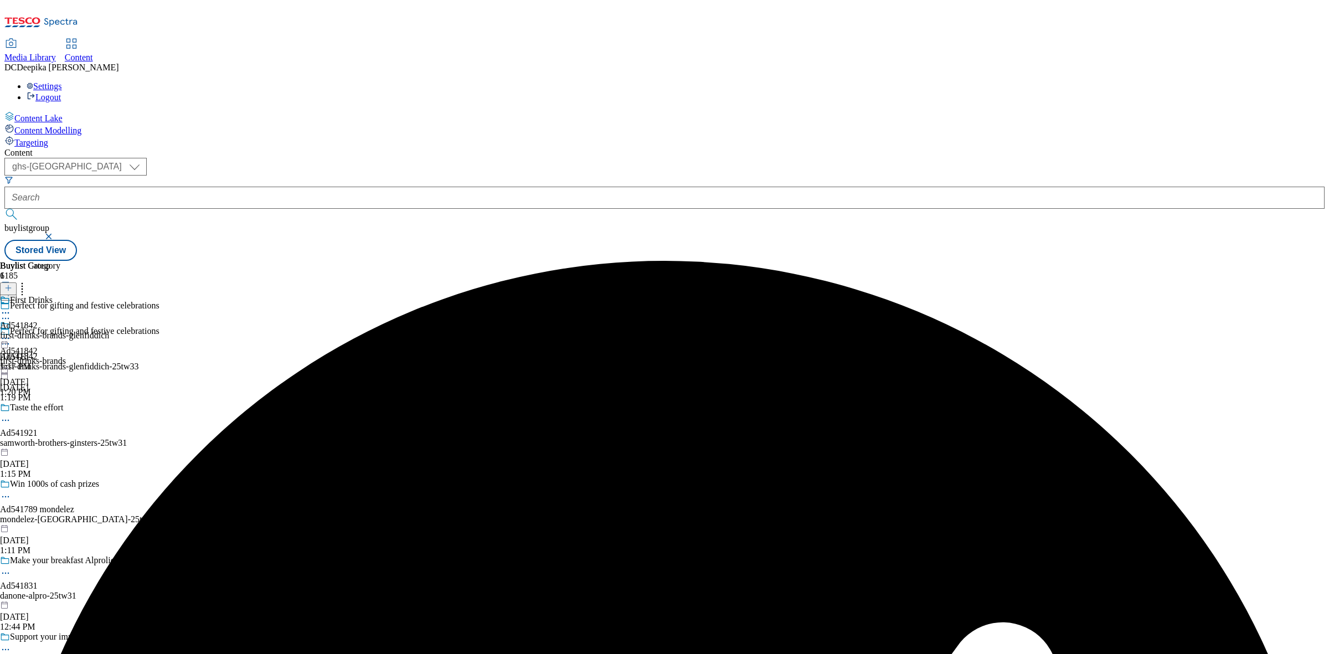
click at [7, 312] on circle at bounding box center [6, 313] width 2 height 2
click at [51, 329] on button "Edit" at bounding box center [36, 335] width 29 height 13
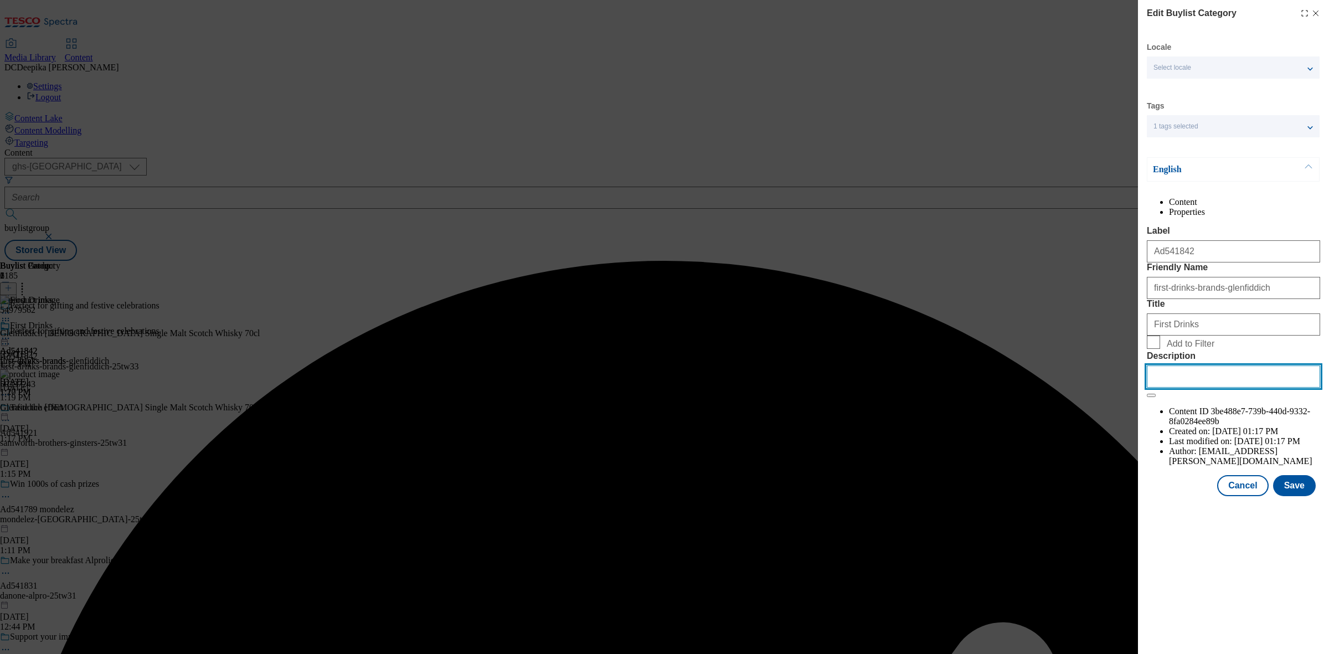
click at [1227, 388] on input "Description" at bounding box center [1233, 376] width 173 height 22
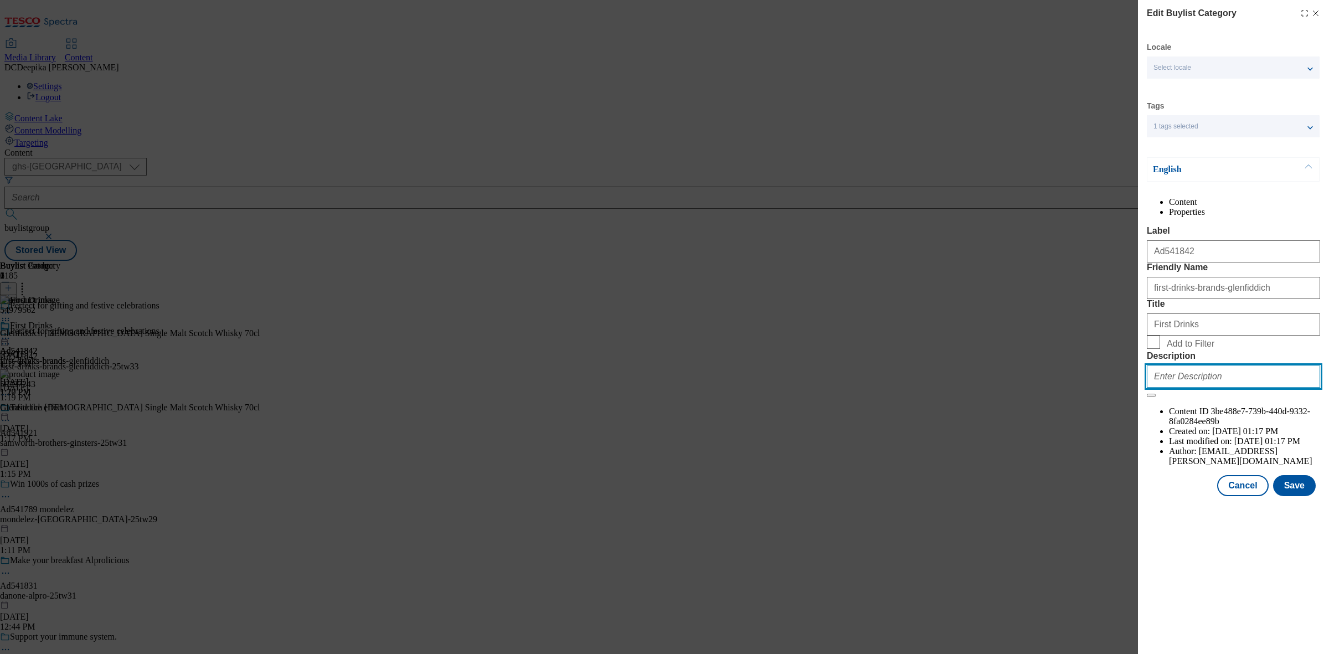
paste input "Glenfiddich 15 Year Old Single Malt Scotch Whisky 70cl"
type input "Glenfiddich 15 Year Old Single Malt Scotch Whisky 70cl"
click at [1299, 496] on button "Save" at bounding box center [1294, 485] width 43 height 21
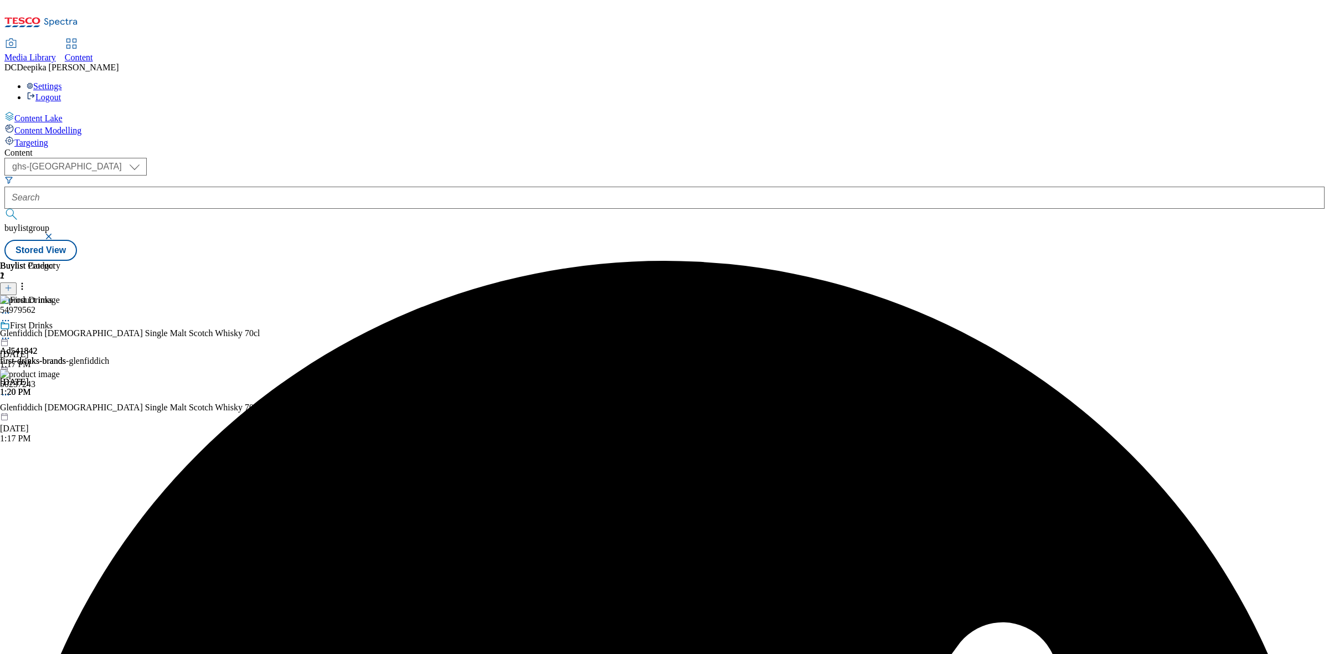
drag, startPoint x: 1146, startPoint y: 353, endPoint x: 1073, endPoint y: 320, distance: 80.5
click at [1146, 261] on div "Buylist 1 Ad541842 first-drinks-brands Sep 9, 2025 1:20 PM Buylist Category 1 F…" at bounding box center [664, 261] width 1320 height 0
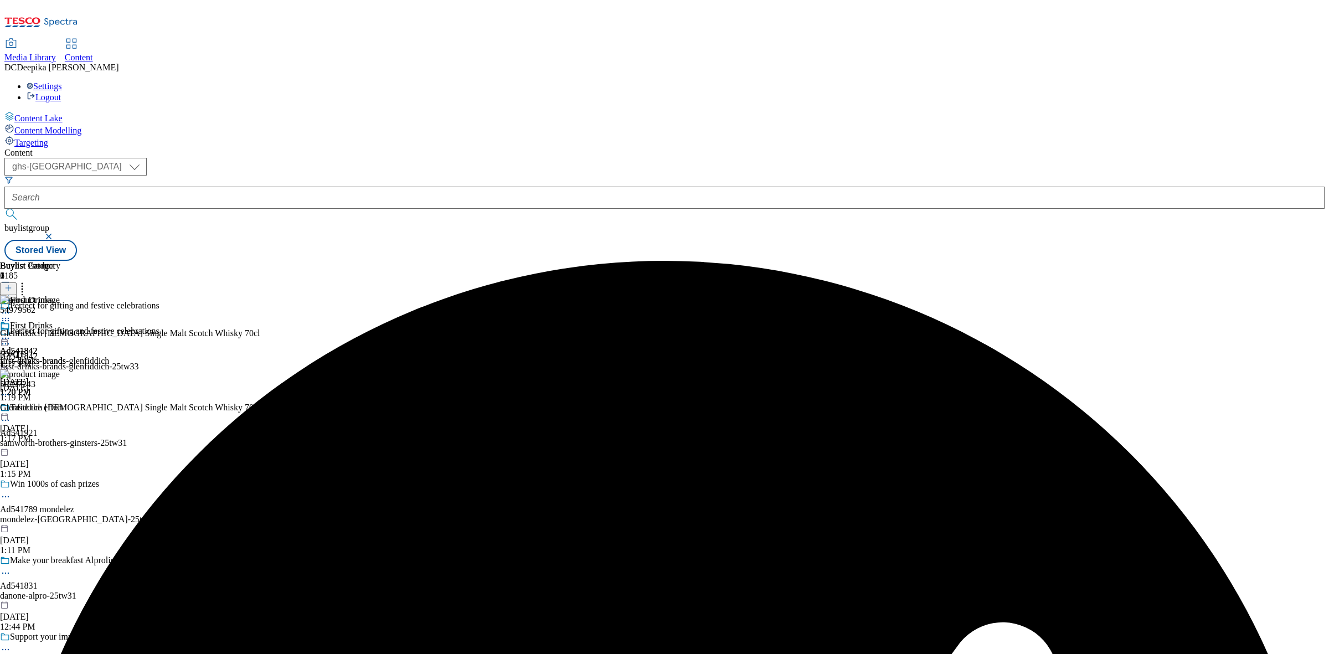
click at [11, 333] on icon at bounding box center [5, 338] width 11 height 11
click at [65, 406] on button "Preview" at bounding box center [43, 412] width 43 height 13
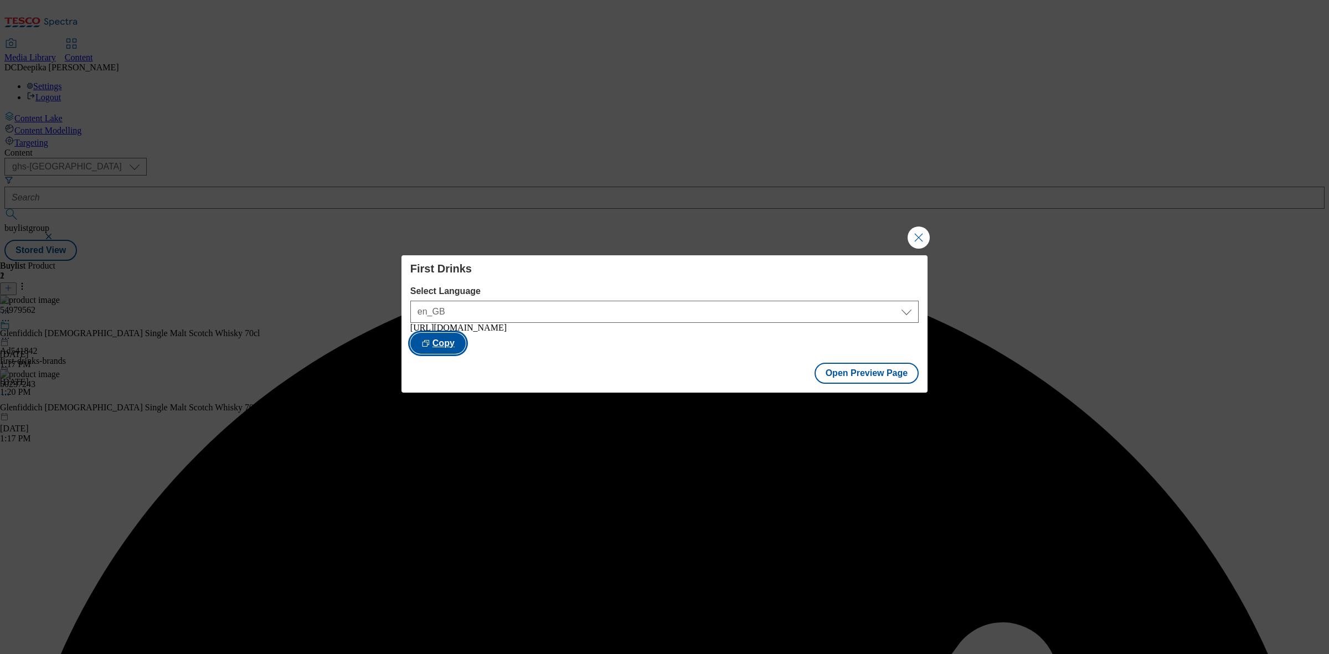
click at [466, 339] on button "Copy" at bounding box center [437, 343] width 55 height 21
click at [921, 219] on div "First Drinks Select Language en_GB en_GB https://www.tesco.com/groceries/en-GB/…" at bounding box center [664, 327] width 1329 height 654
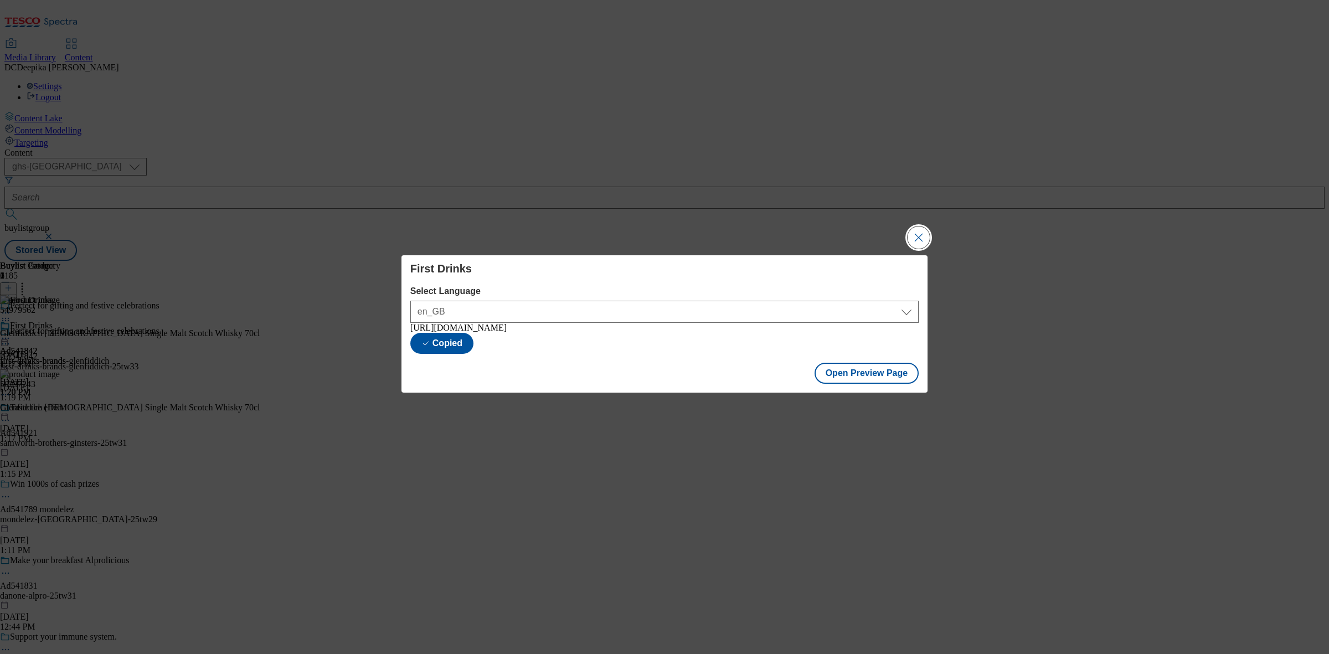
click at [920, 228] on button "Close Modal" at bounding box center [919, 237] width 22 height 22
